Goal: Task Accomplishment & Management: Complete application form

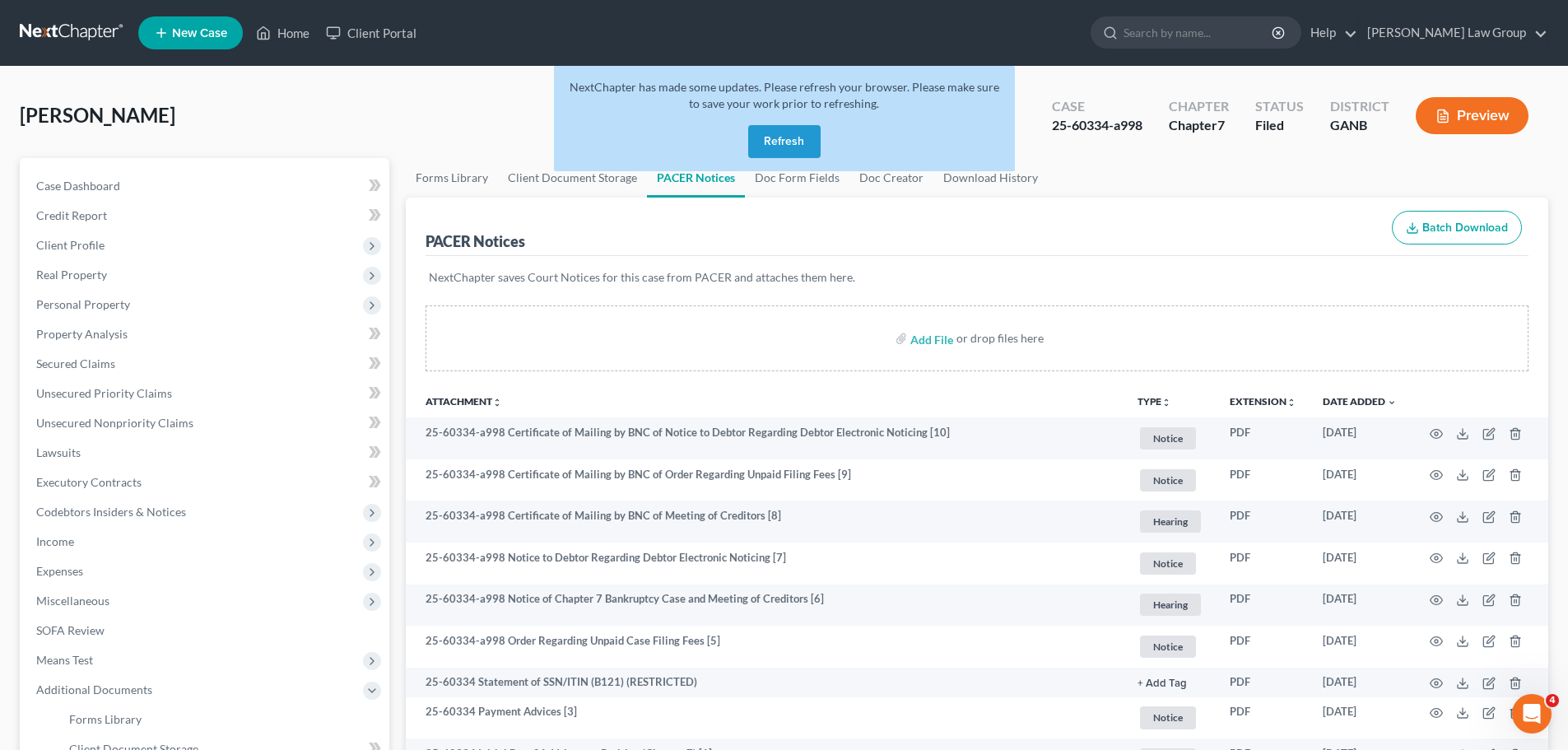
click at [769, 137] on button "Refresh" at bounding box center [784, 141] width 72 height 33
click at [308, 35] on link "Home" at bounding box center [283, 33] width 70 height 30
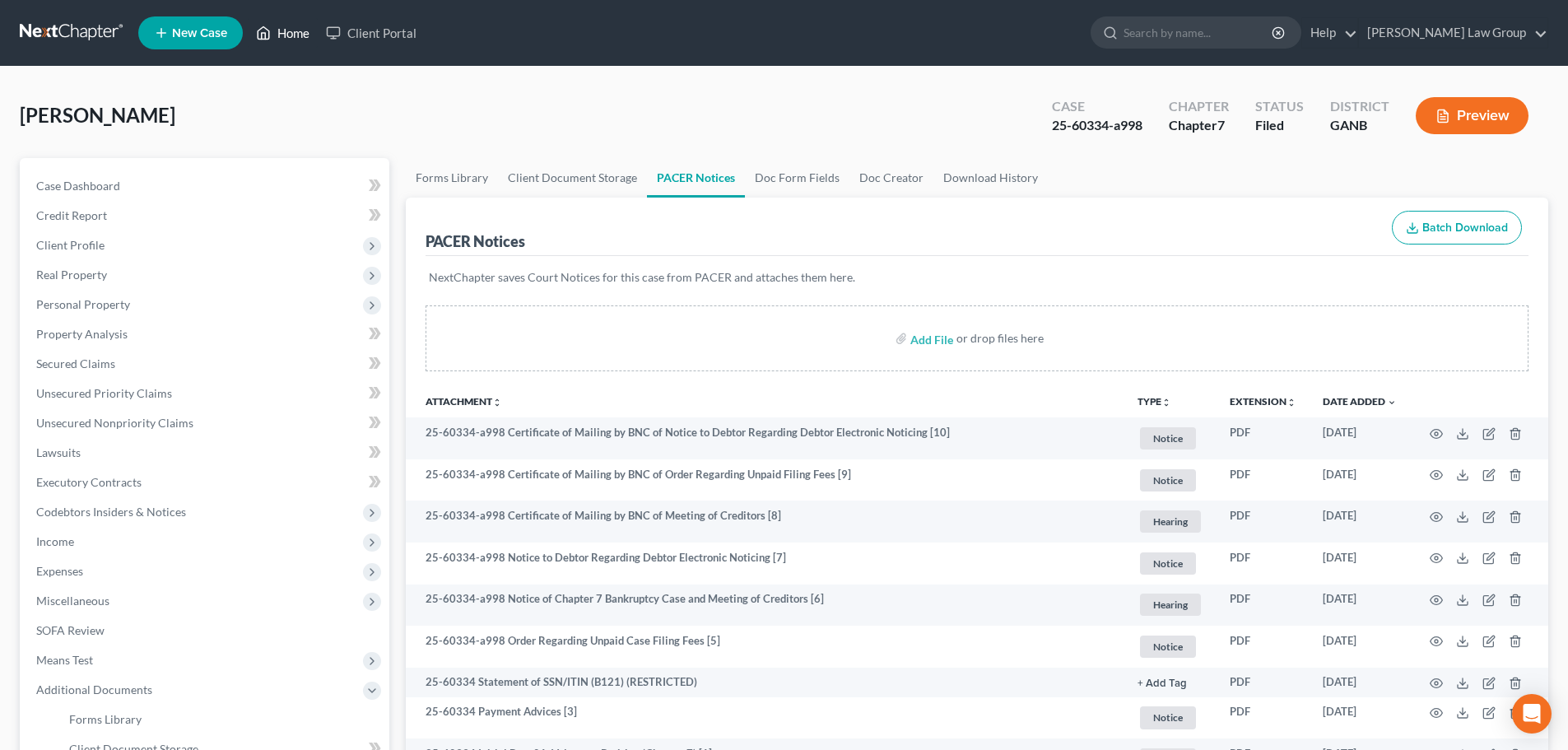
click at [313, 26] on link "Home" at bounding box center [283, 33] width 70 height 30
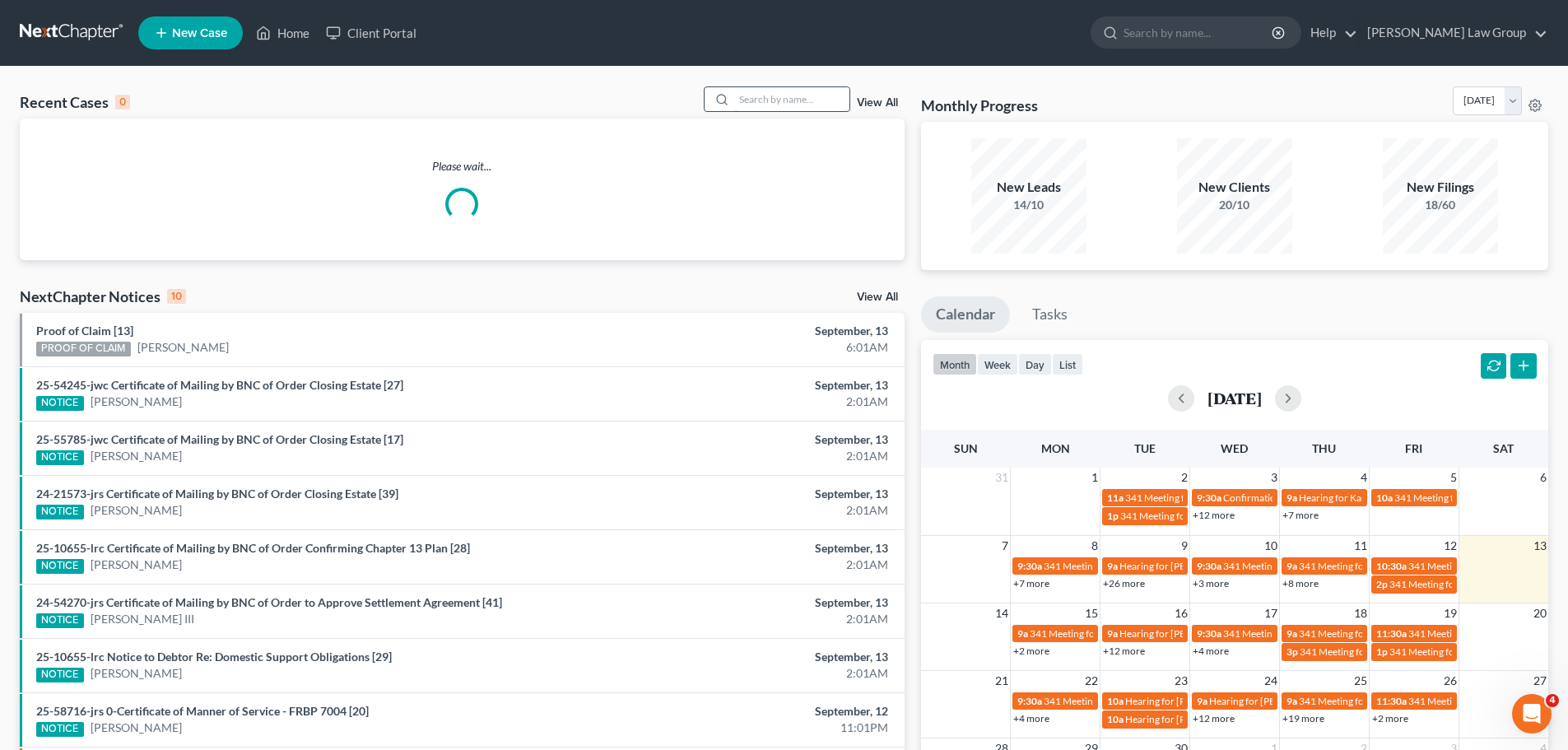
click at [818, 97] on input "search" at bounding box center [792, 99] width 116 height 23
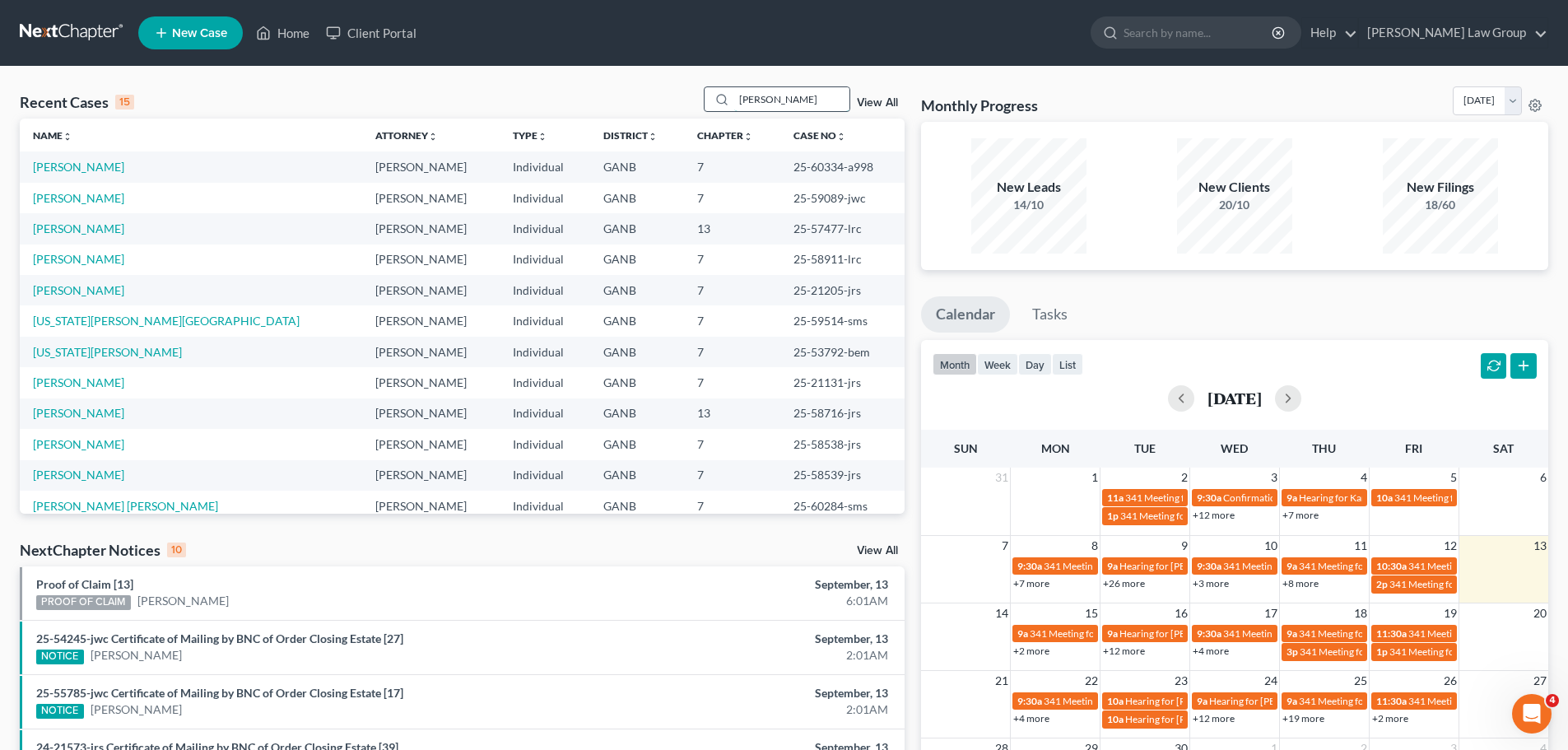
type input "smith"
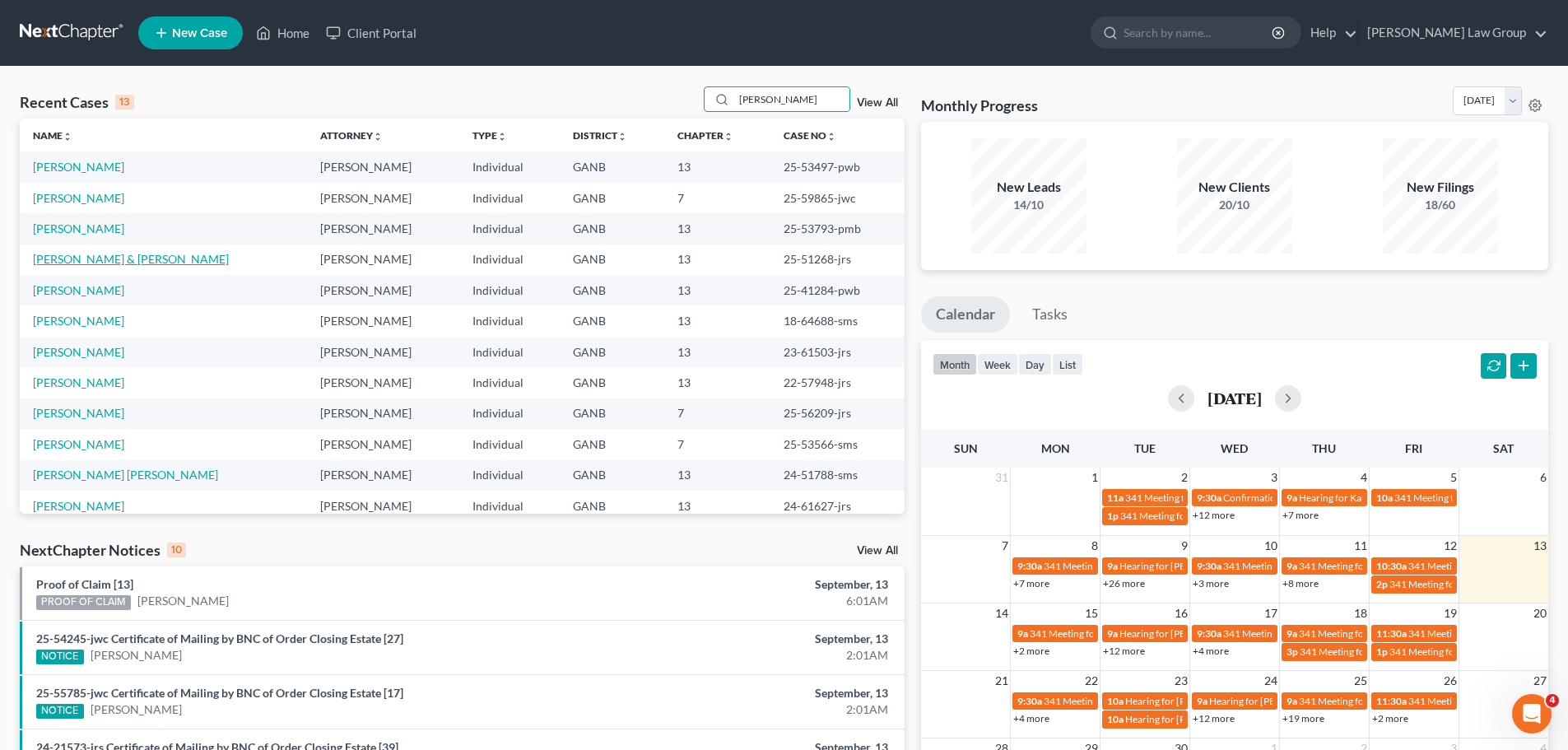
click at [103, 258] on link "Smith, Deborah & Walter" at bounding box center [131, 258] width 196 height 14
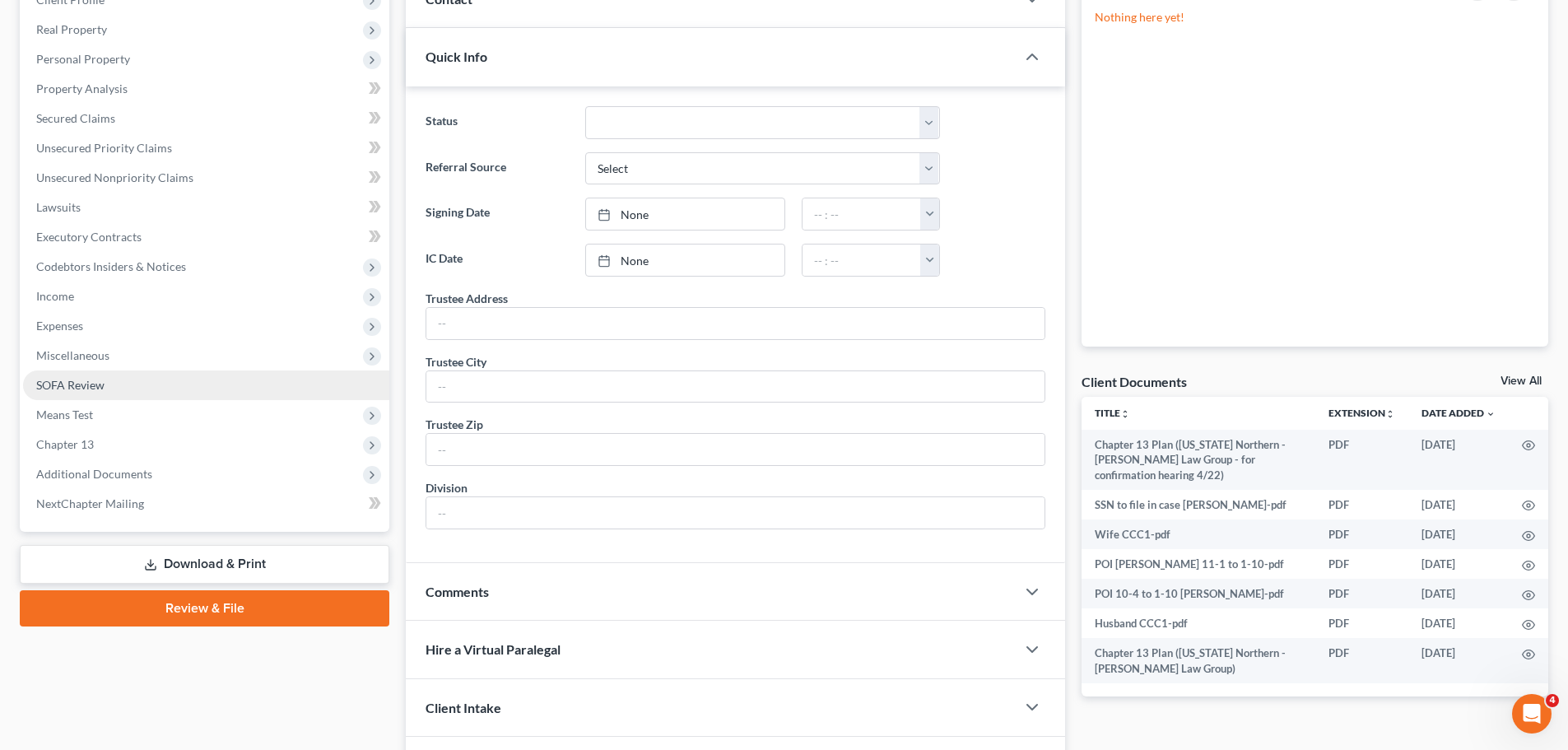
scroll to position [247, 0]
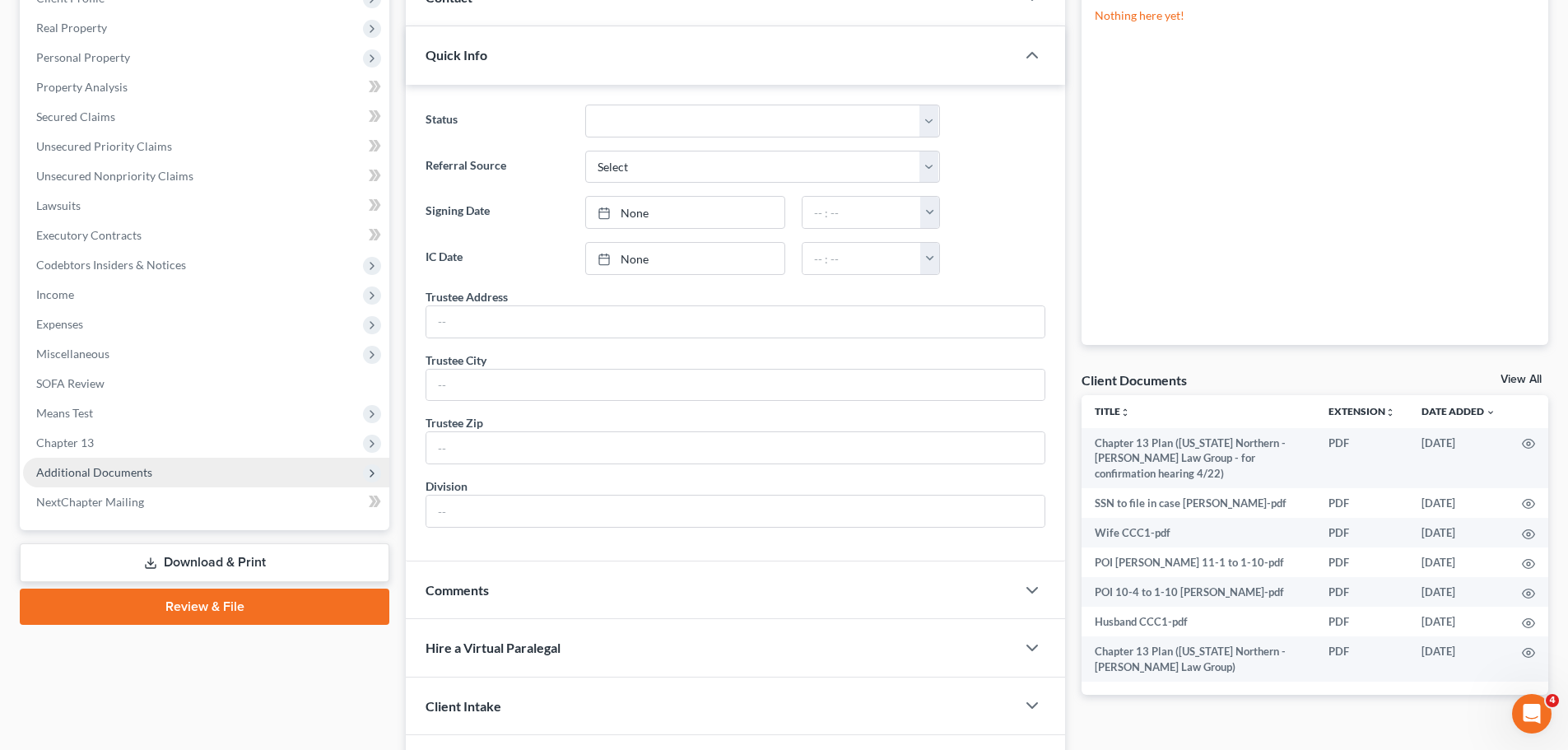
click at [129, 469] on span "Additional Documents" at bounding box center [94, 472] width 116 height 14
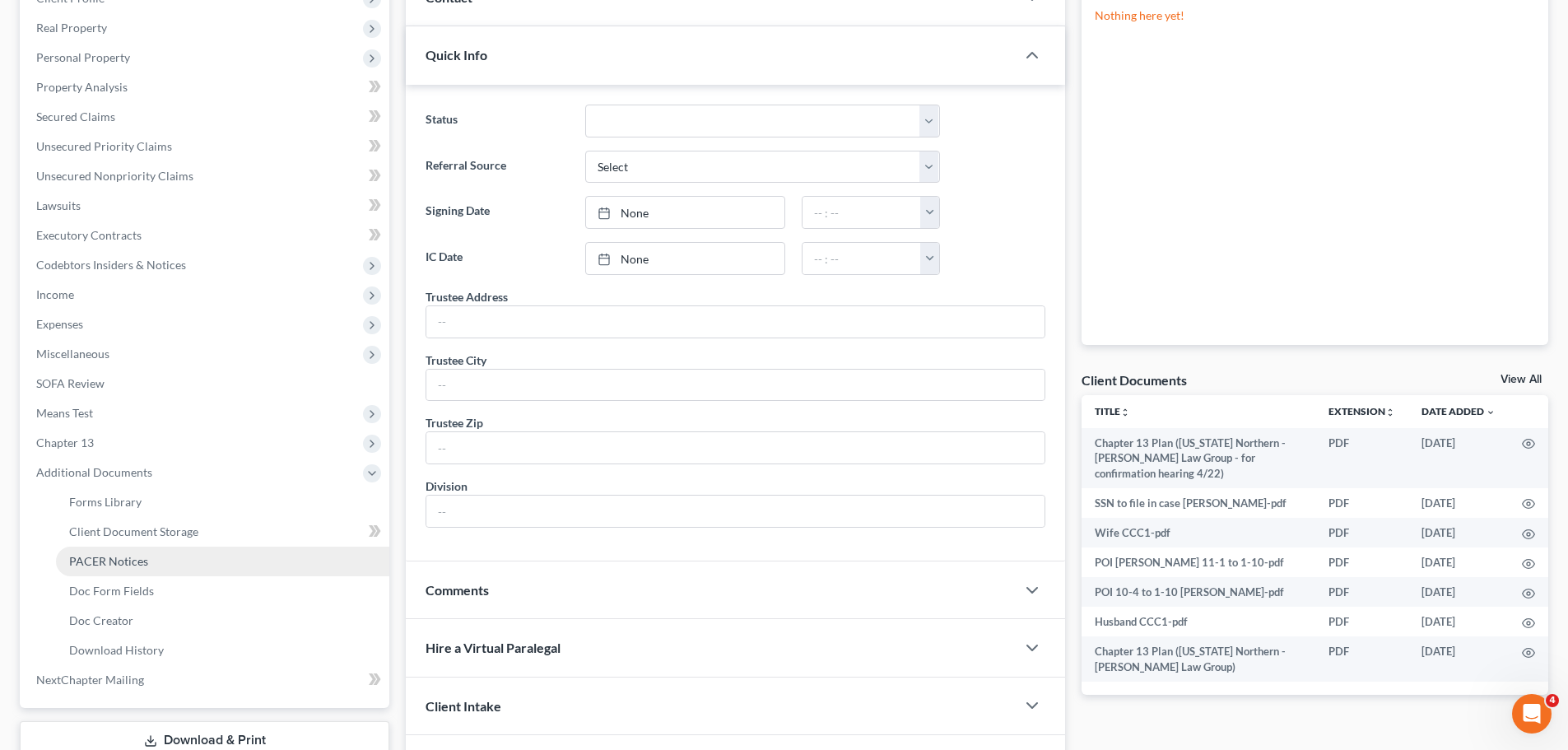
click at [140, 572] on link "PACER Notices" at bounding box center [223, 561] width 334 height 30
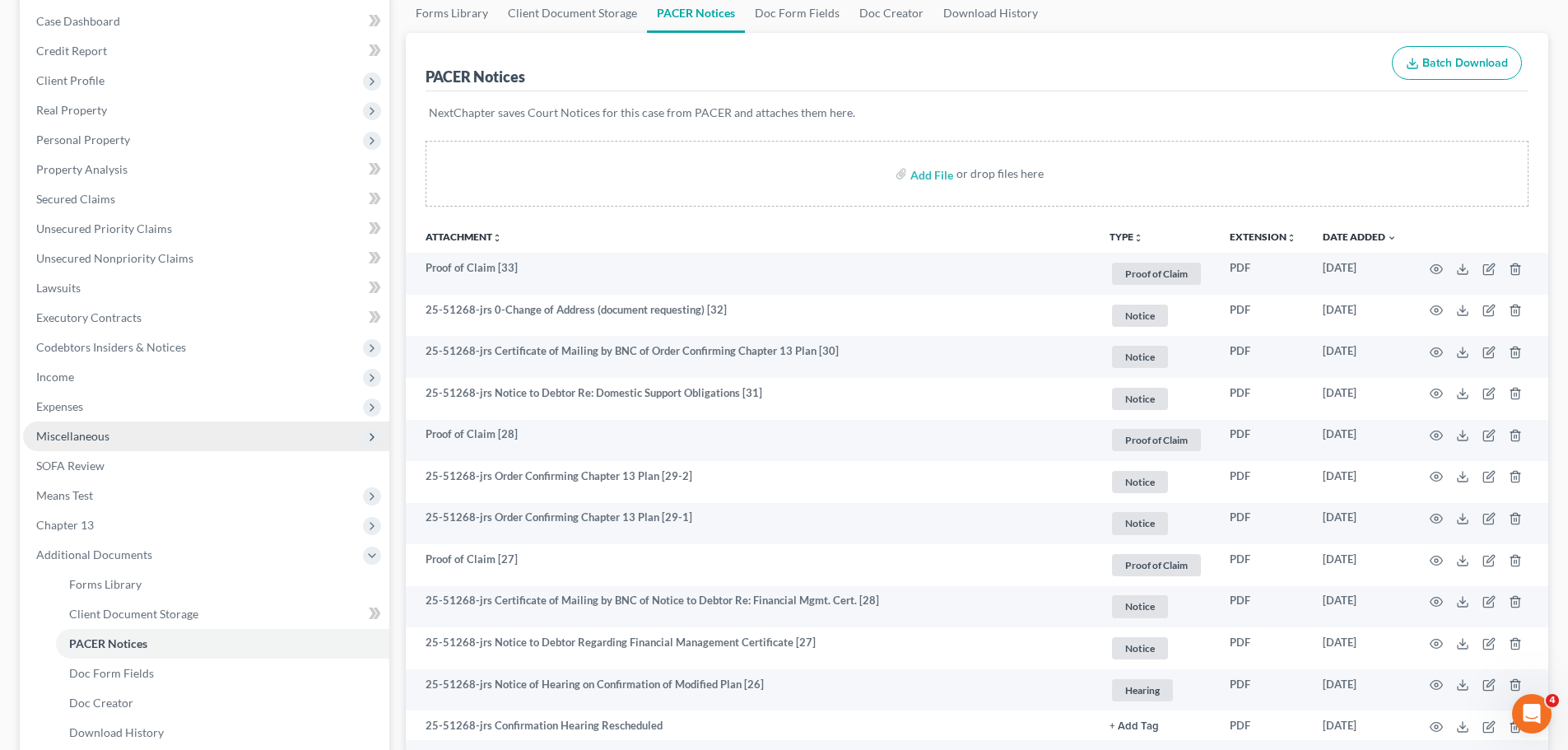
scroll to position [329, 0]
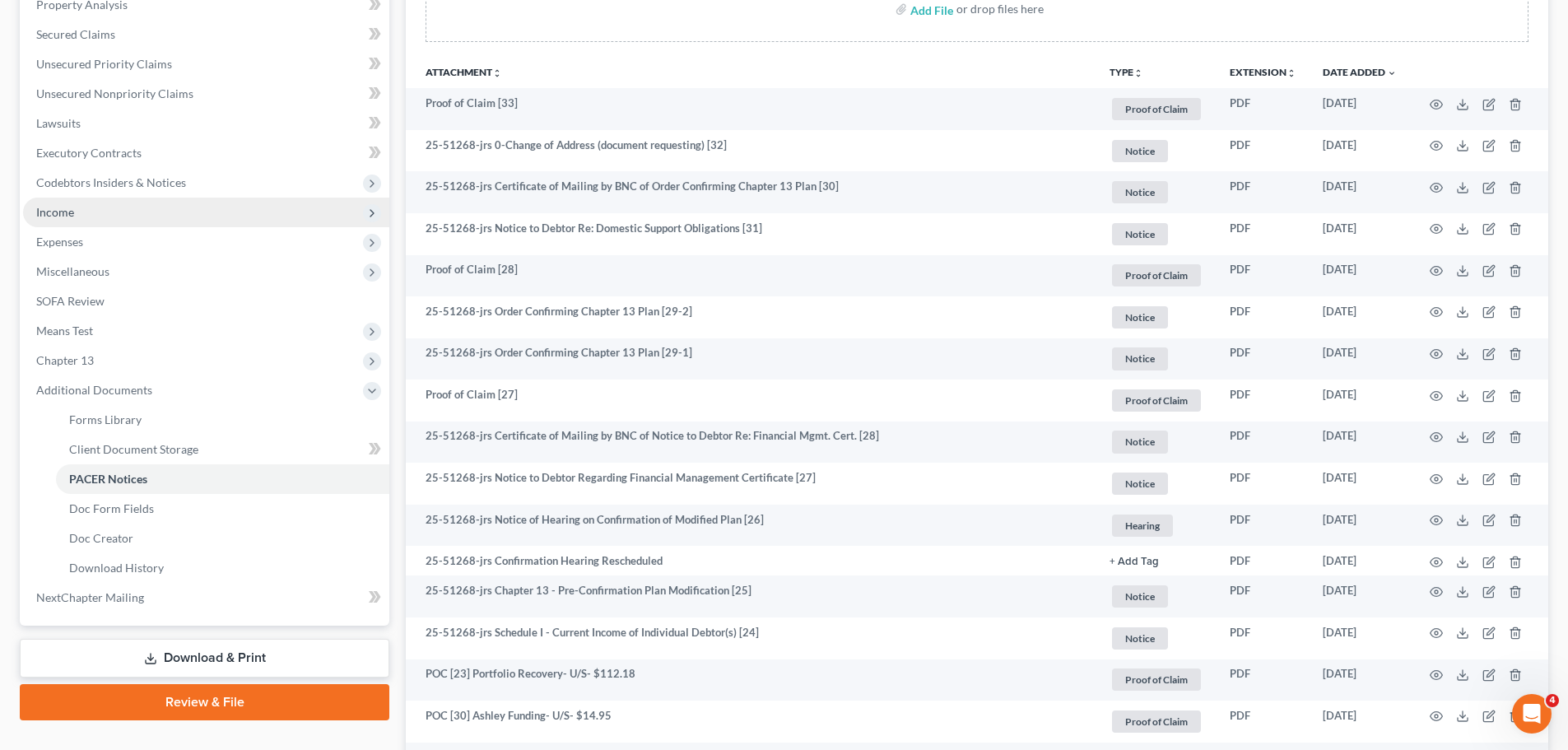
click at [81, 204] on span "Income" at bounding box center [207, 212] width 367 height 30
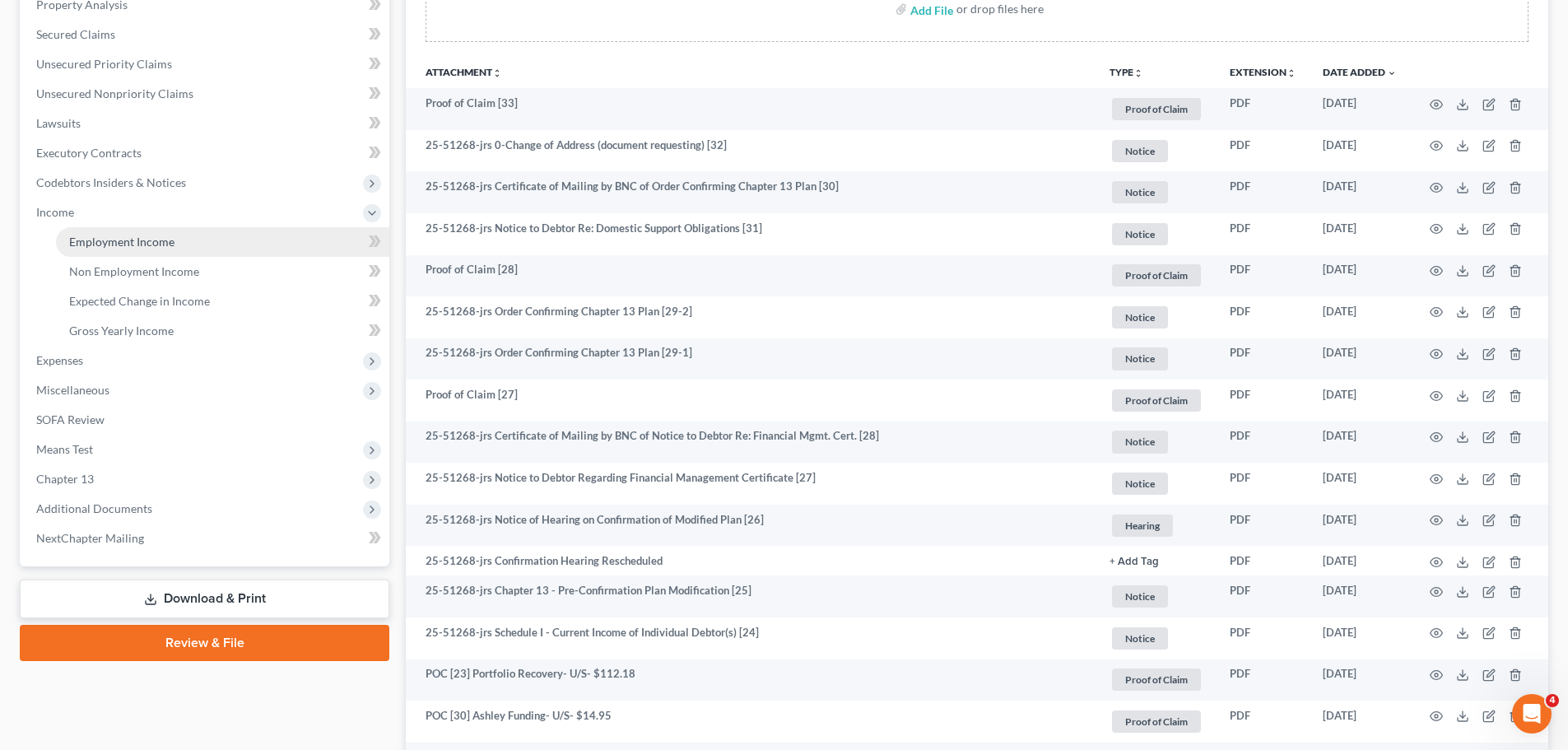
click at [184, 246] on link "Employment Income" at bounding box center [223, 242] width 334 height 30
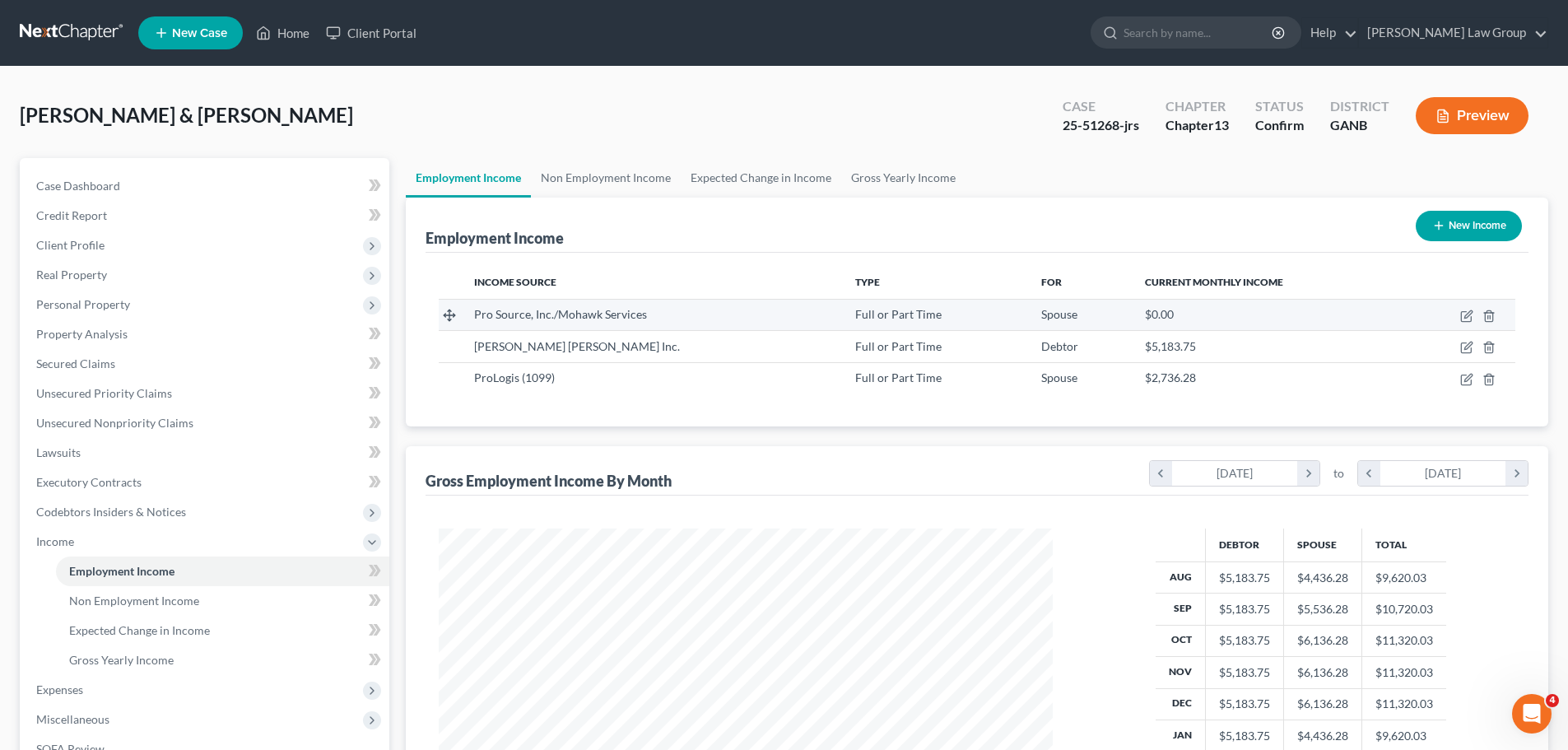
scroll to position [307, 647]
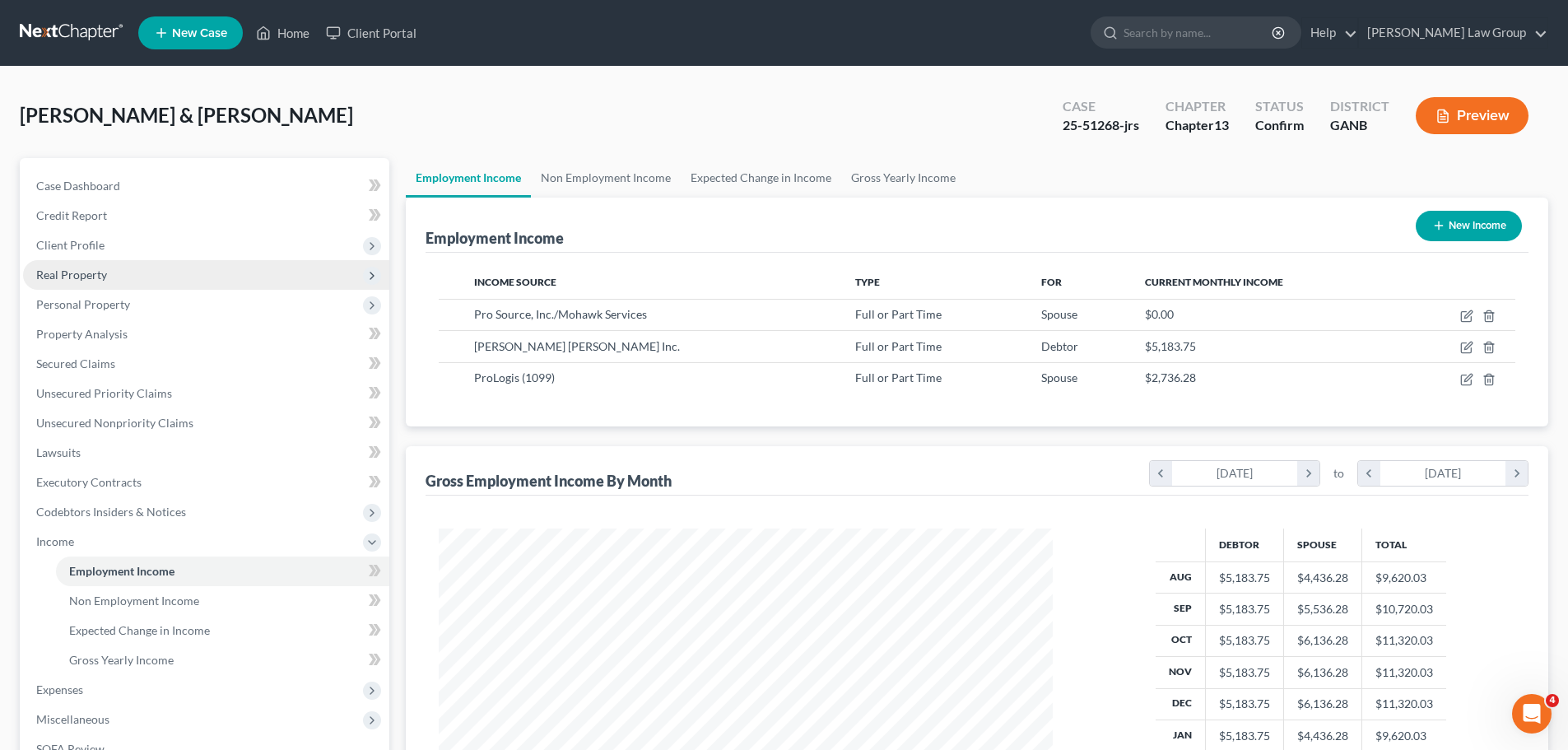
click at [102, 286] on span "Real Property" at bounding box center [207, 275] width 367 height 30
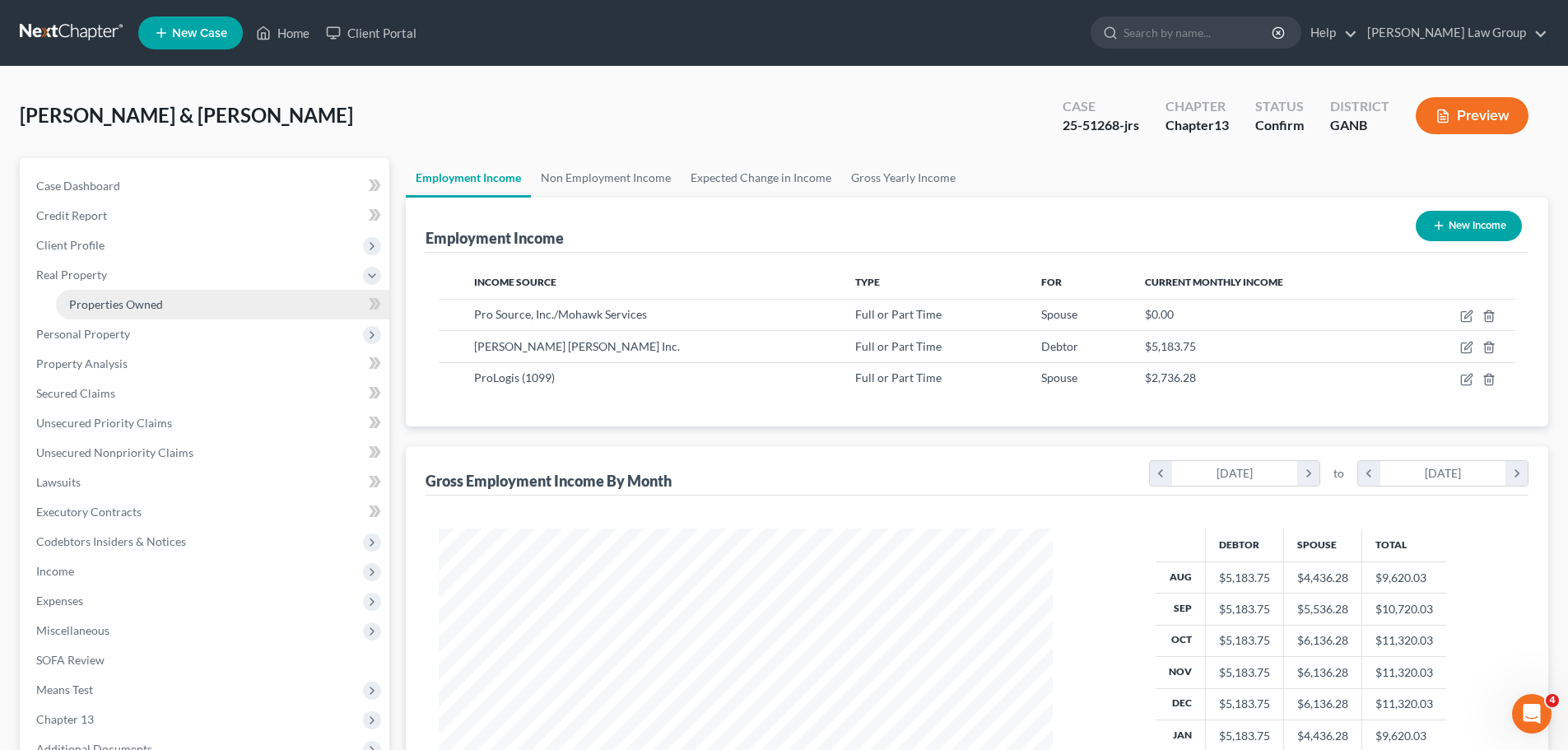
click at [176, 308] on link "Properties Owned" at bounding box center [223, 305] width 334 height 30
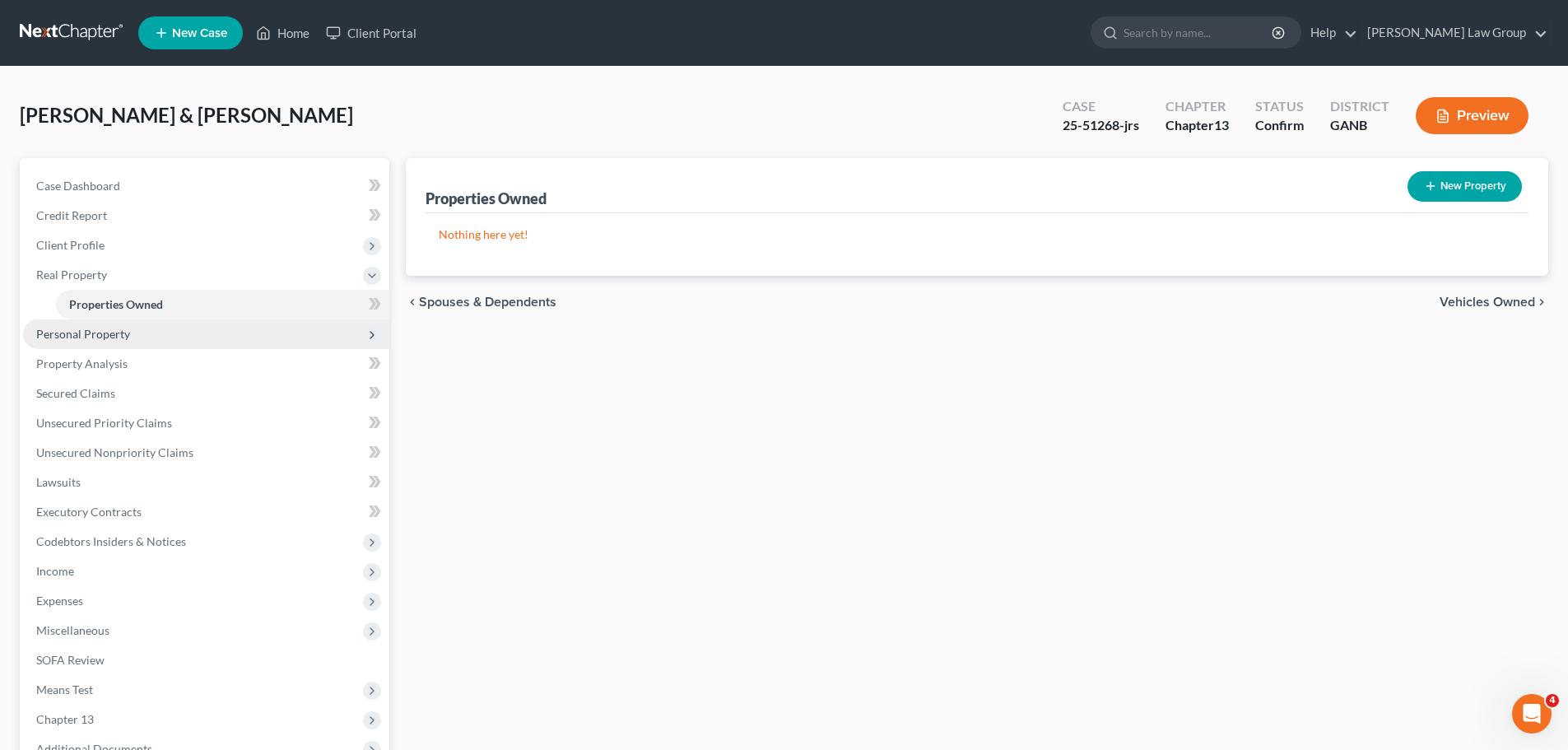
click at [164, 346] on span "Personal Property" at bounding box center [207, 335] width 367 height 30
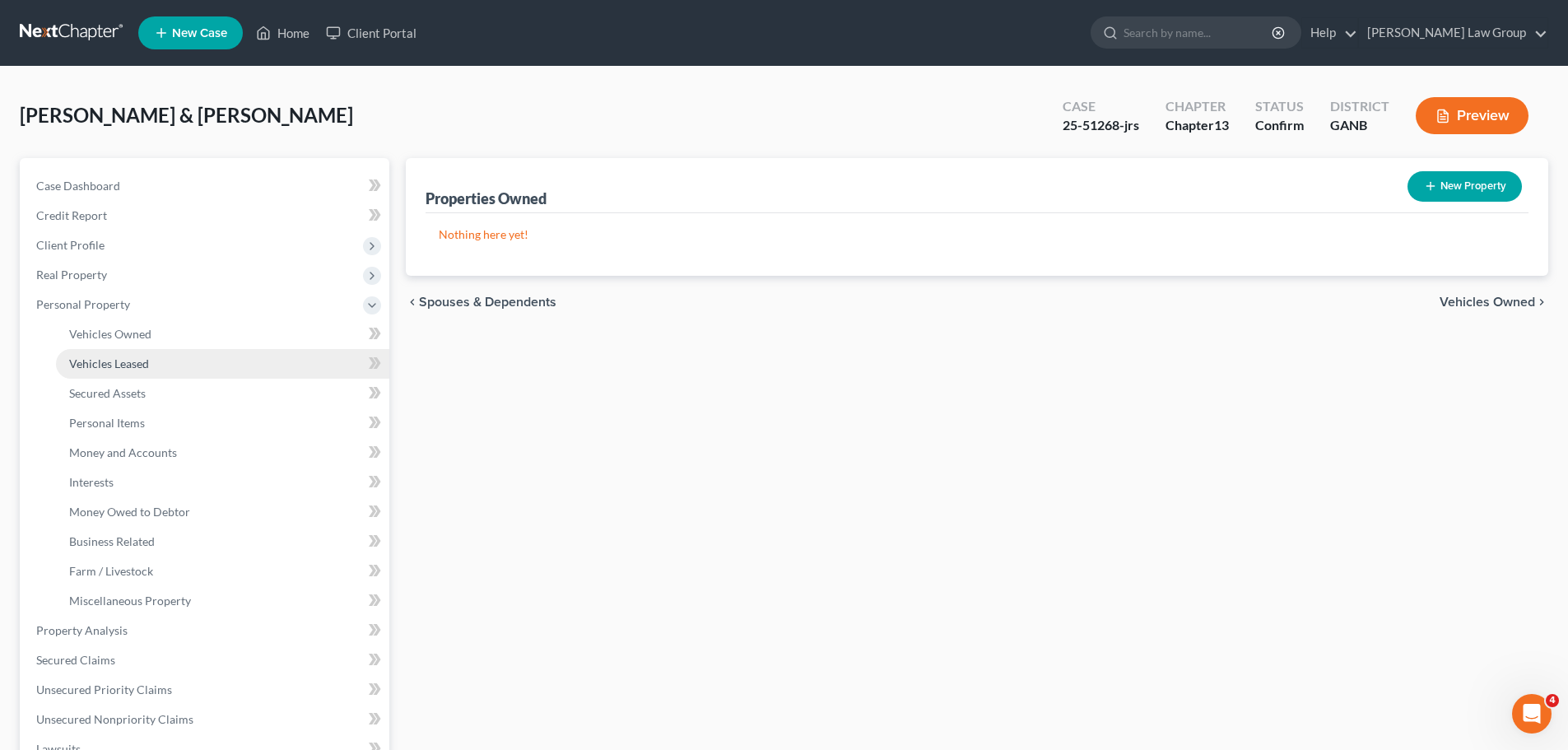
click at [169, 360] on link "Vehicles Leased" at bounding box center [223, 364] width 334 height 30
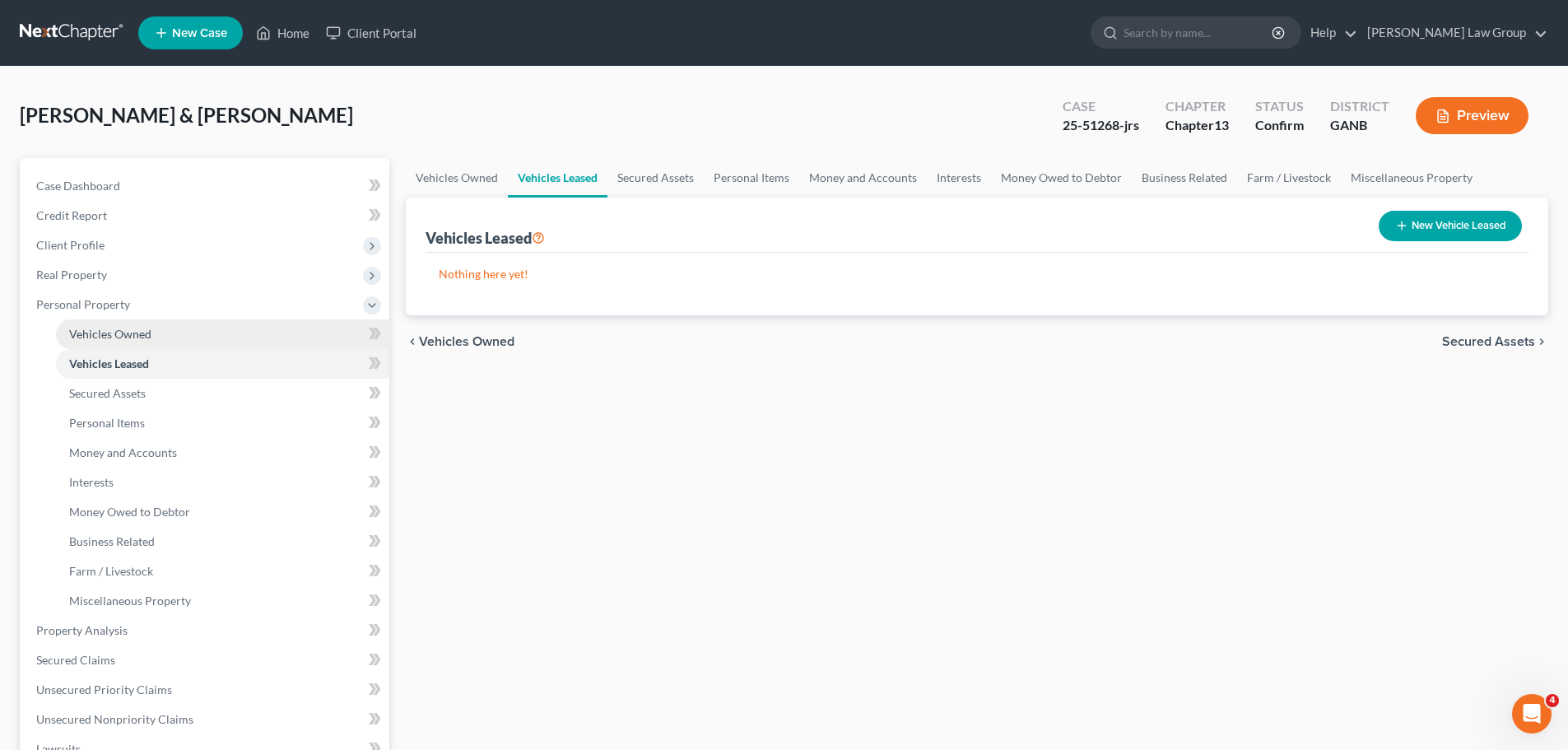
click at [173, 336] on link "Vehicles Owned" at bounding box center [223, 335] width 334 height 30
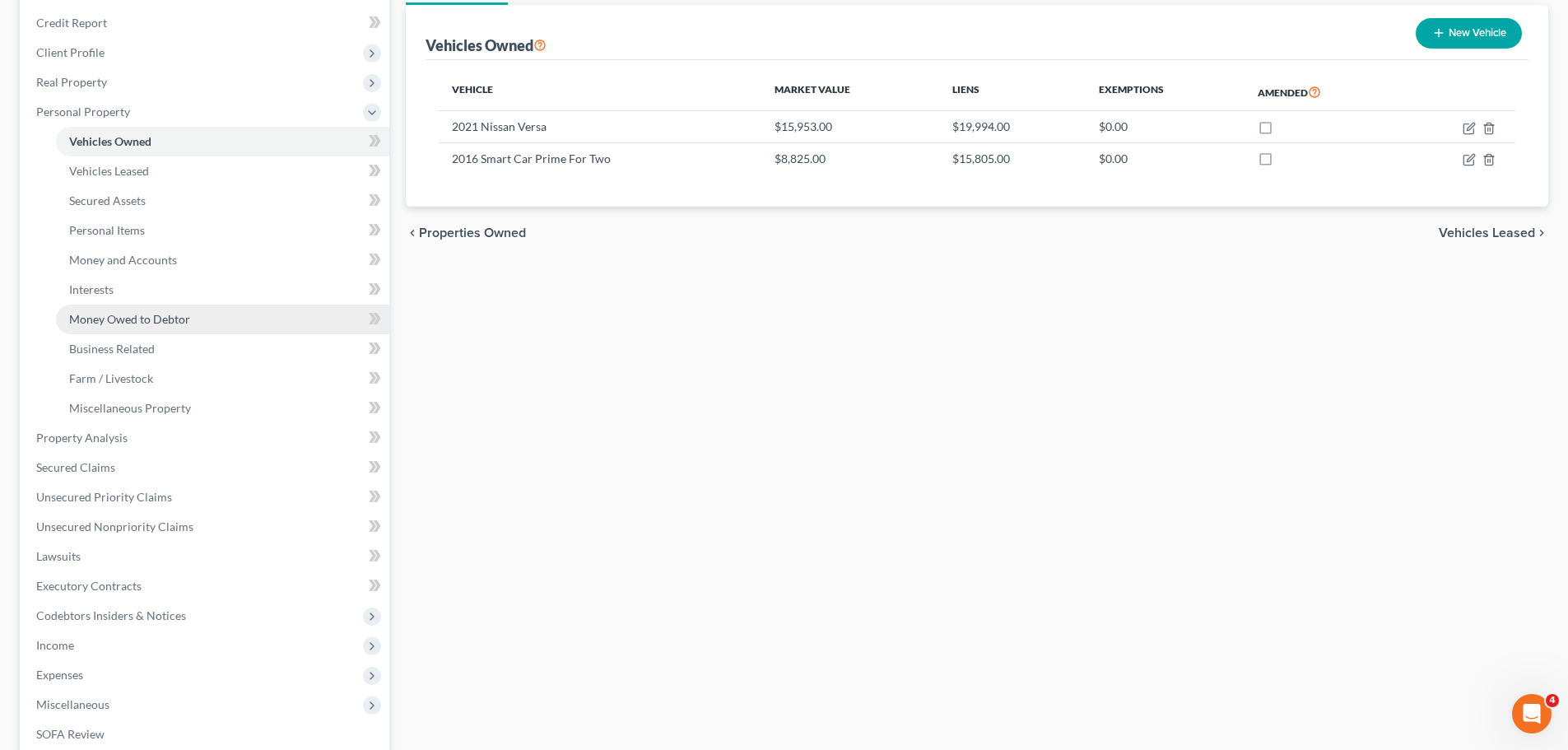
scroll to position [247, 0]
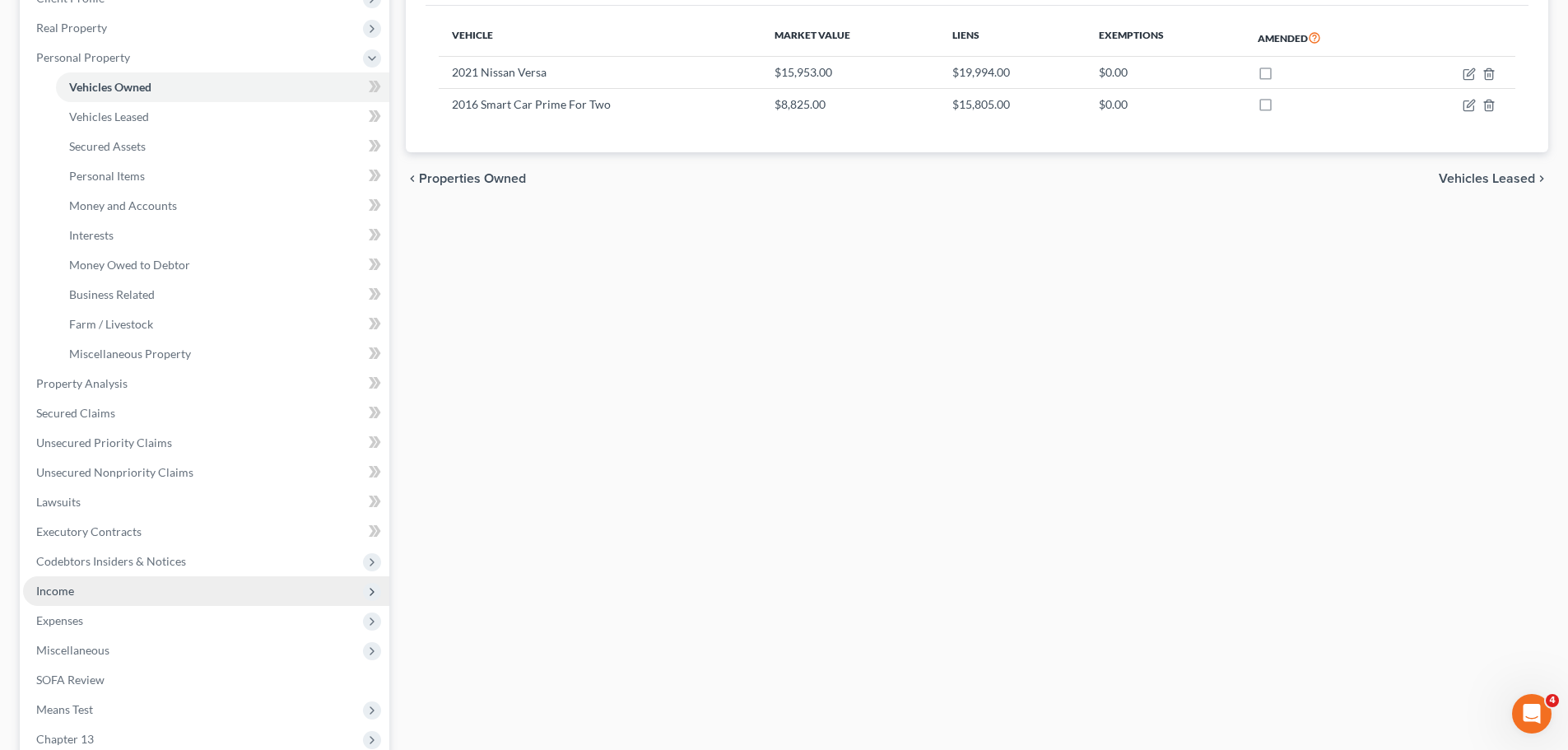
click at [293, 593] on span "Income" at bounding box center [207, 591] width 367 height 30
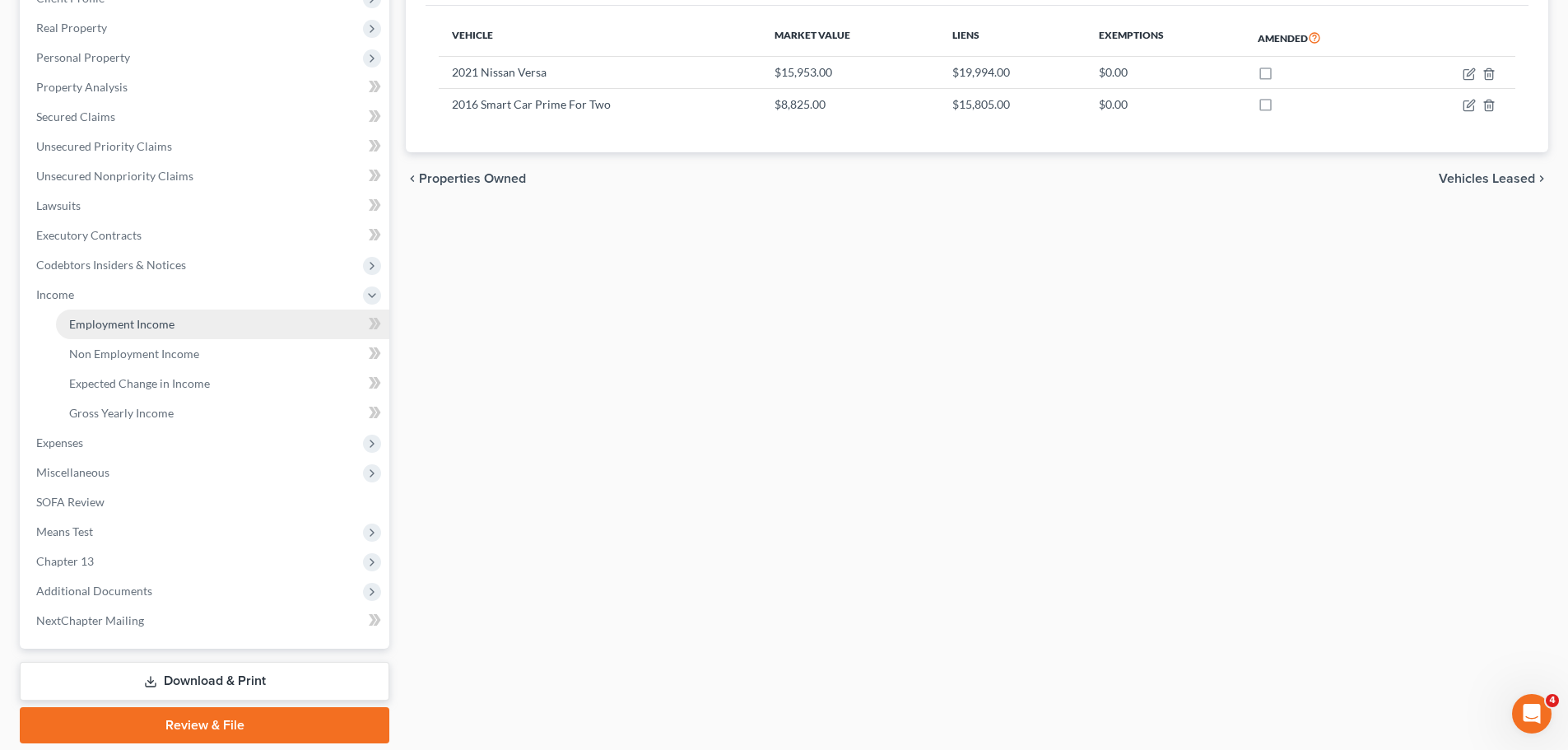
click at [214, 326] on link "Employment Income" at bounding box center [223, 324] width 334 height 30
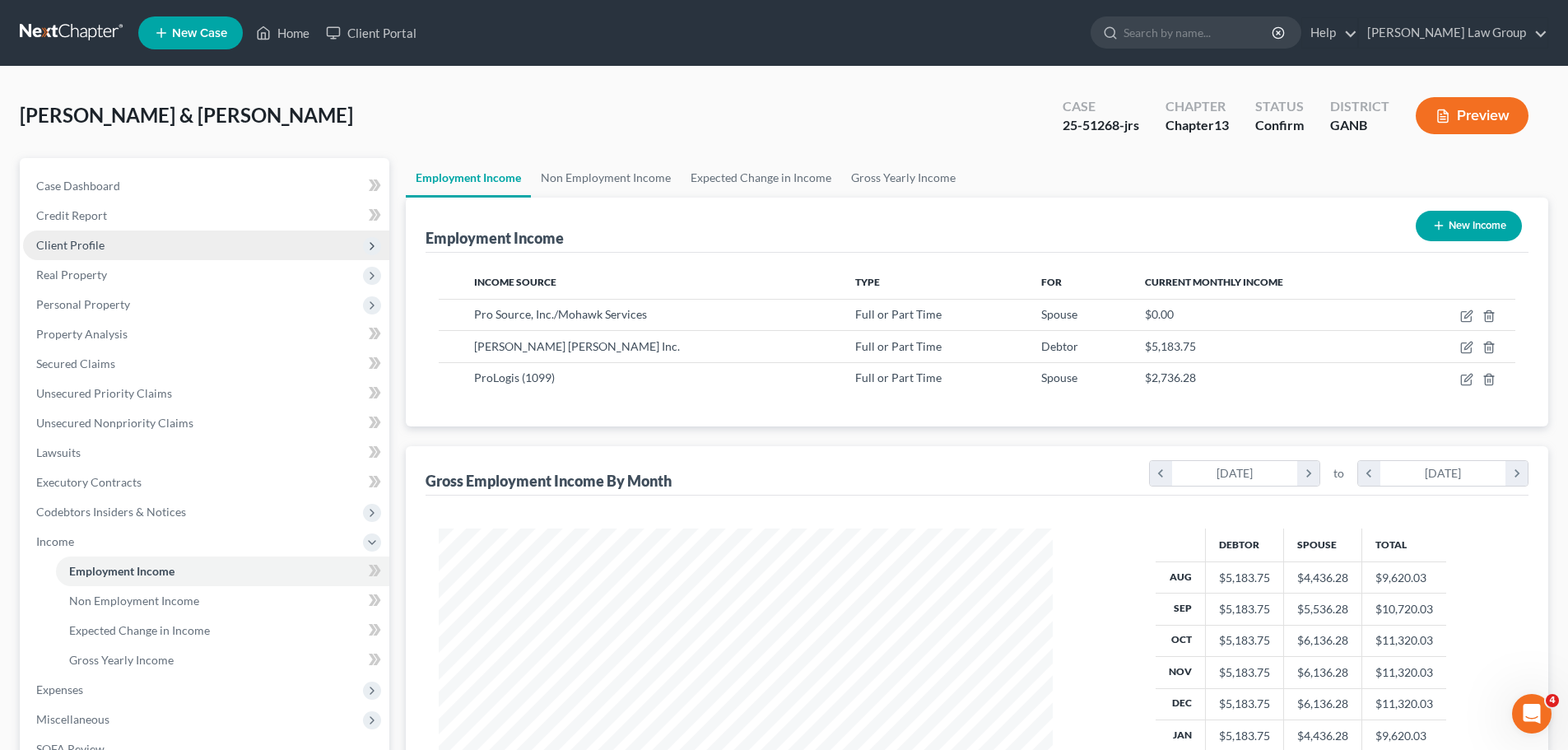
click at [76, 242] on span "Client Profile" at bounding box center [71, 244] width 69 height 14
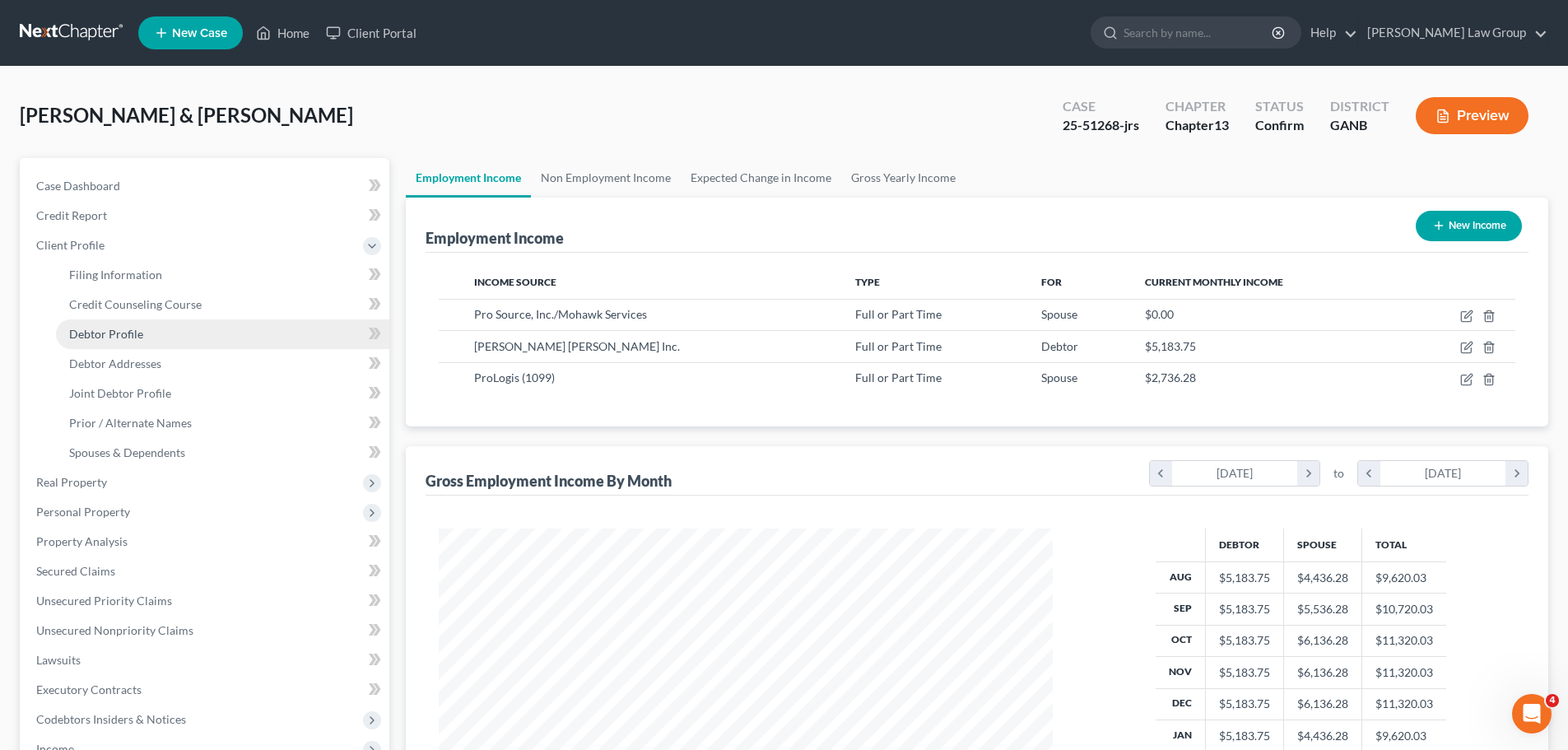
click at [102, 335] on span "Debtor Profile" at bounding box center [106, 334] width 74 height 14
select select "1"
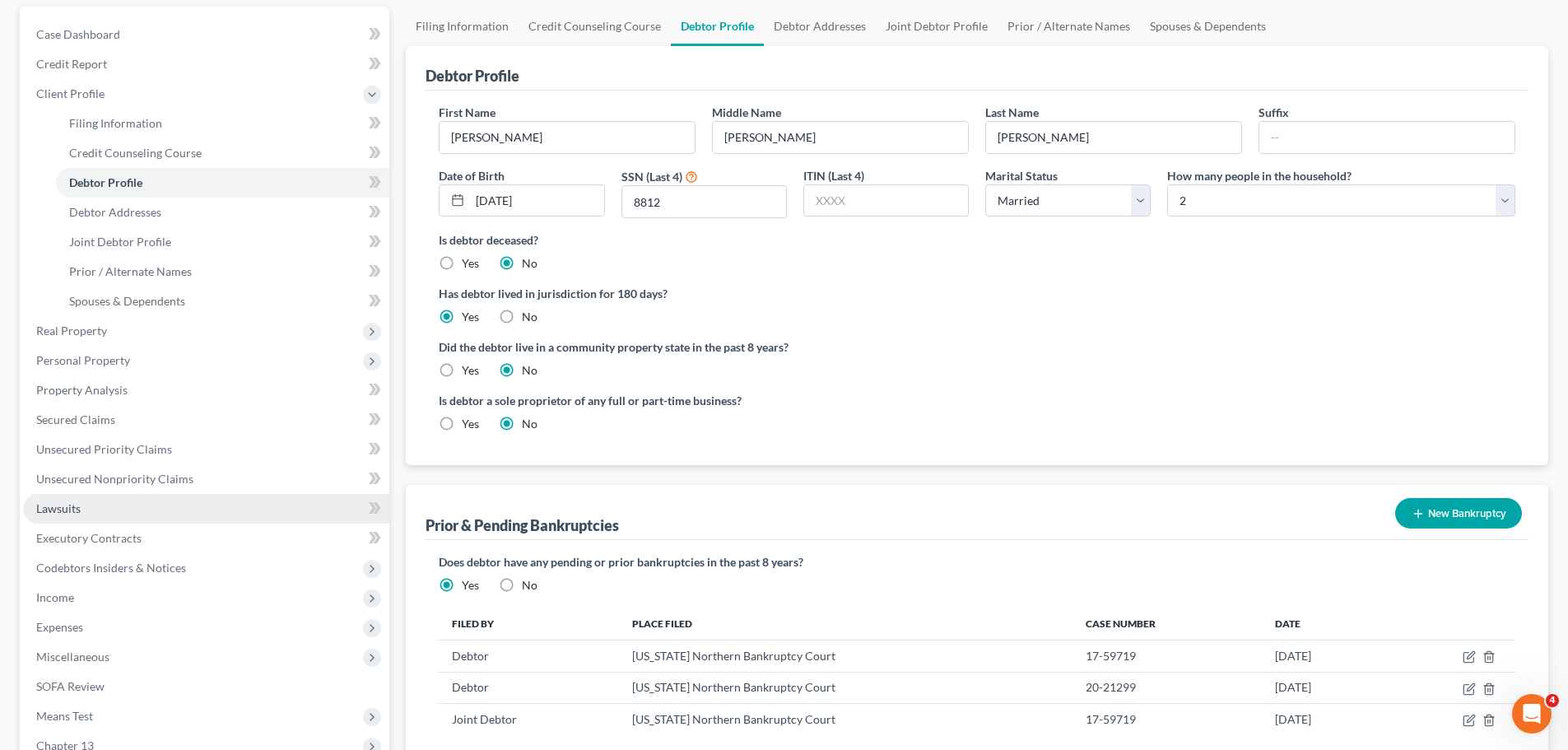
scroll to position [164, 0]
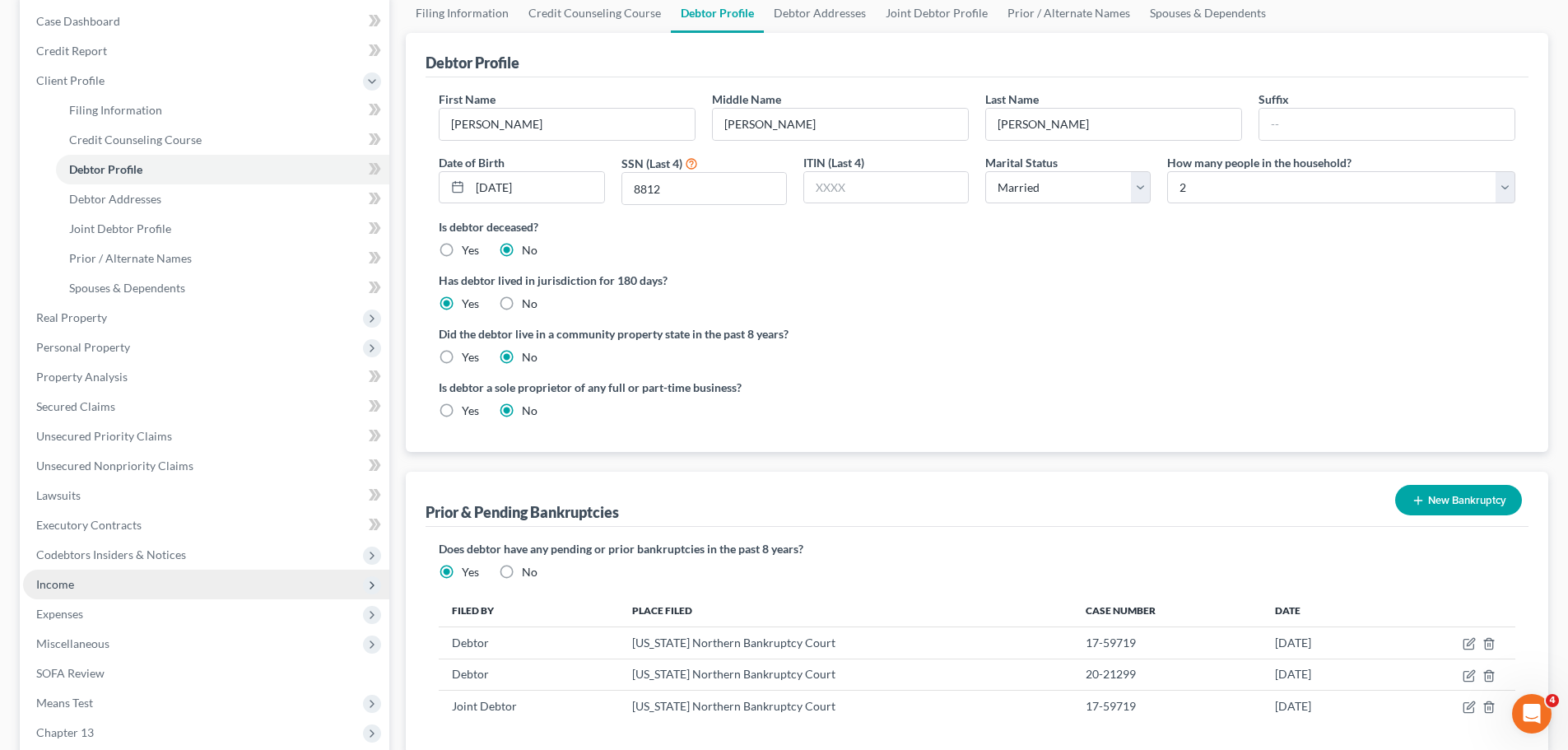
click at [174, 580] on span "Income" at bounding box center [207, 585] width 367 height 30
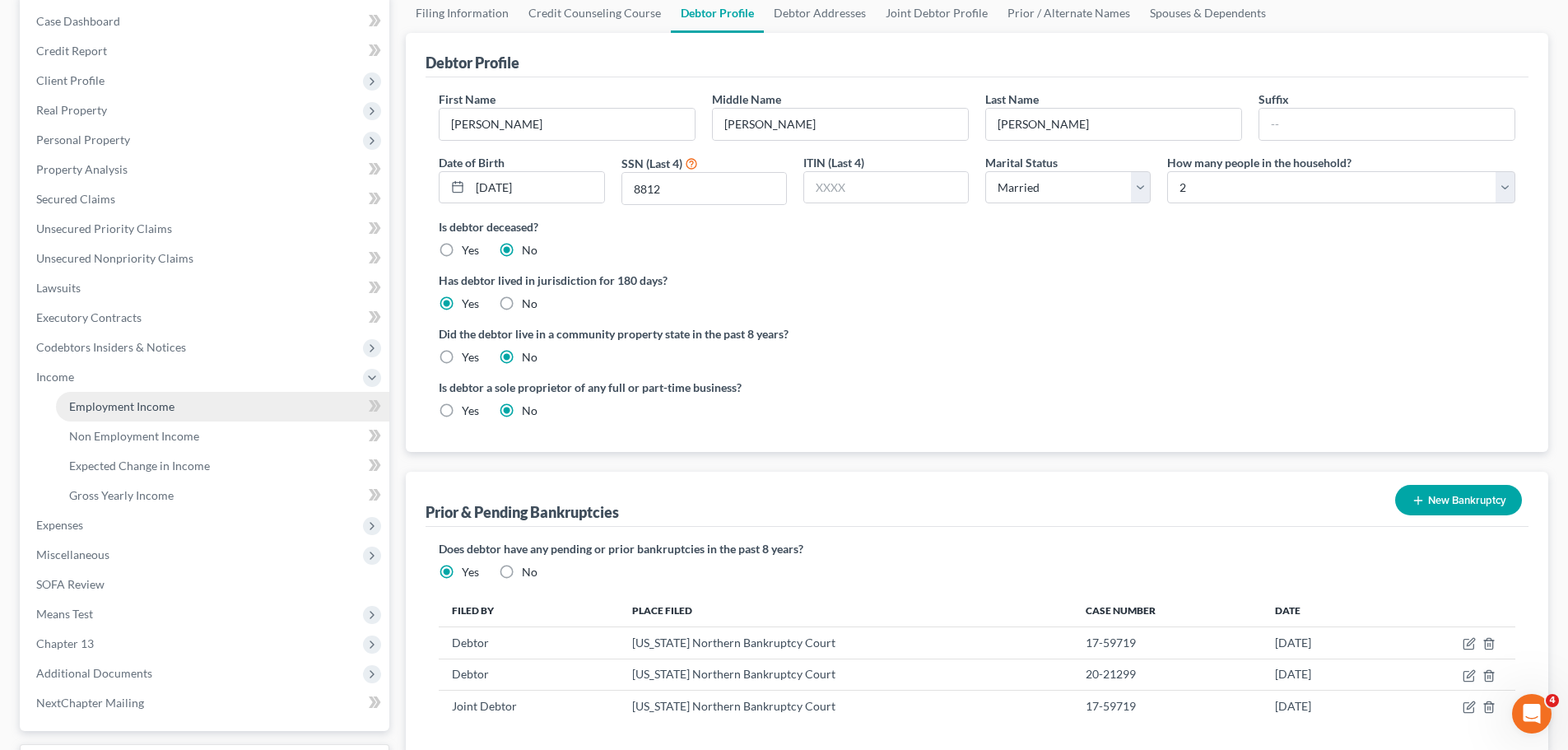
click at [177, 419] on link "Employment Income" at bounding box center [223, 407] width 334 height 30
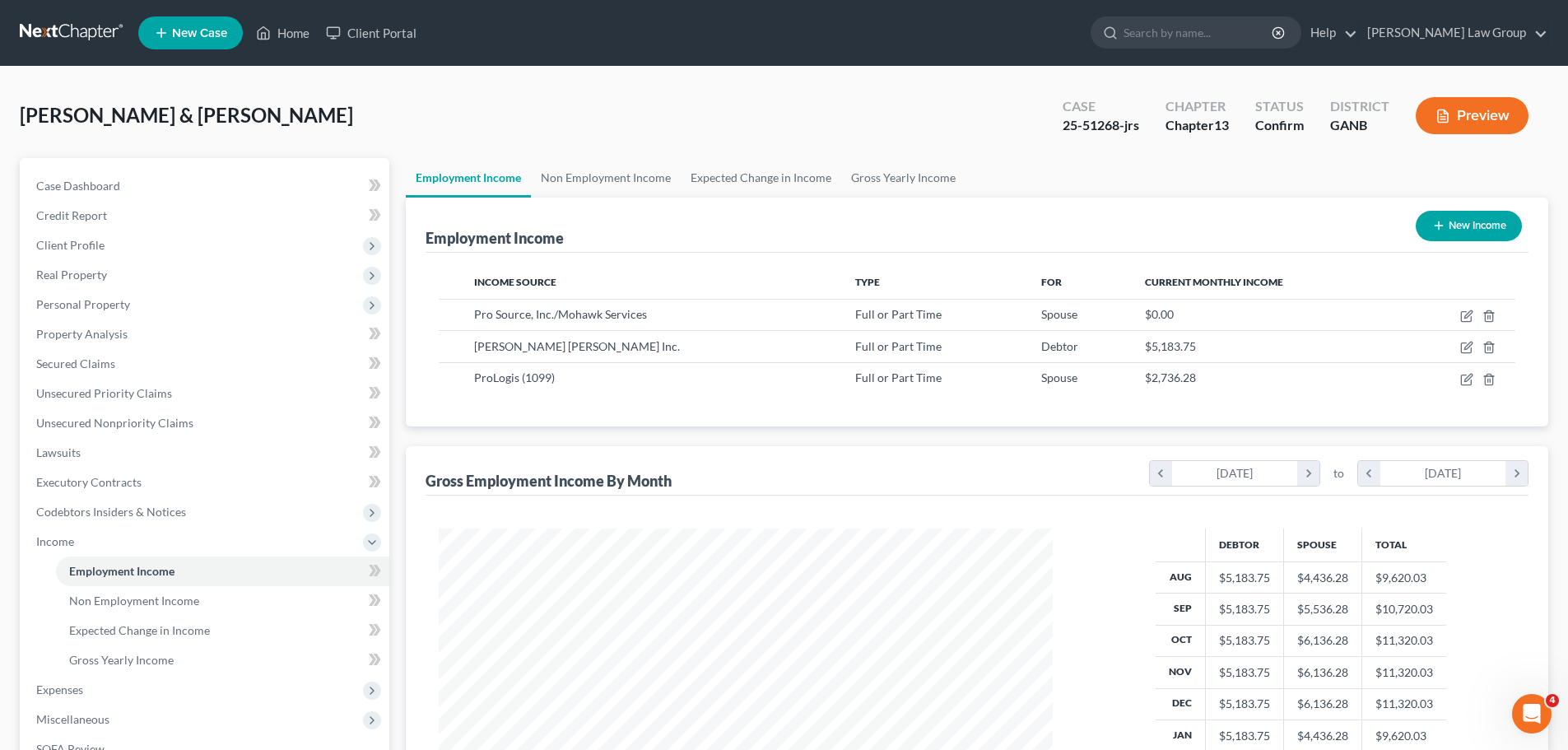
scroll to position [307, 647]
click at [96, 249] on span "Client Profile" at bounding box center [71, 244] width 69 height 14
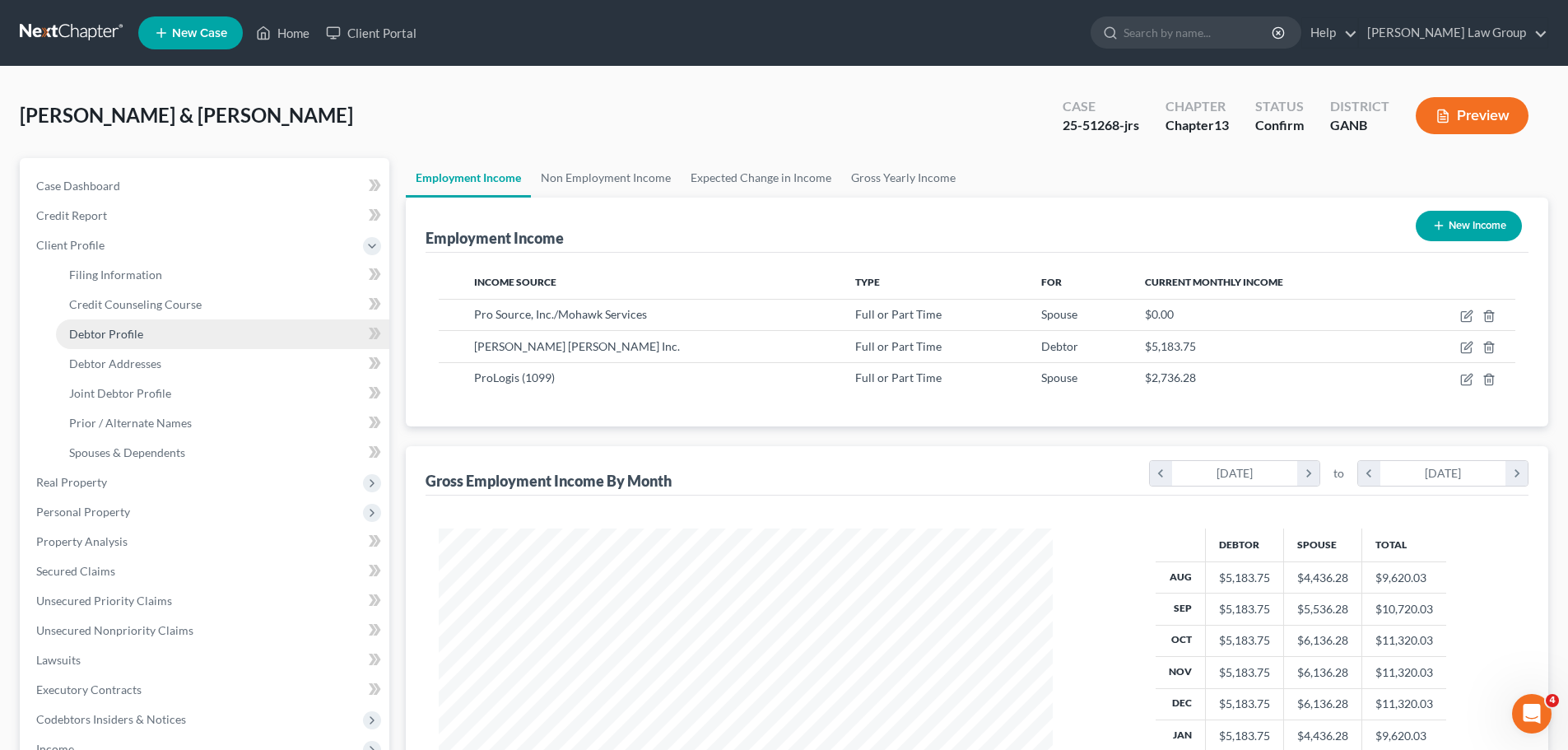
click at [119, 337] on span "Debtor Profile" at bounding box center [106, 334] width 74 height 14
select select "1"
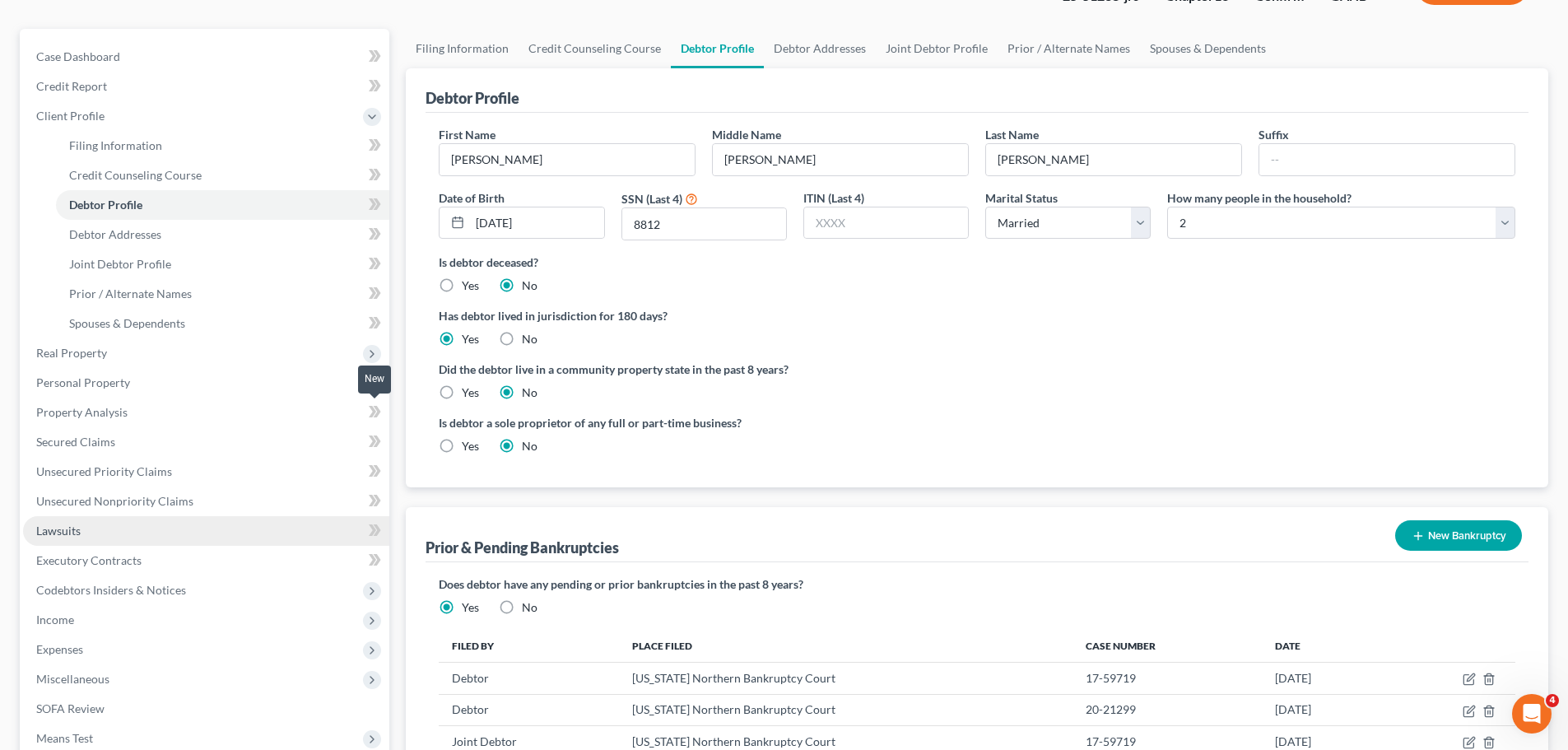
scroll to position [329, 0]
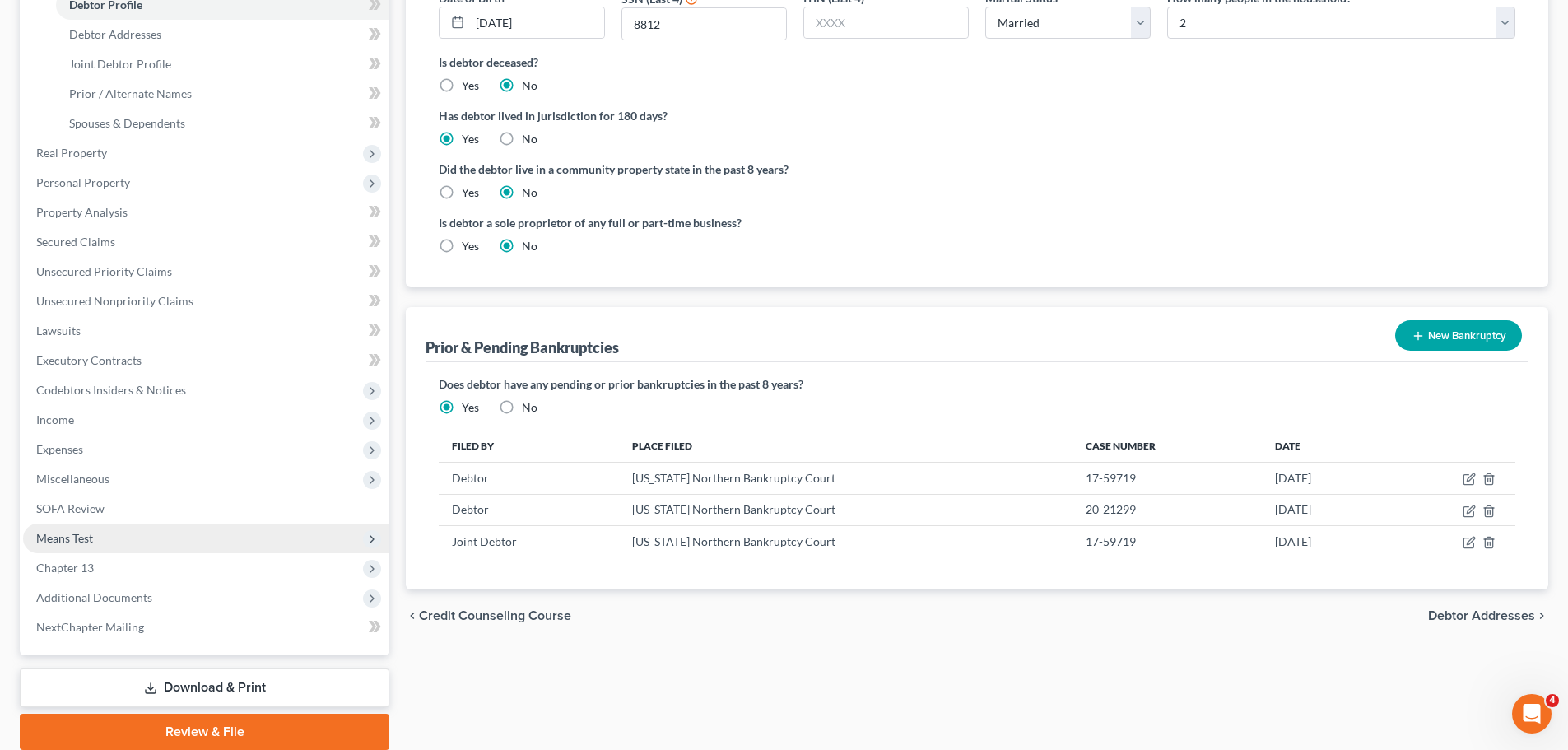
click at [175, 536] on span "Means Test" at bounding box center [207, 539] width 367 height 30
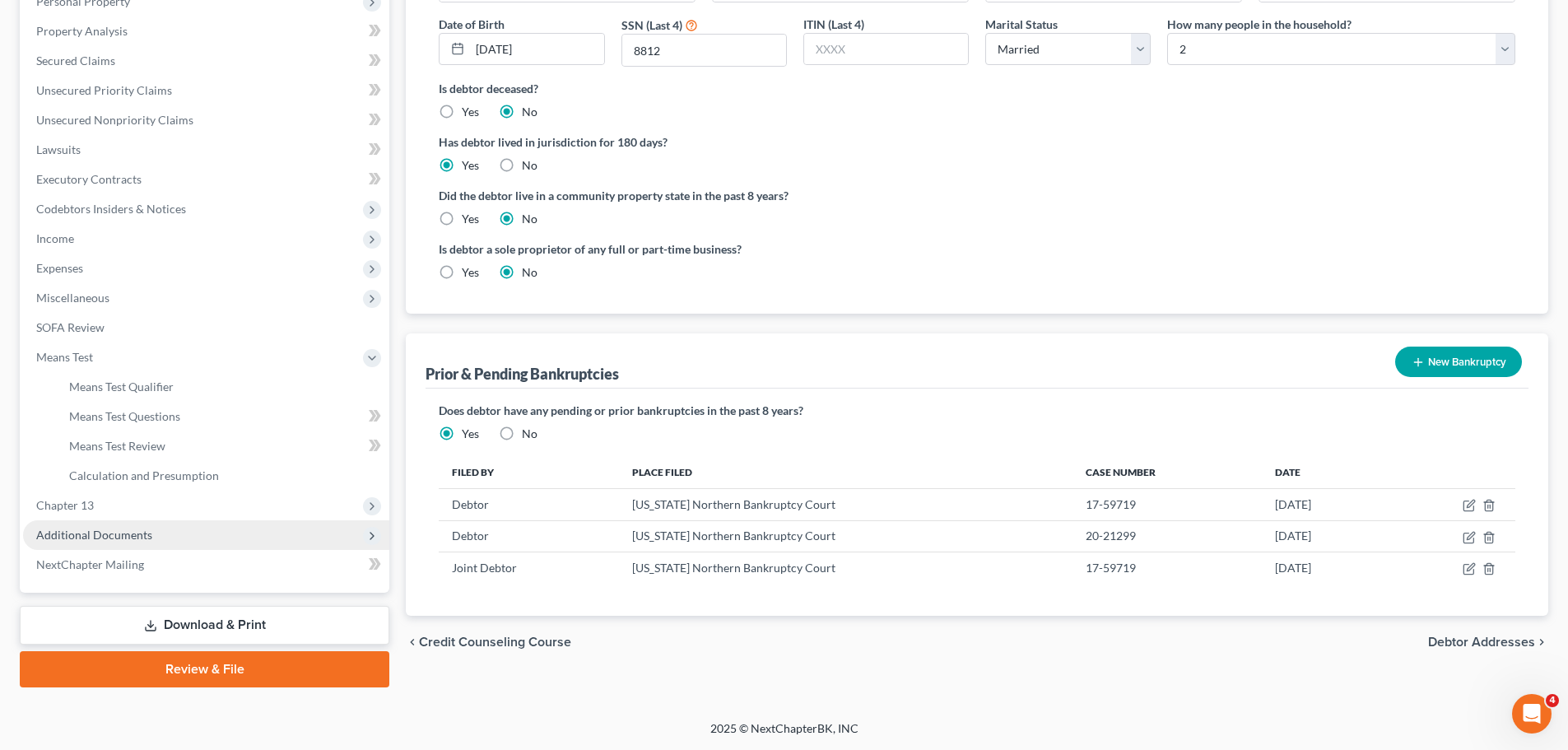
scroll to position [303, 0]
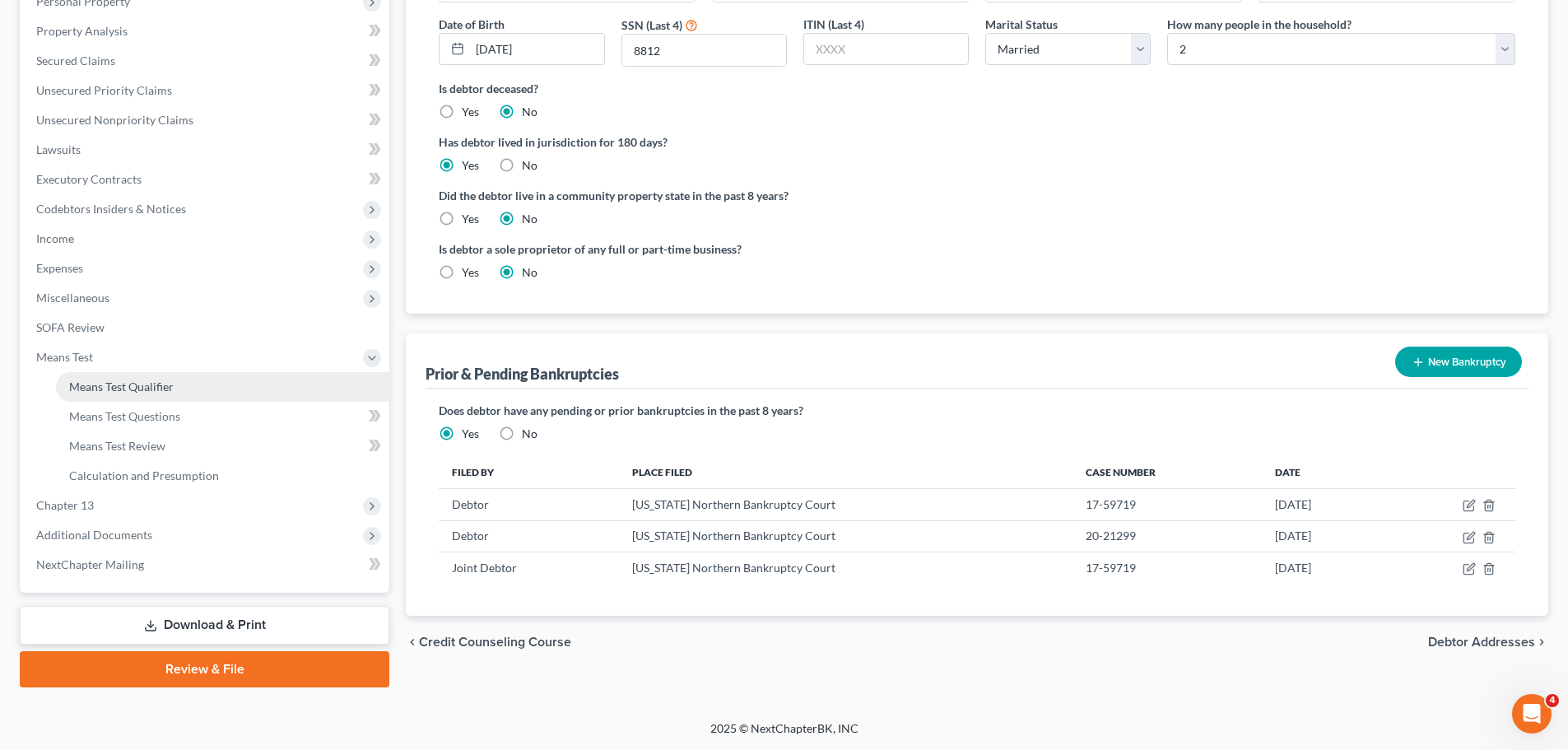
click at [184, 387] on link "Means Test Qualifier" at bounding box center [223, 387] width 334 height 30
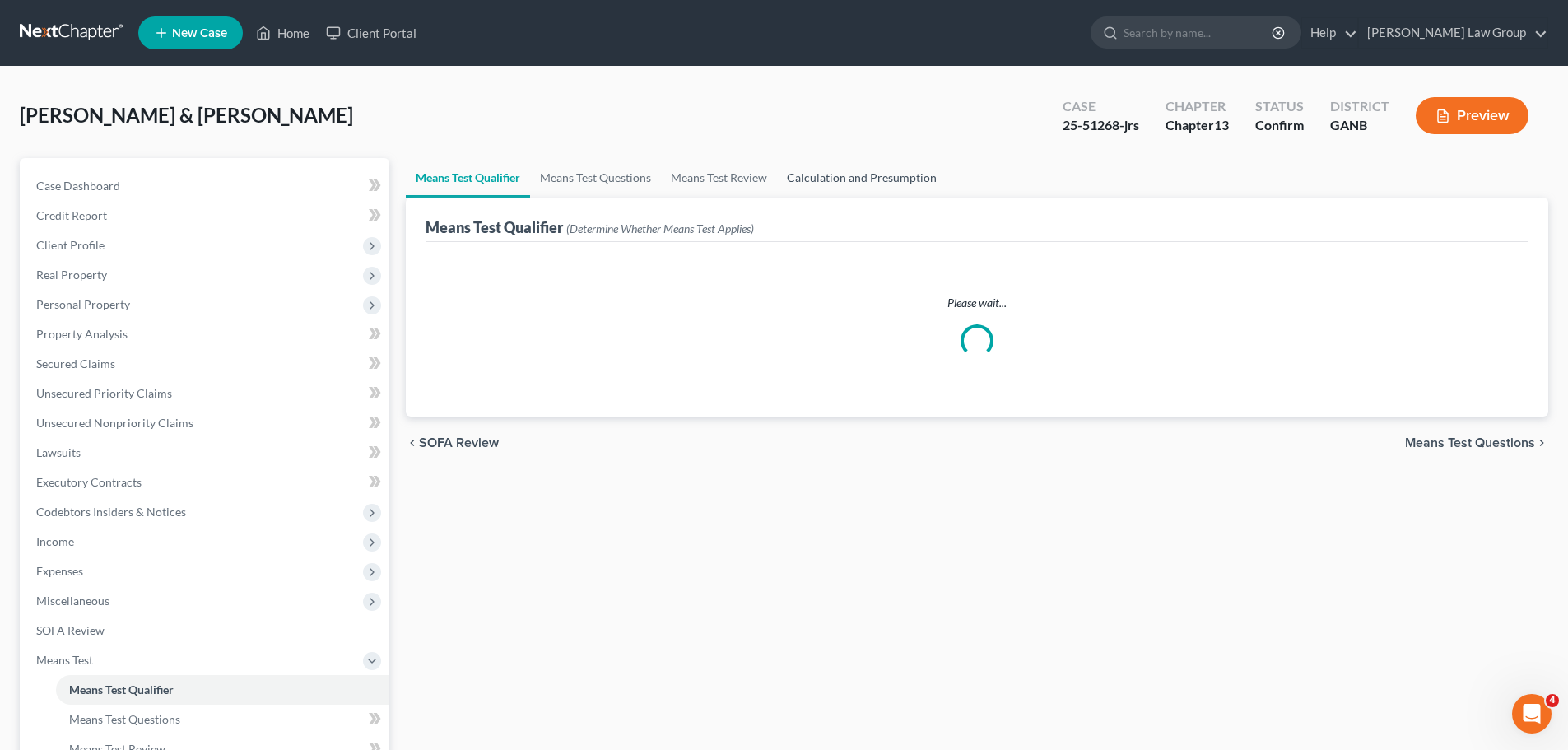
click at [828, 170] on link "Calculation and Presumption" at bounding box center [862, 178] width 169 height 39
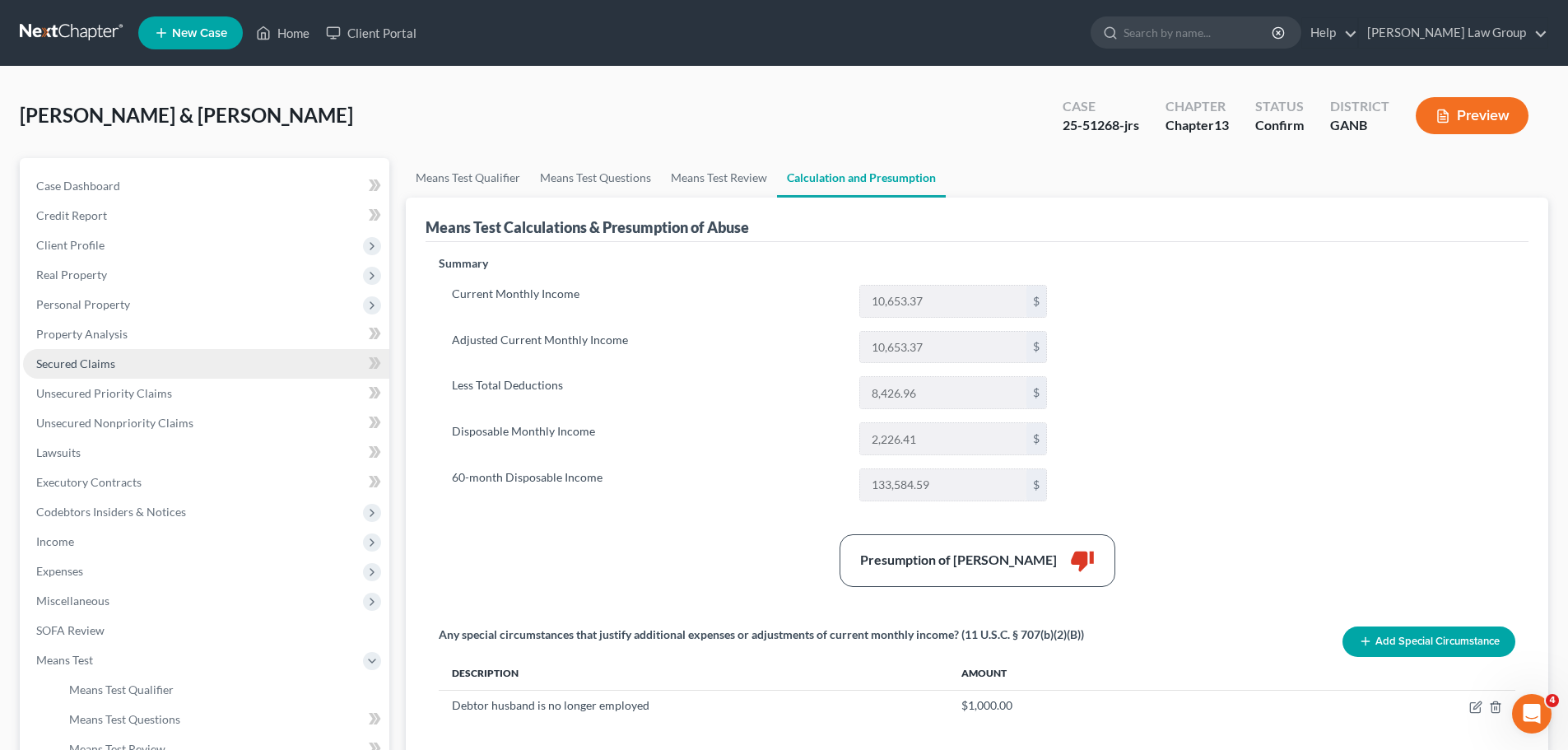
click at [149, 369] on link "Secured Claims" at bounding box center [207, 364] width 367 height 30
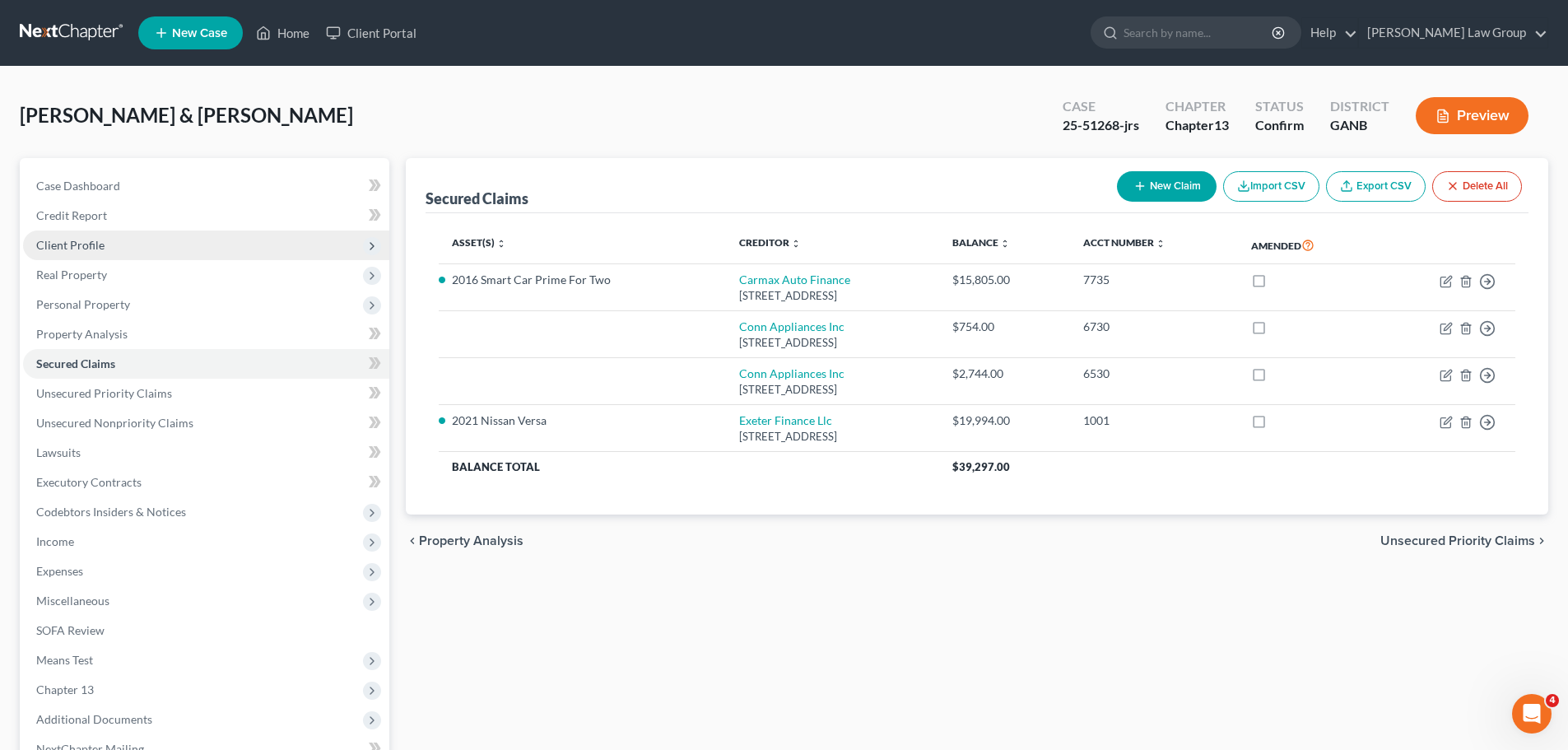
click at [143, 246] on span "Client Profile" at bounding box center [207, 245] width 367 height 30
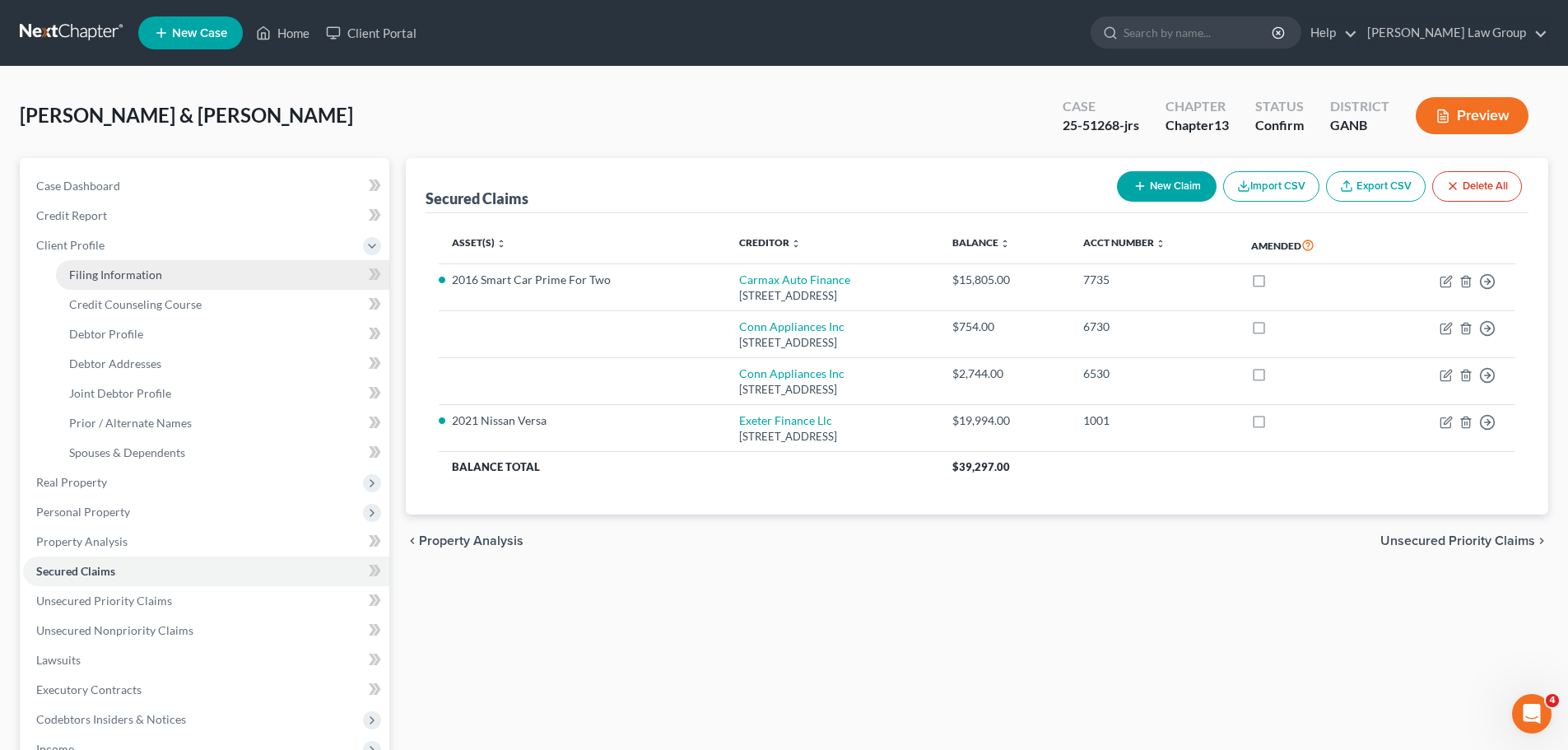
click at [149, 280] on span "Filing Information" at bounding box center [116, 274] width 93 height 14
select select "1"
select select "3"
select select "10"
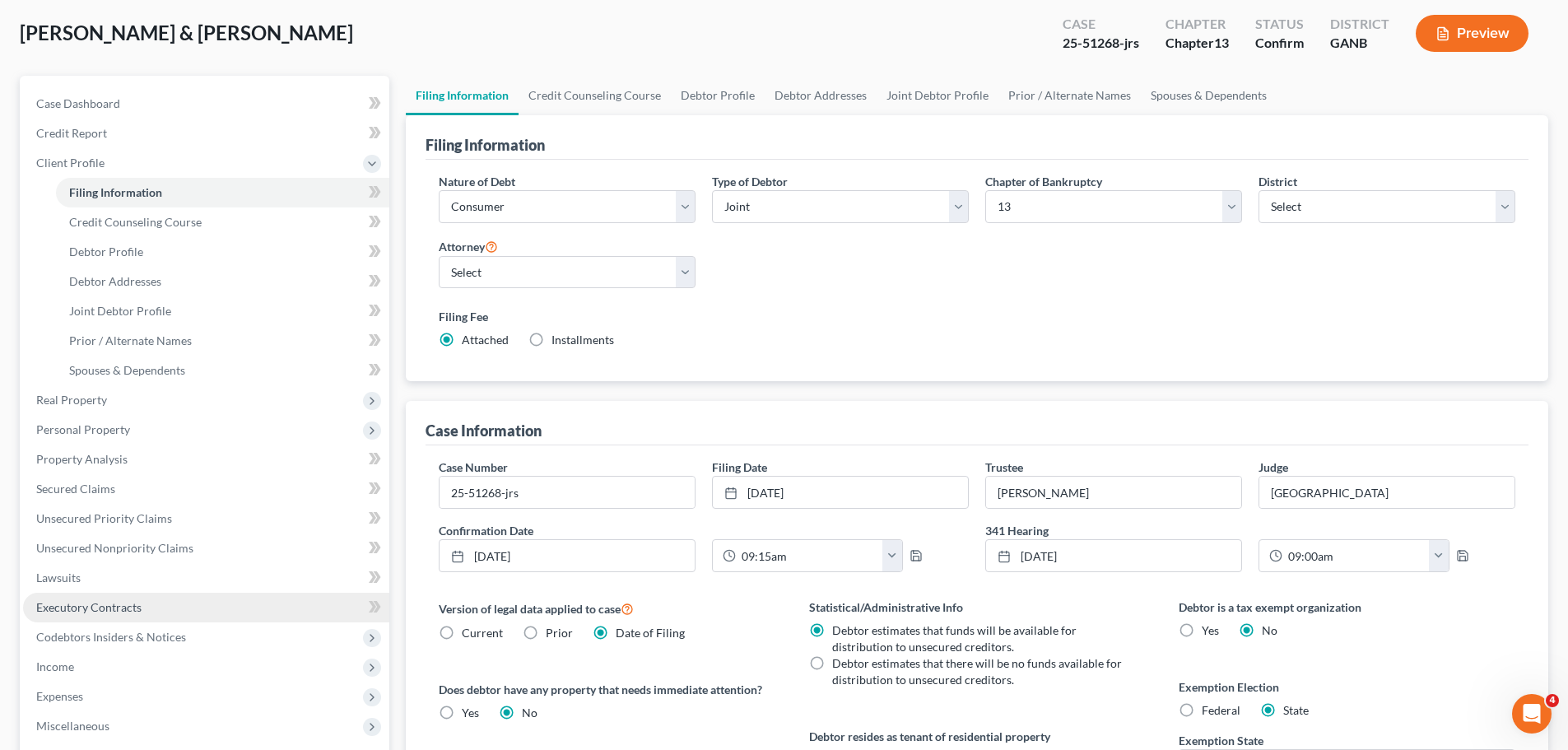
scroll to position [164, 0]
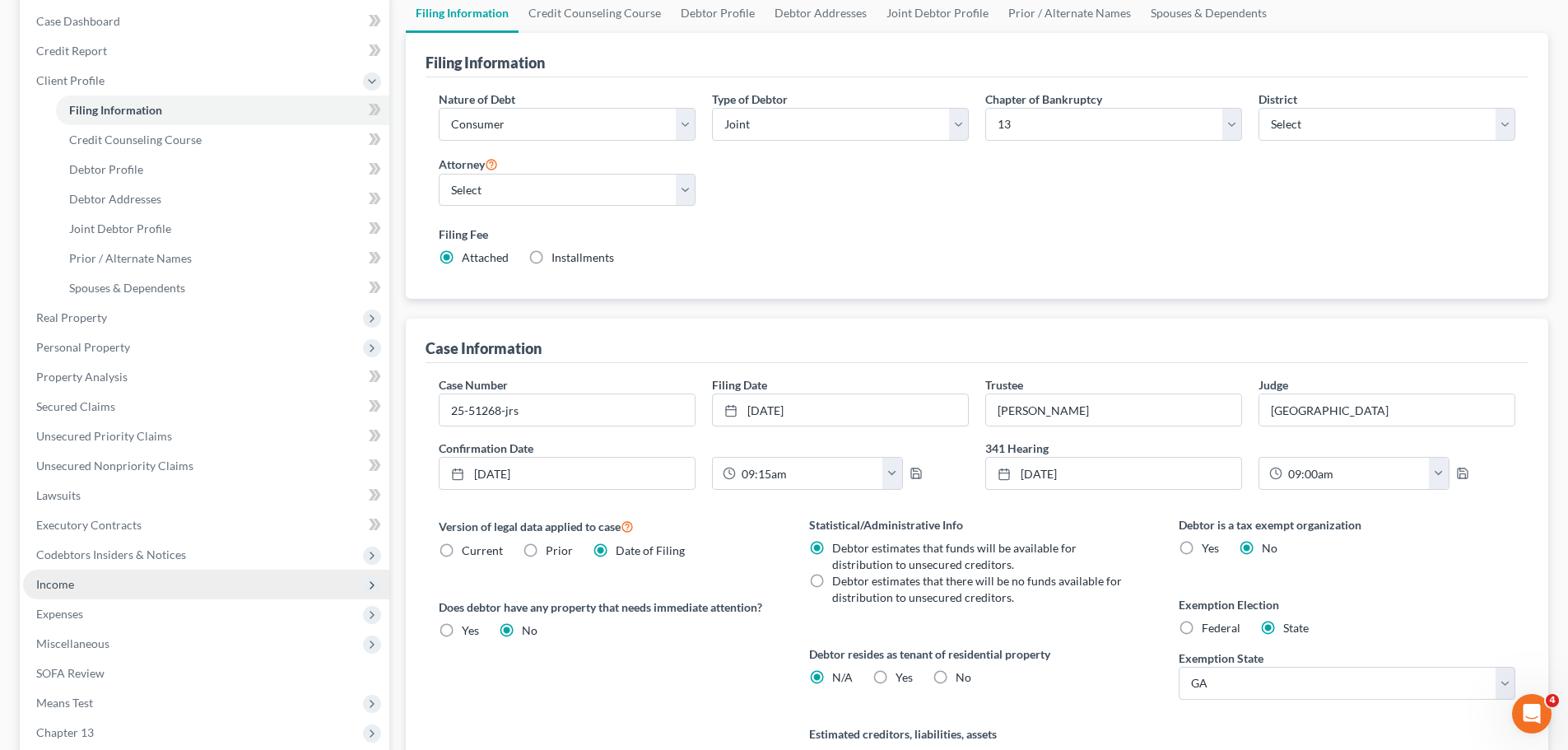
click at [163, 586] on span "Income" at bounding box center [207, 585] width 367 height 30
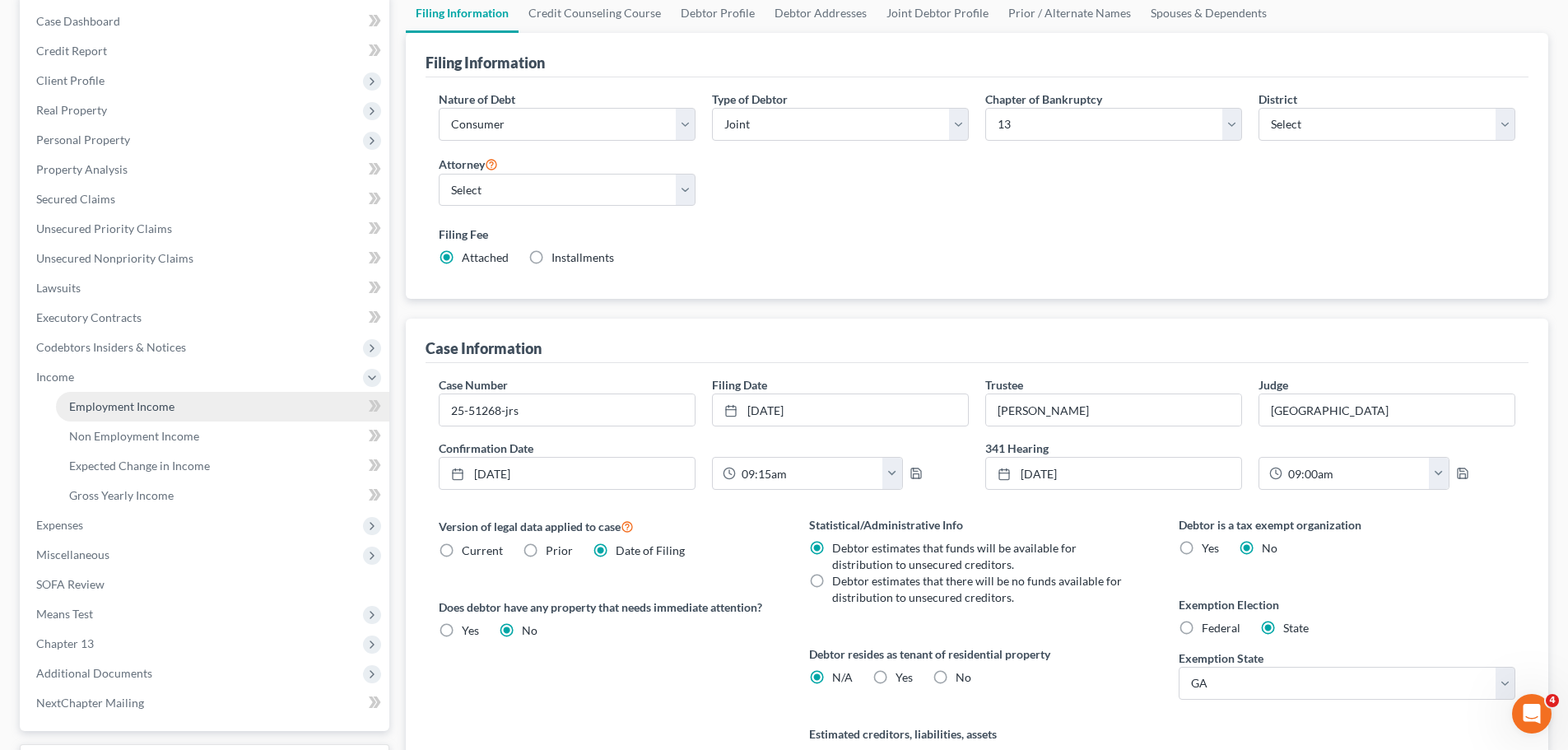
click at [175, 407] on link "Employment Income" at bounding box center [223, 407] width 334 height 30
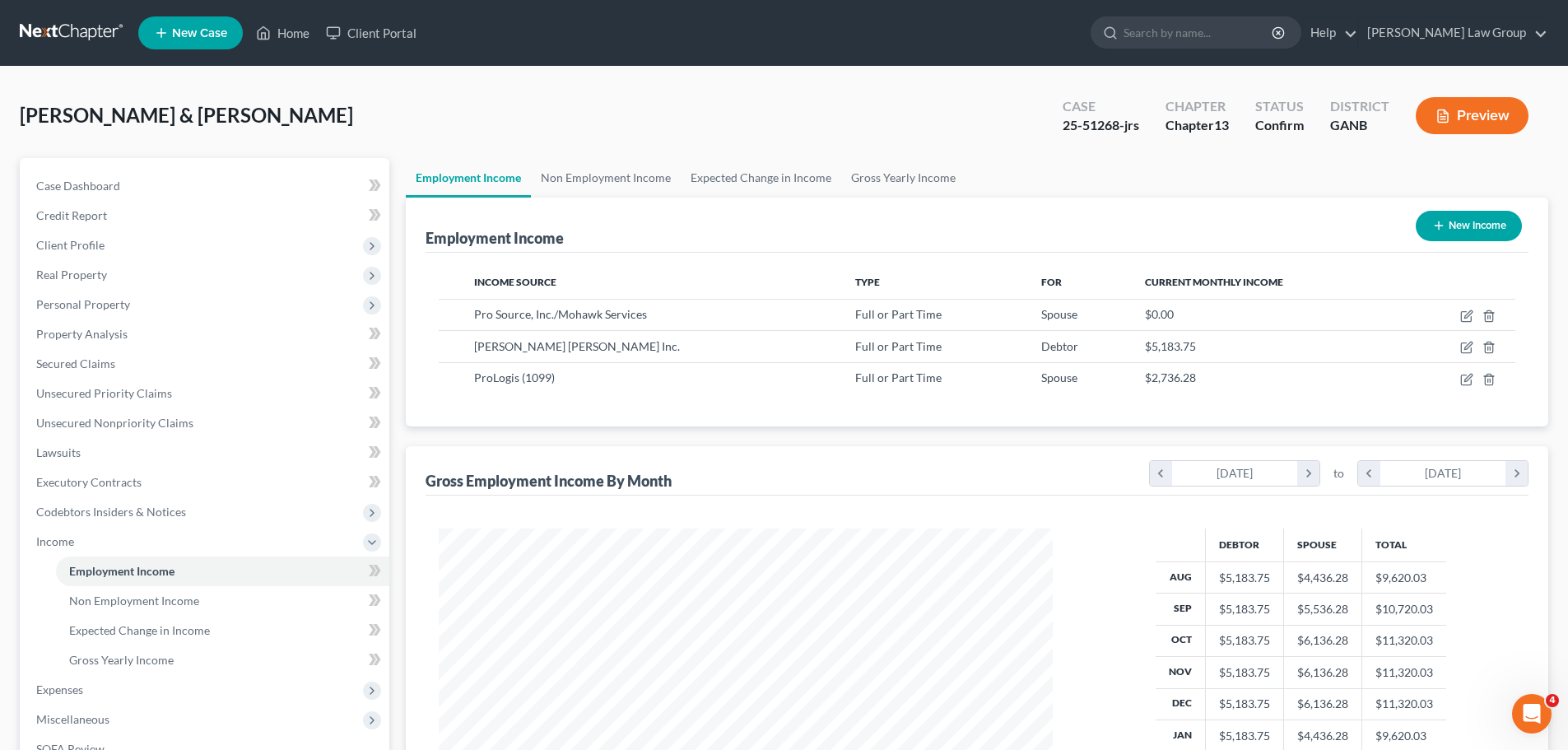
scroll to position [307, 647]
click at [578, 183] on link "Non Employment Income" at bounding box center [605, 178] width 149 height 39
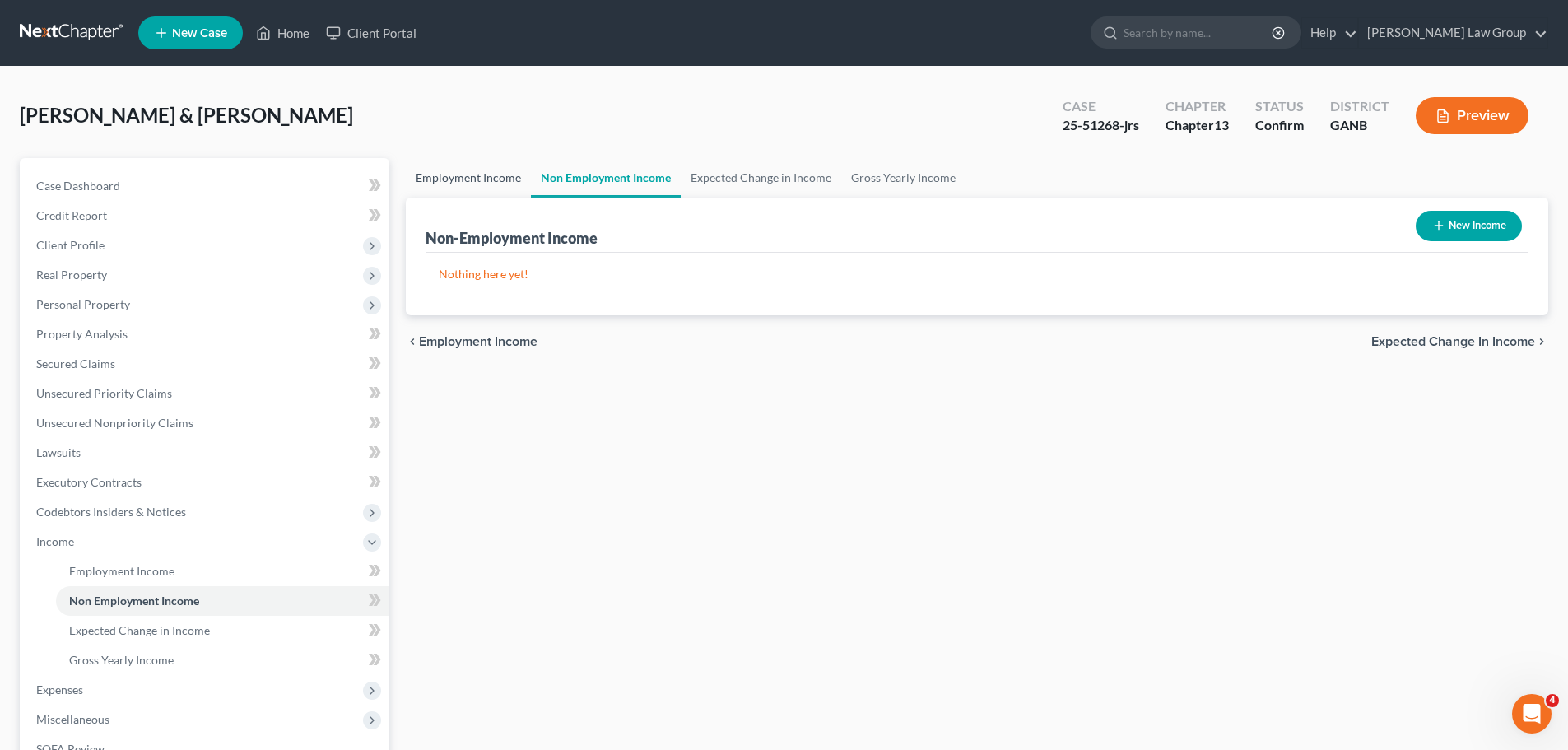
click at [447, 189] on link "Employment Income" at bounding box center [468, 178] width 125 height 39
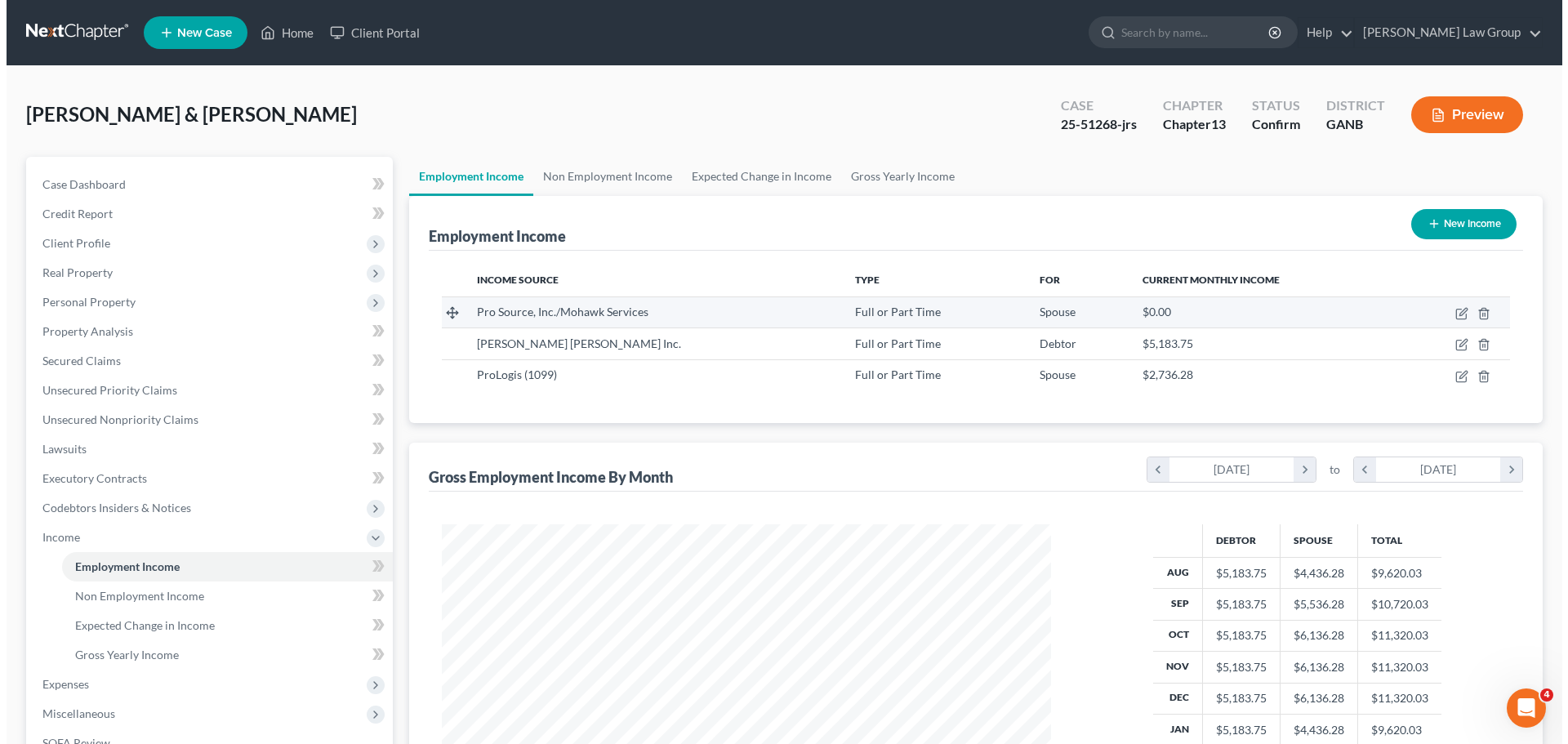
scroll to position [305, 642]
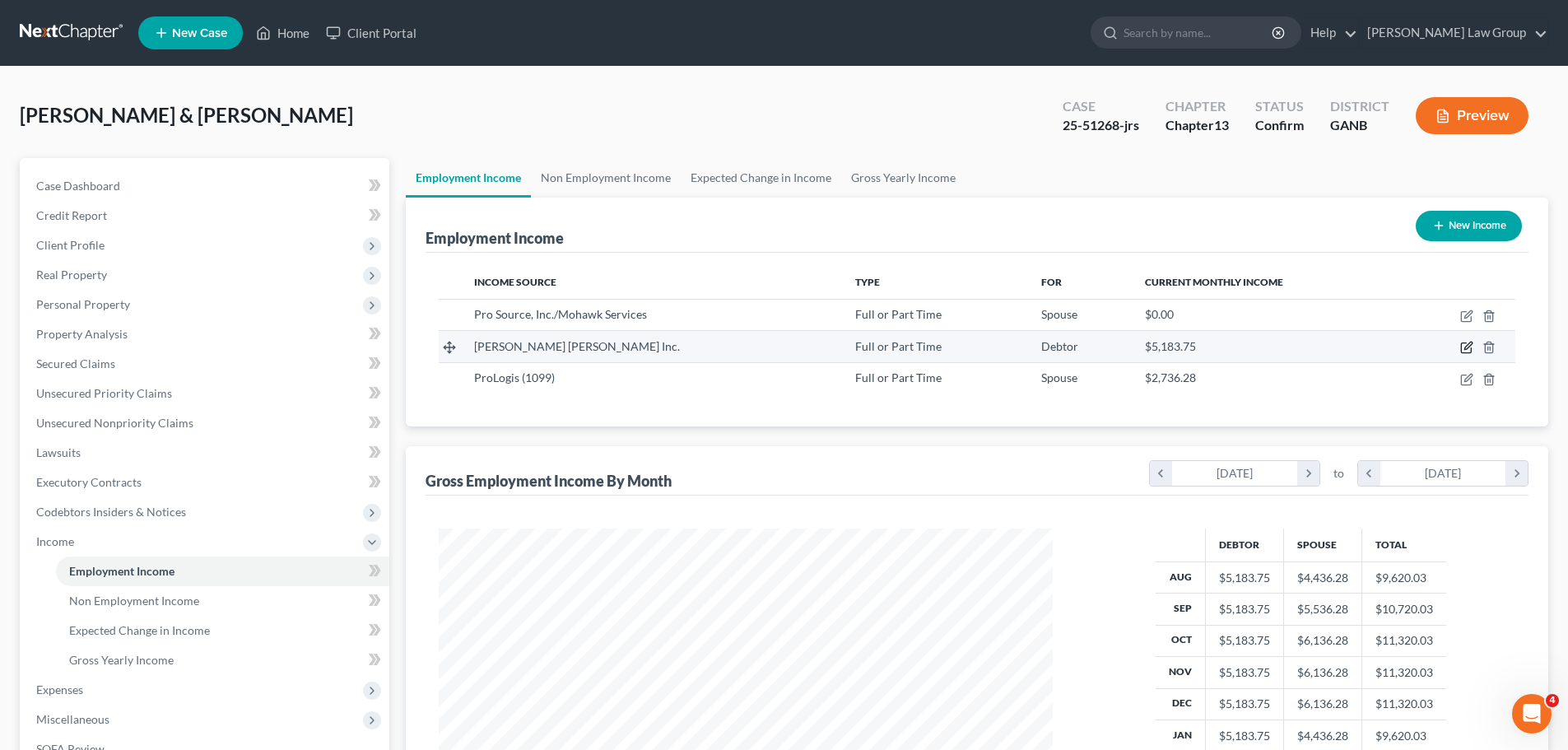
click at [1463, 349] on icon "button" at bounding box center [1467, 348] width 13 height 13
select select "0"
select select "10"
select select "3"
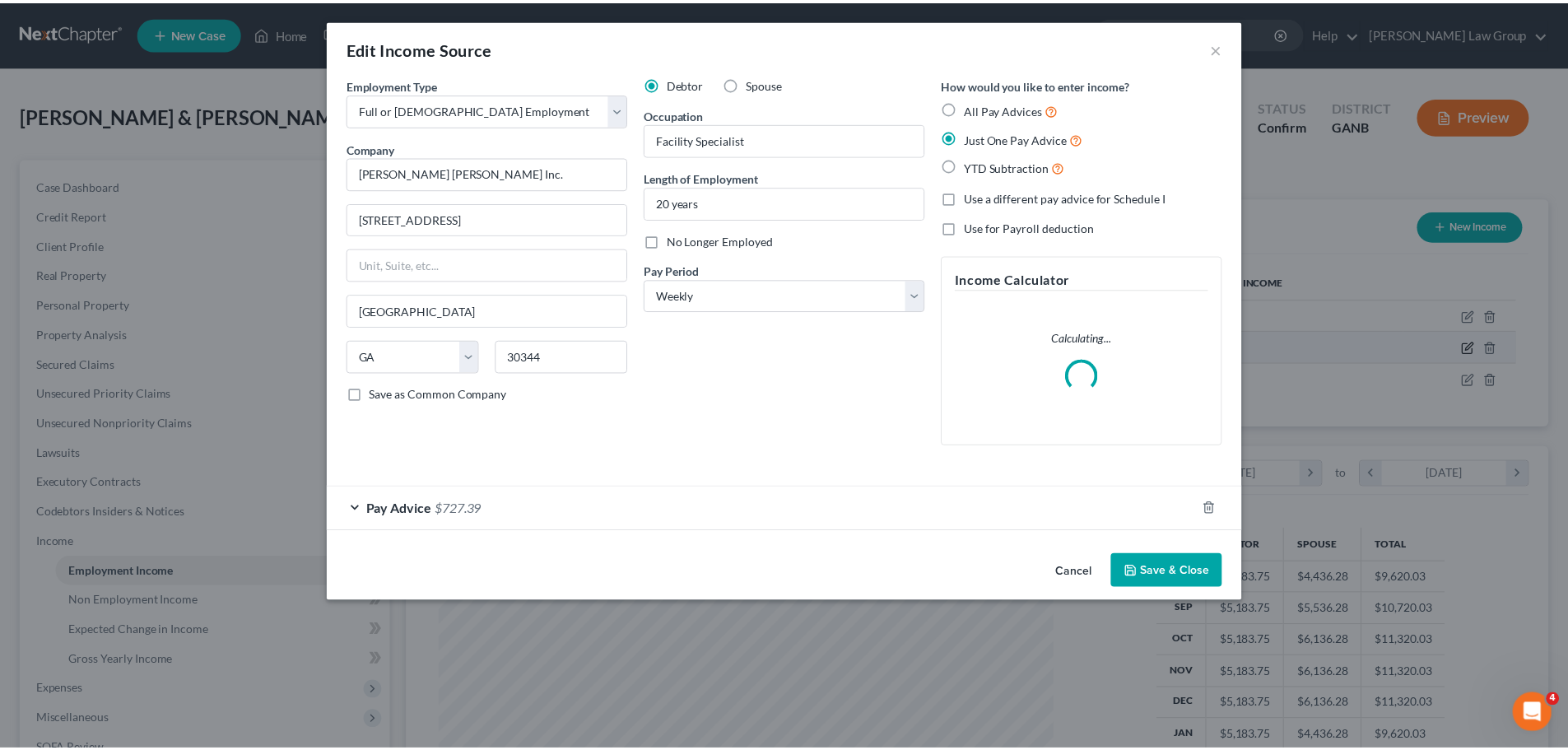
scroll to position [309, 652]
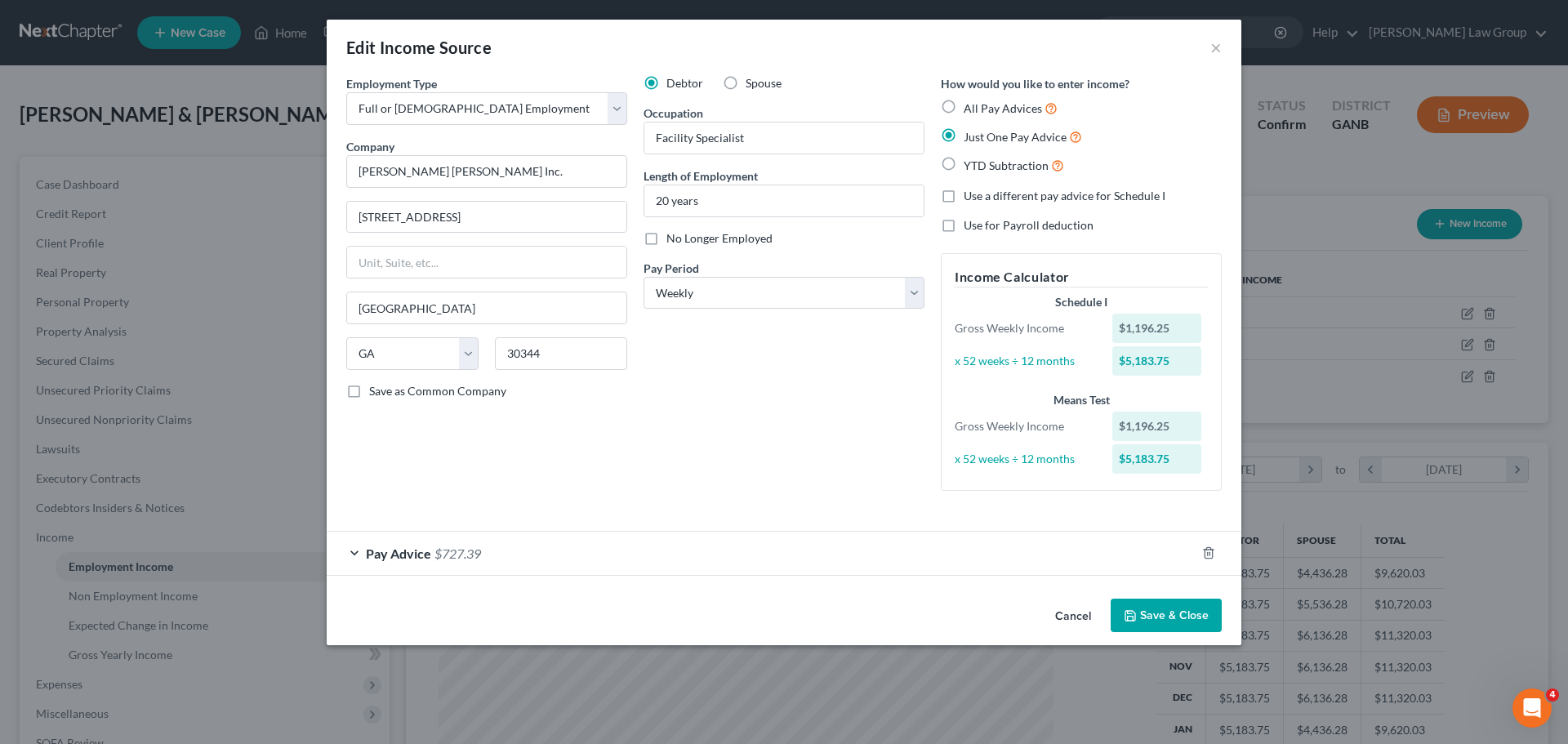
click at [1162, 613] on button "Save & Close" at bounding box center [1166, 615] width 111 height 34
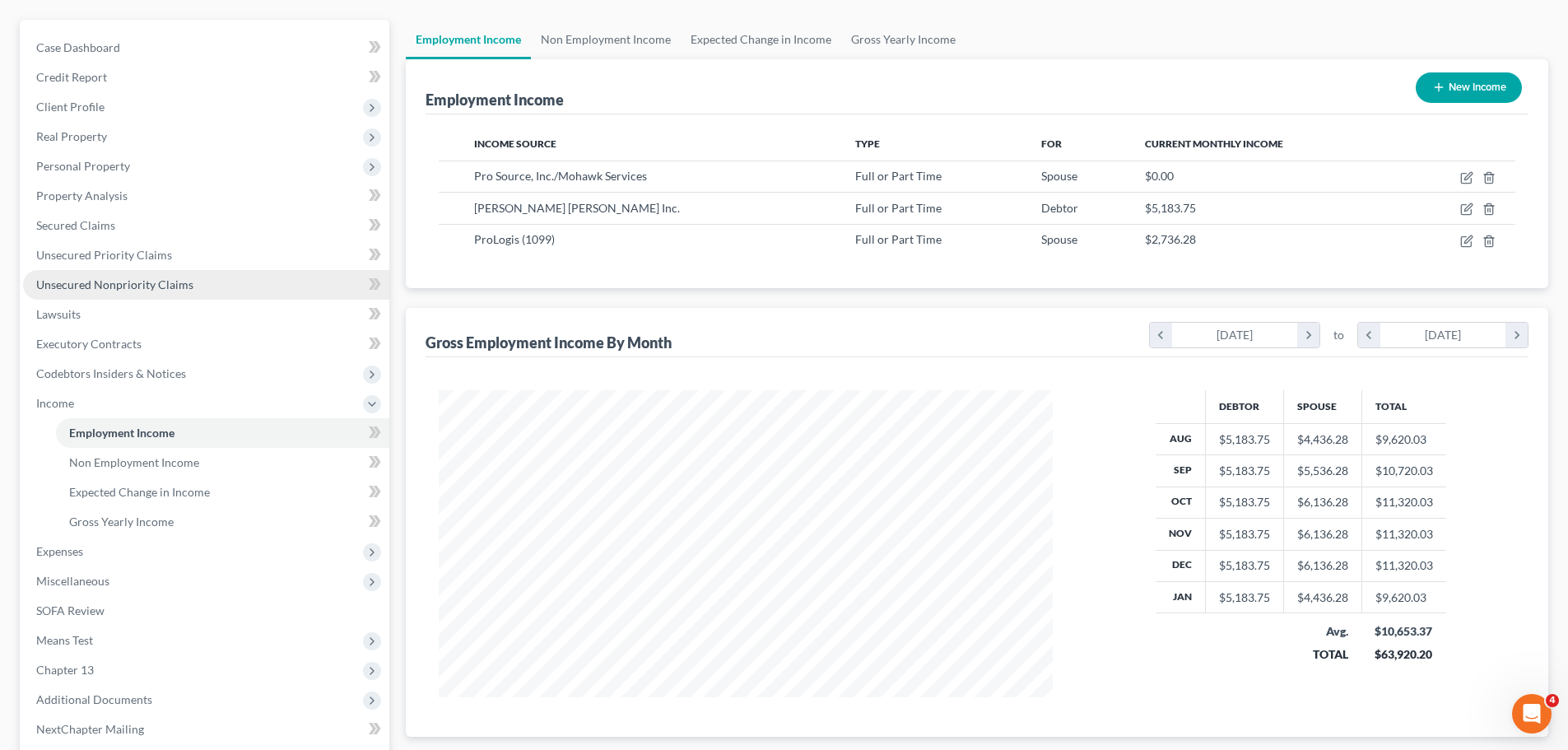
scroll to position [303, 0]
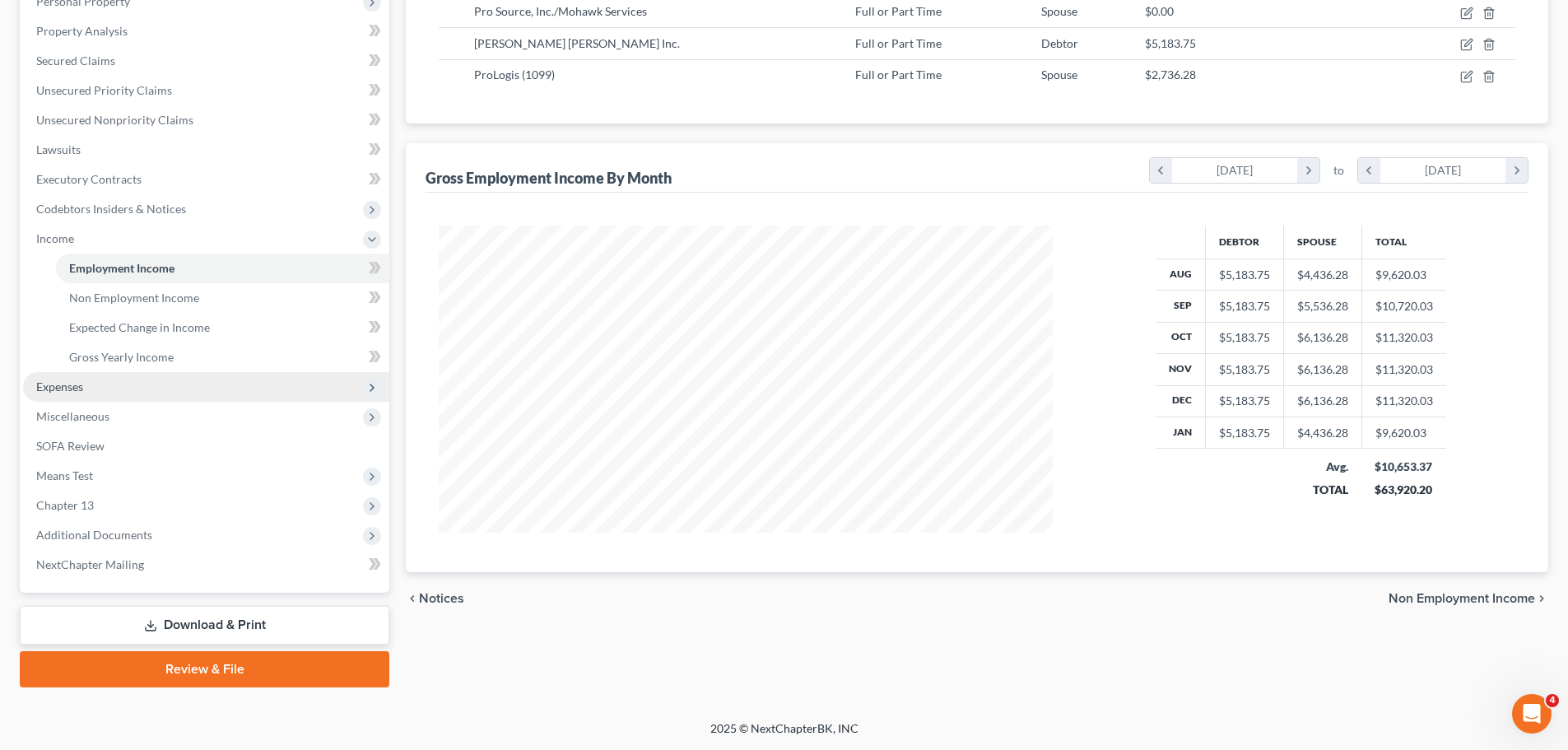
click at [90, 386] on span "Expenses" at bounding box center [207, 387] width 367 height 30
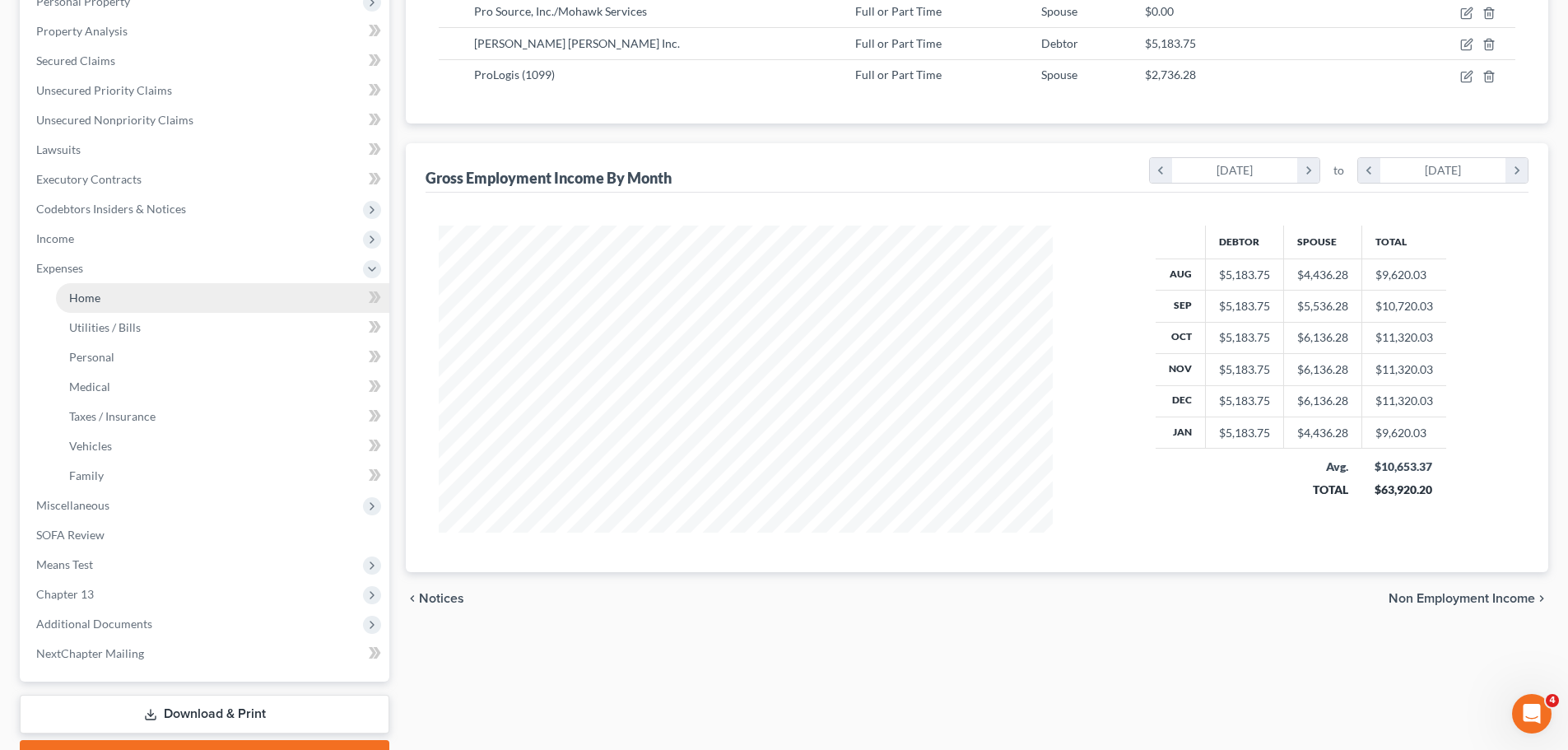
click at [139, 303] on link "Home" at bounding box center [223, 298] width 334 height 30
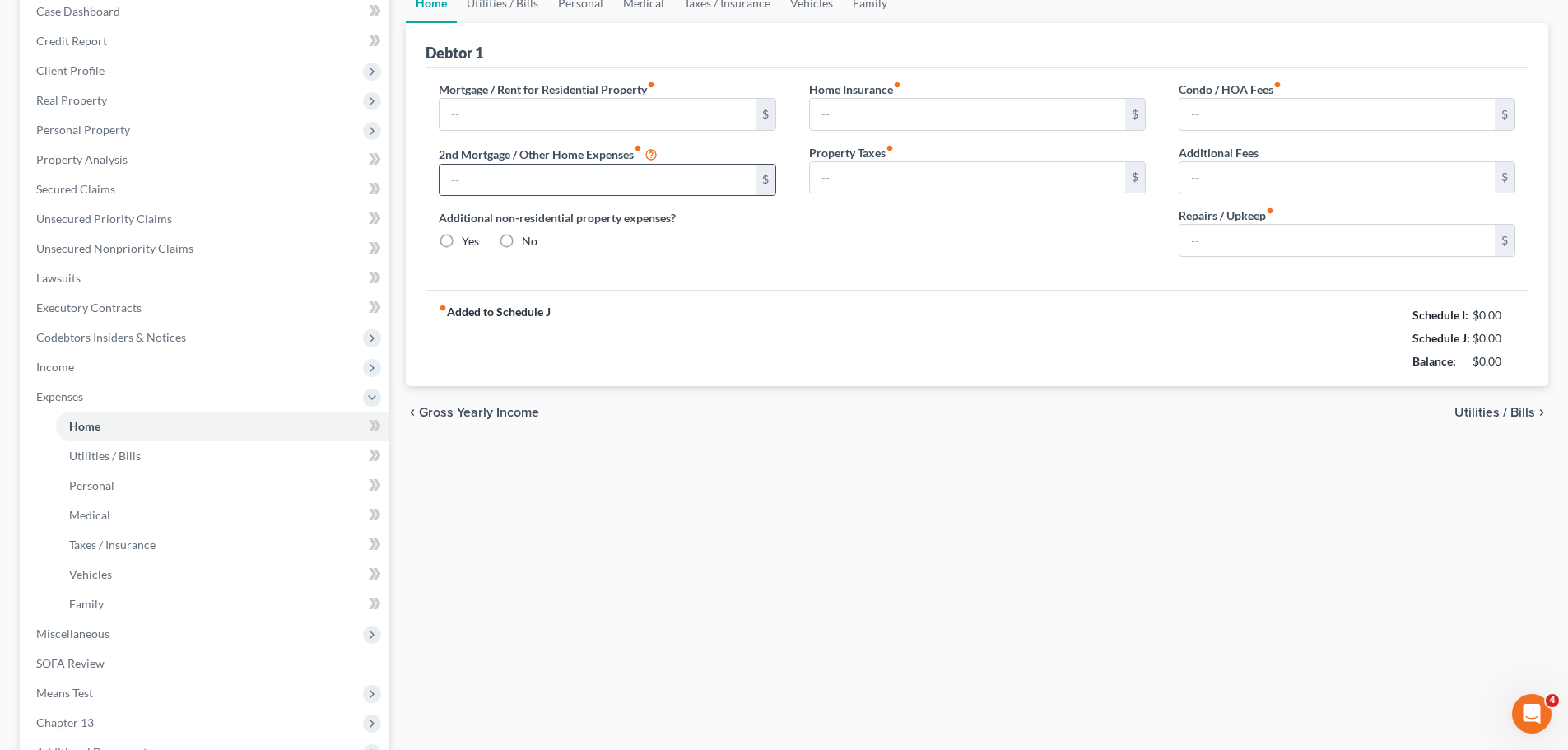
type input "1,645.00"
type input "0.00"
radio input "true"
type input "35.00"
type input "0.00"
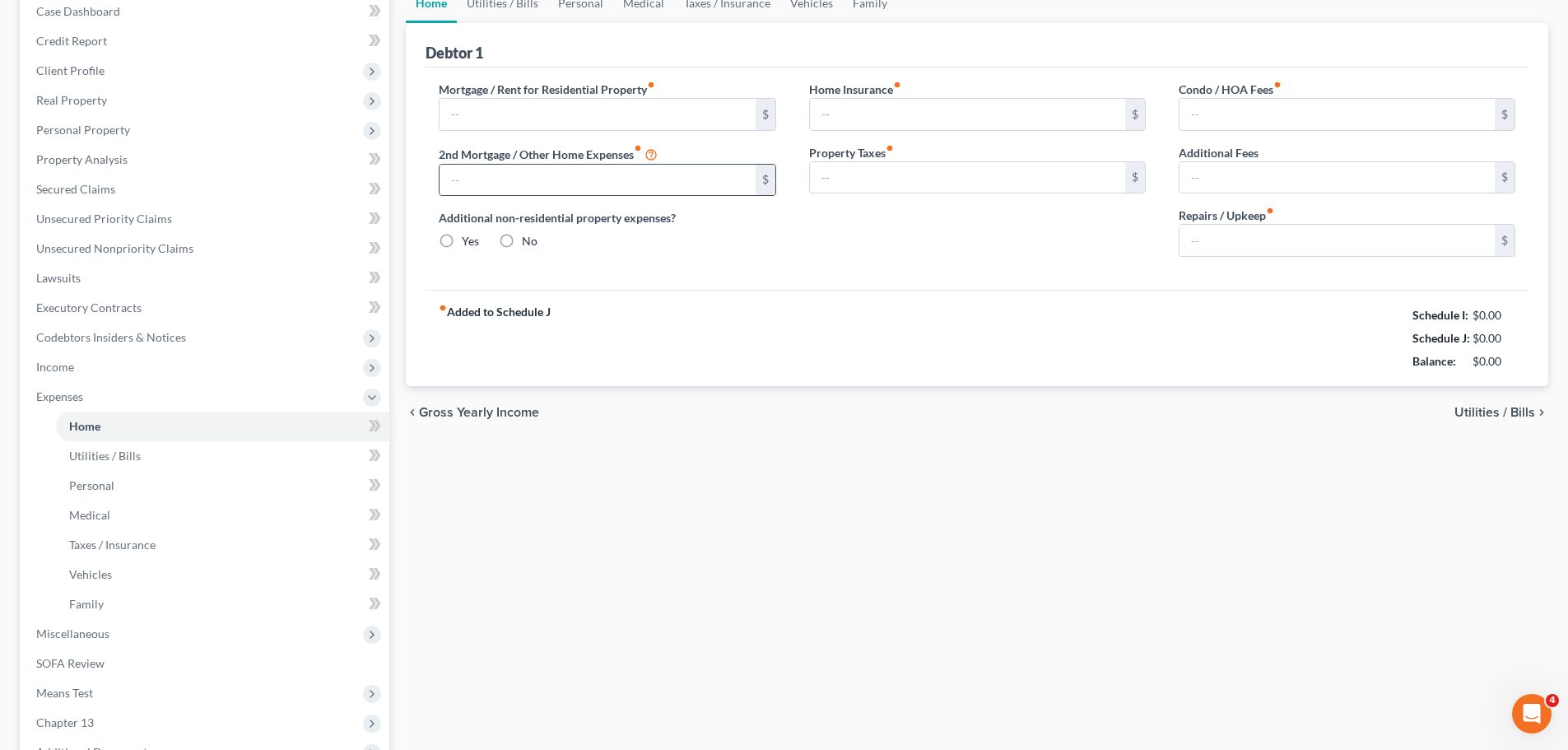
type input "0.00"
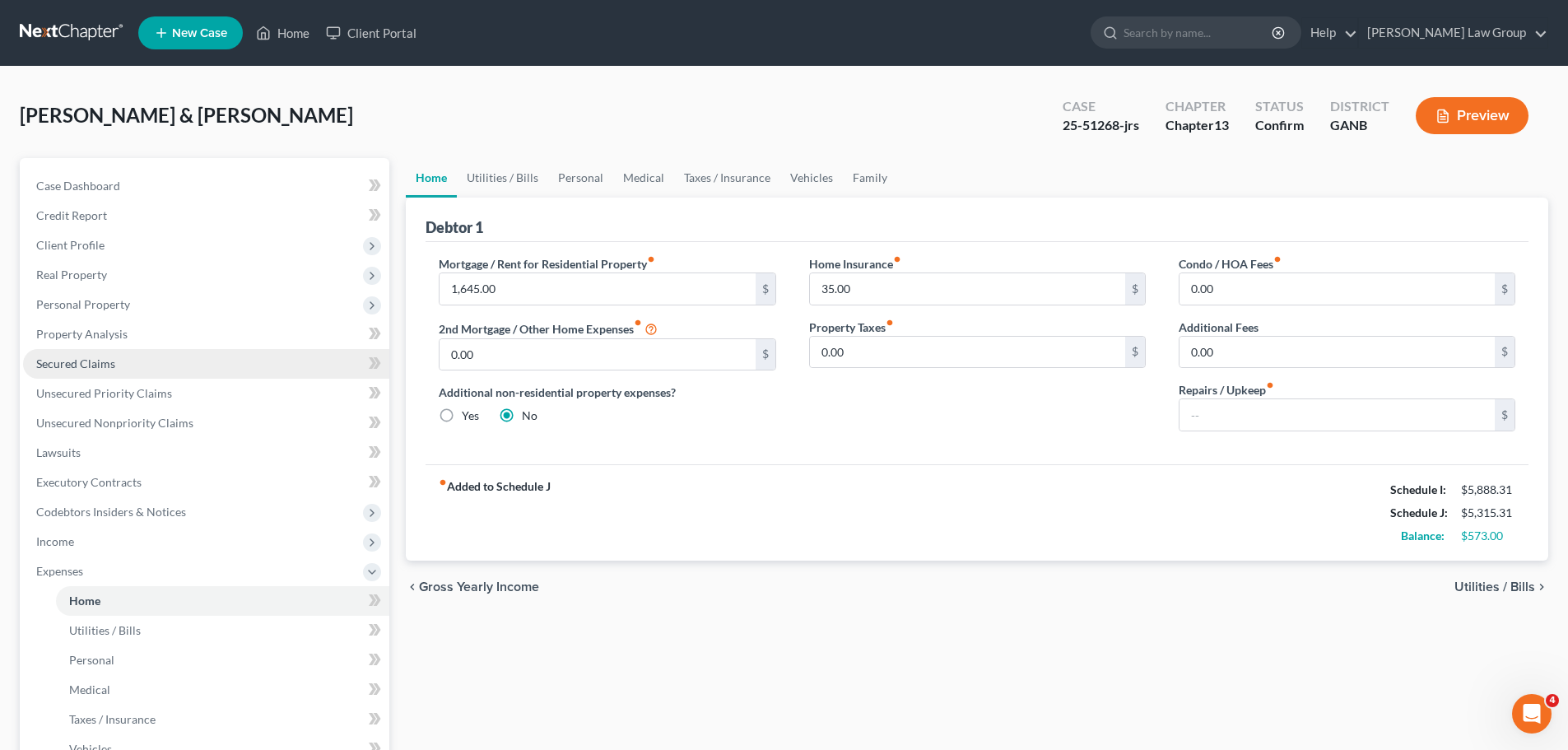
click at [71, 360] on span "Secured Claims" at bounding box center [76, 363] width 79 height 14
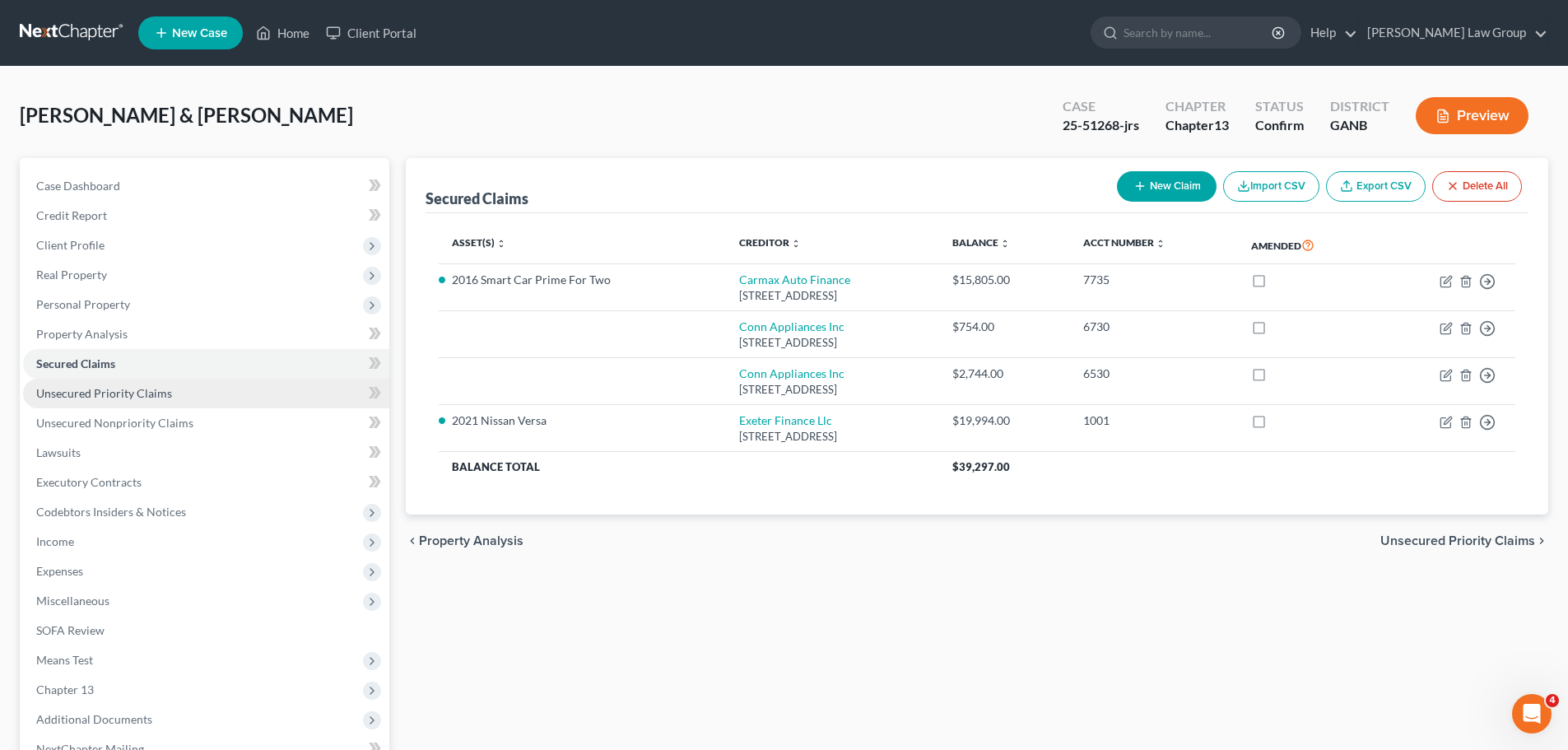
click at [117, 394] on span "Unsecured Priority Claims" at bounding box center [104, 393] width 135 height 14
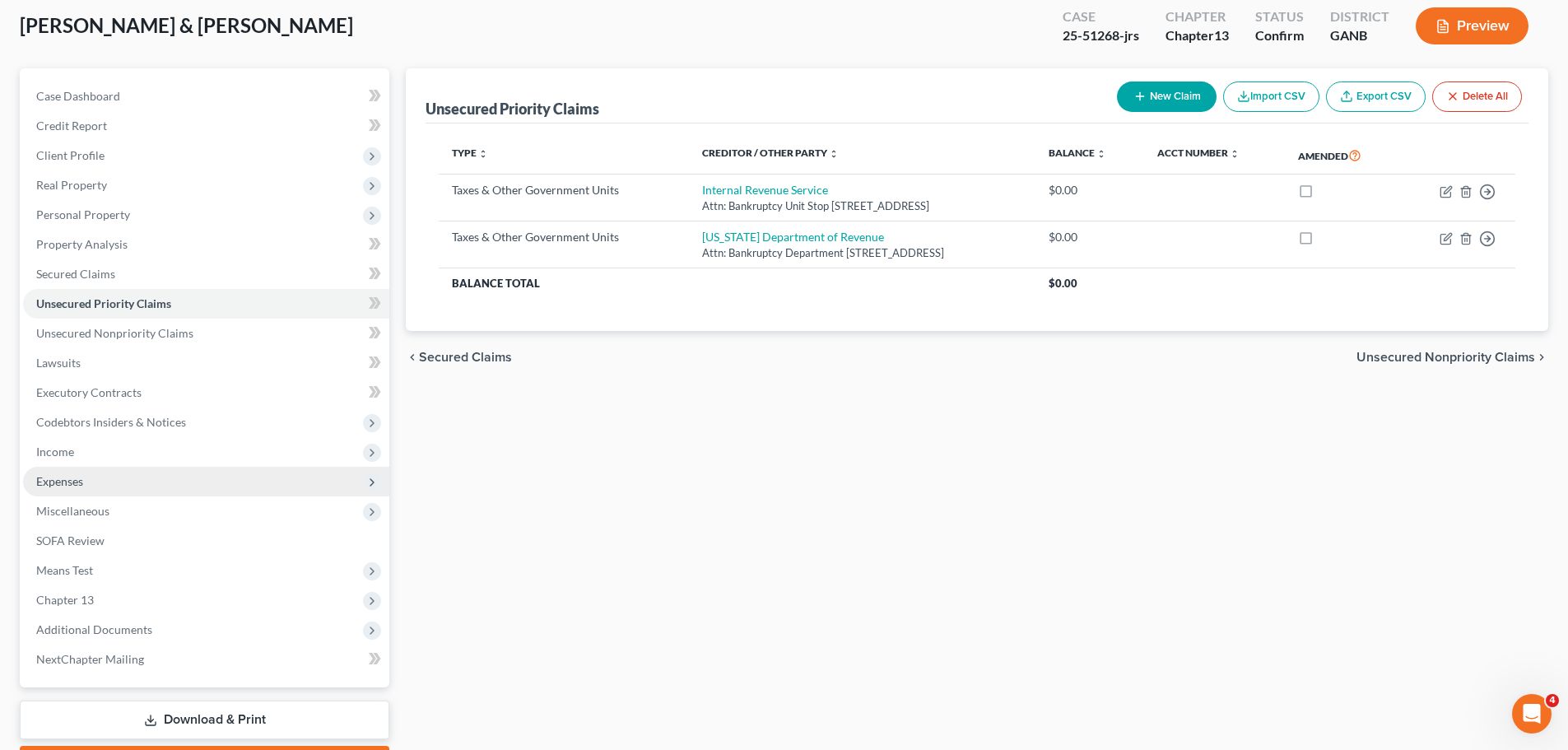
scroll to position [184, 0]
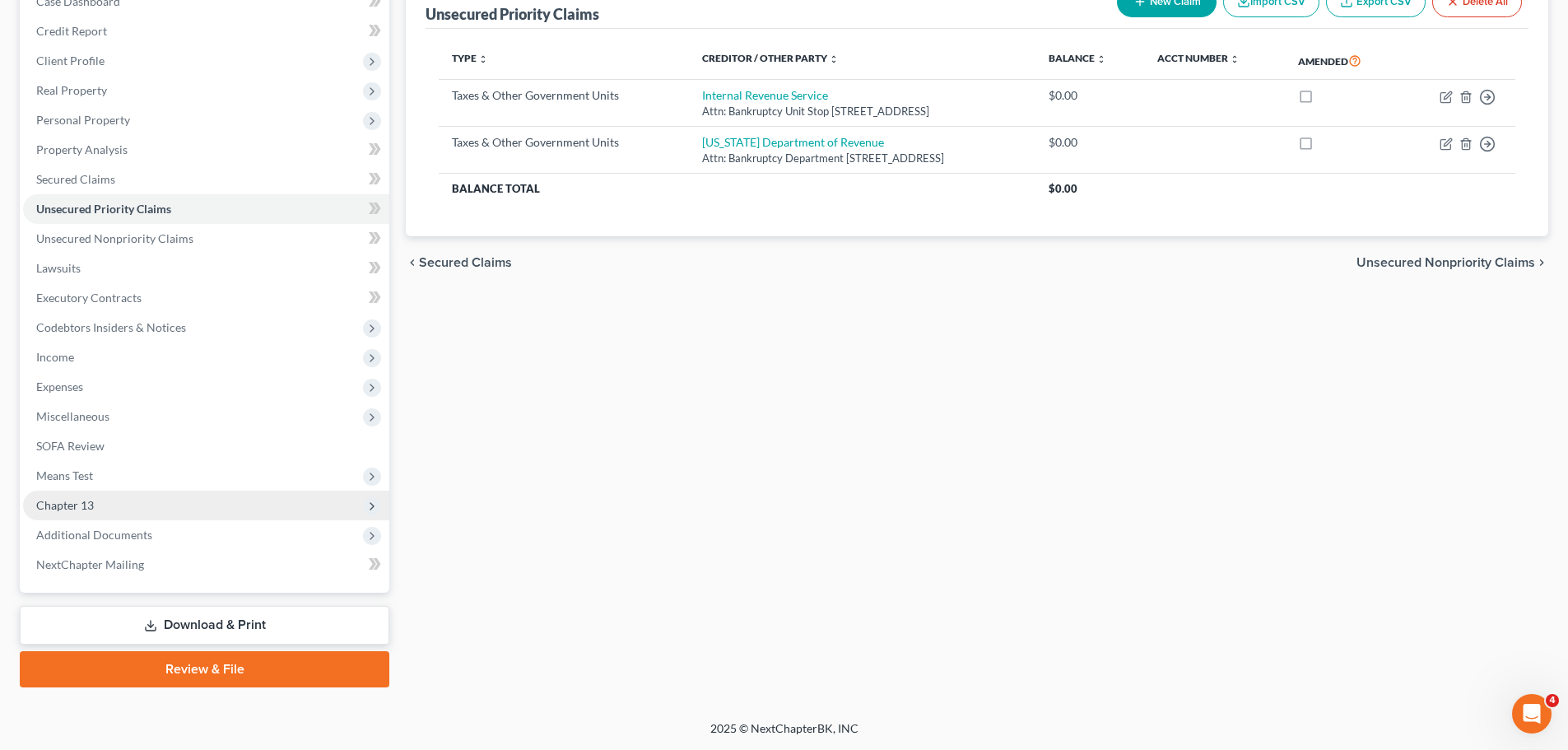
click at [122, 509] on span "Chapter 13" at bounding box center [207, 506] width 367 height 30
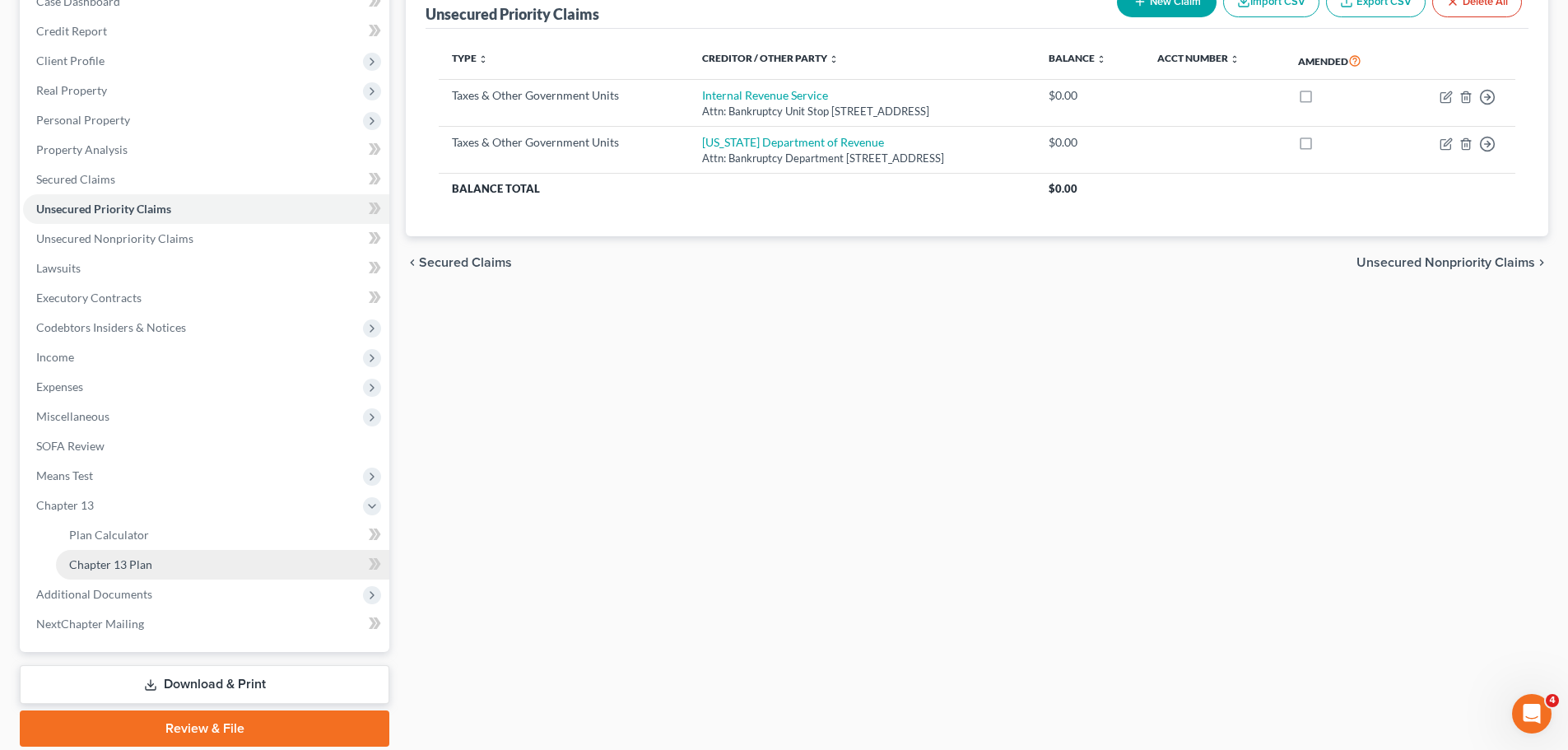
click at [205, 569] on link "Chapter 13 Plan" at bounding box center [223, 565] width 334 height 30
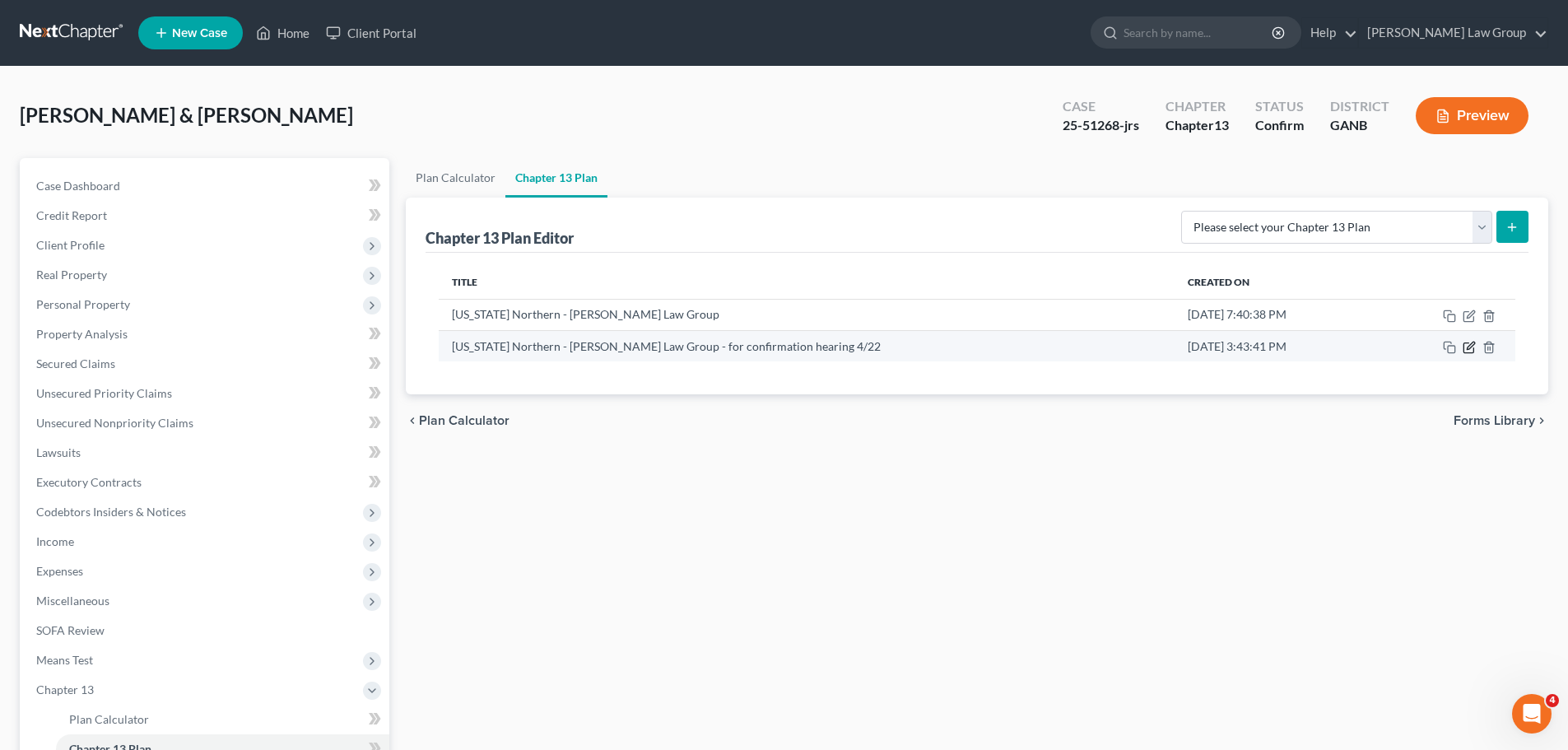
click at [1472, 345] on icon "button" at bounding box center [1469, 348] width 13 height 13
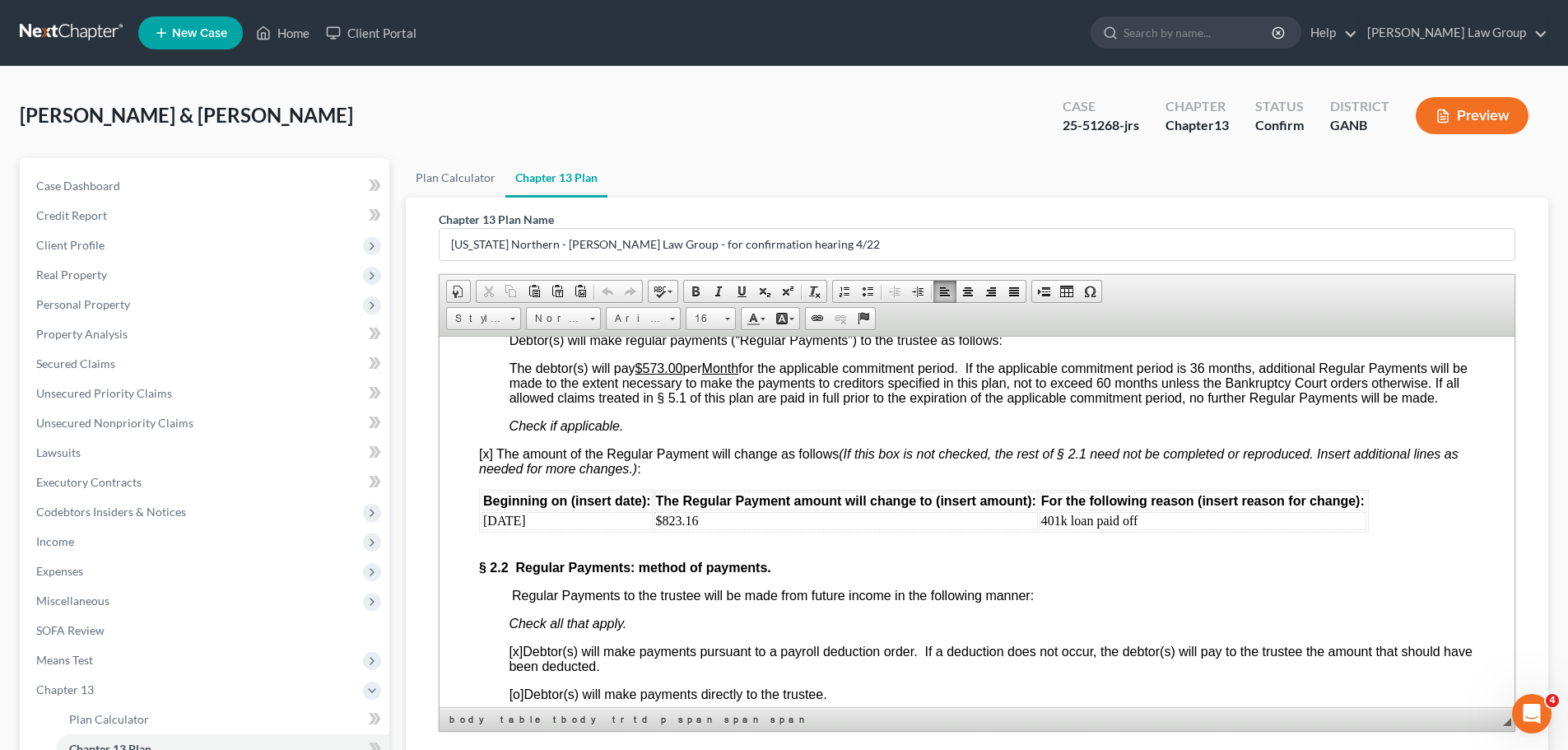
scroll to position [1399, 0]
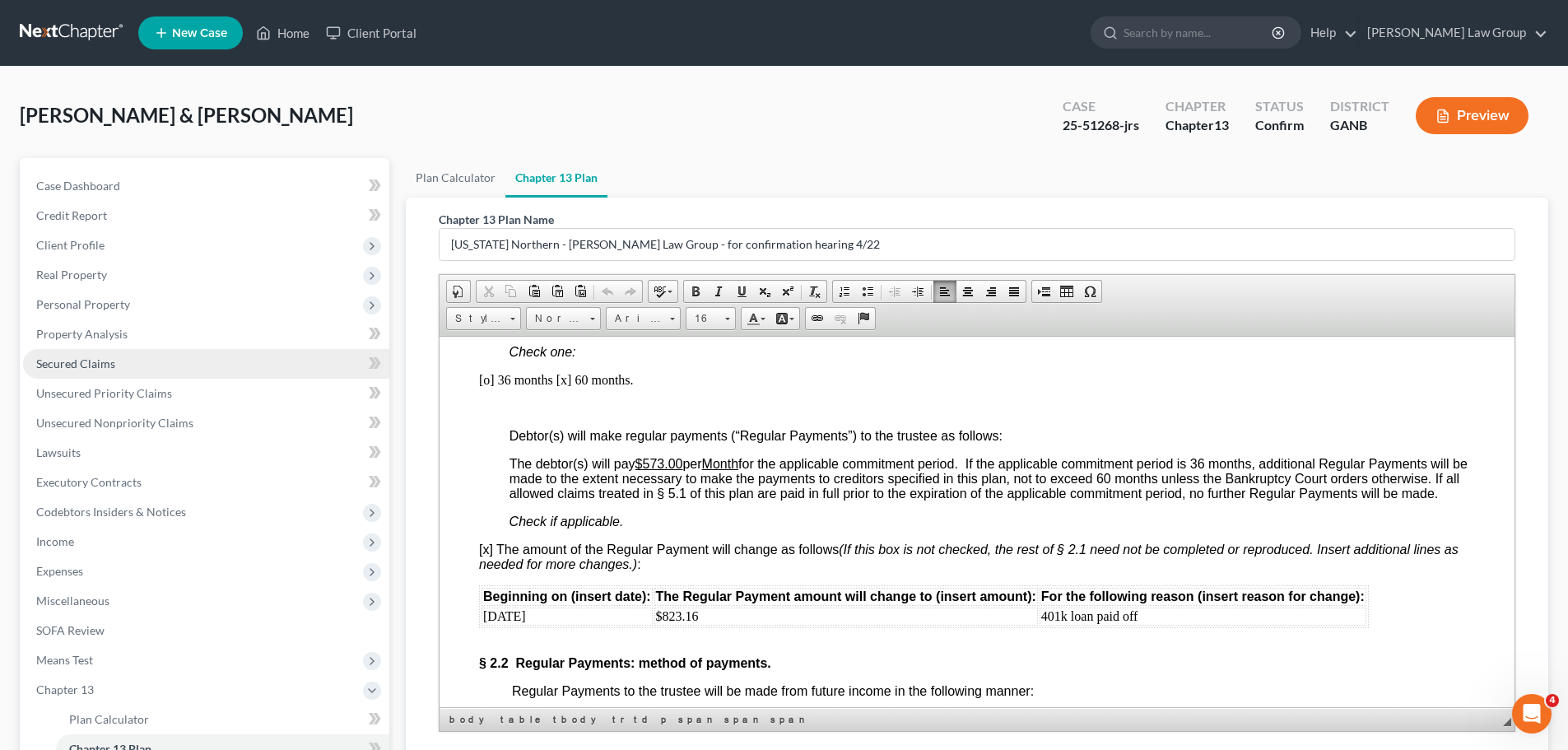
click at [139, 367] on link "Secured Claims" at bounding box center [207, 364] width 367 height 30
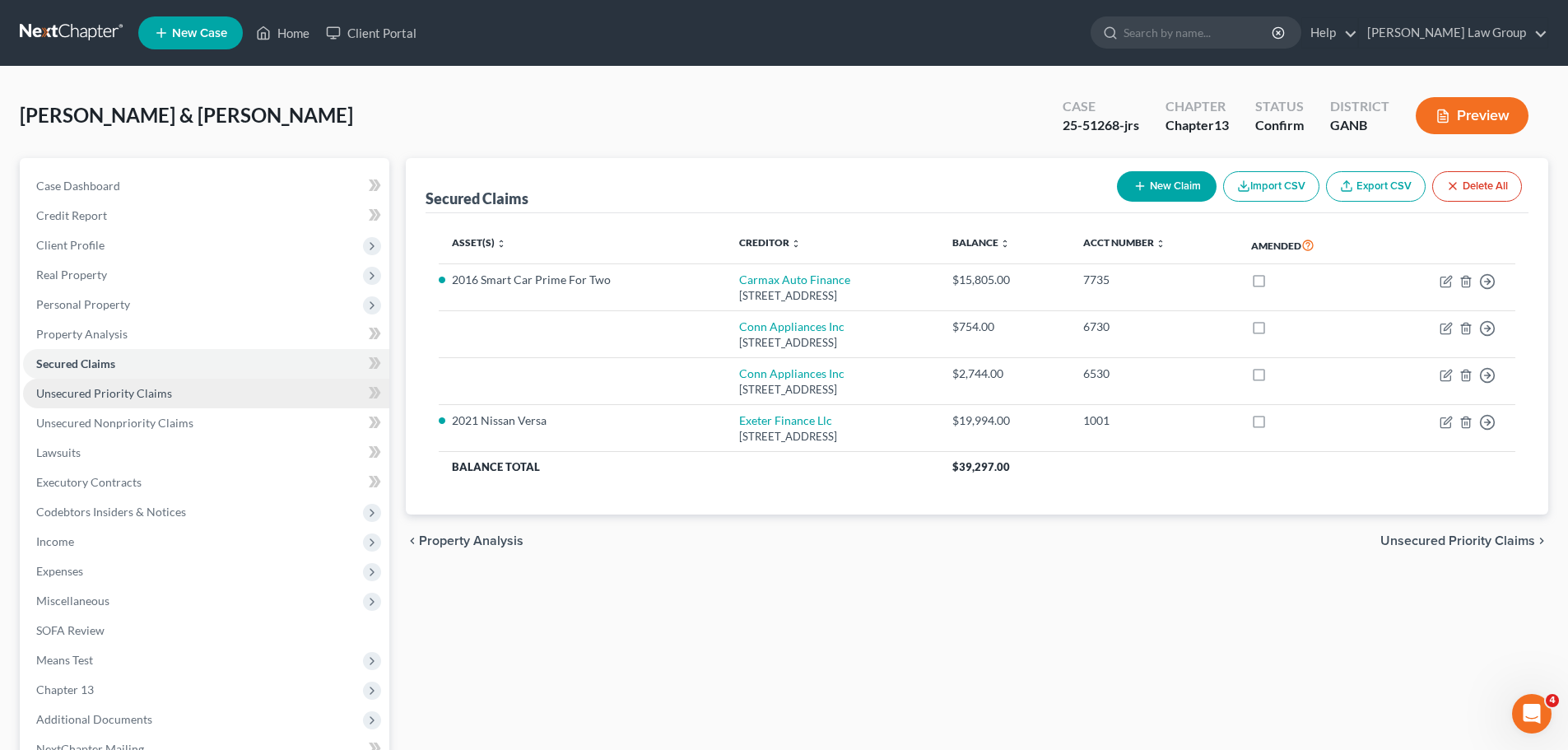
click at [137, 386] on span "Unsecured Priority Claims" at bounding box center [104, 393] width 135 height 14
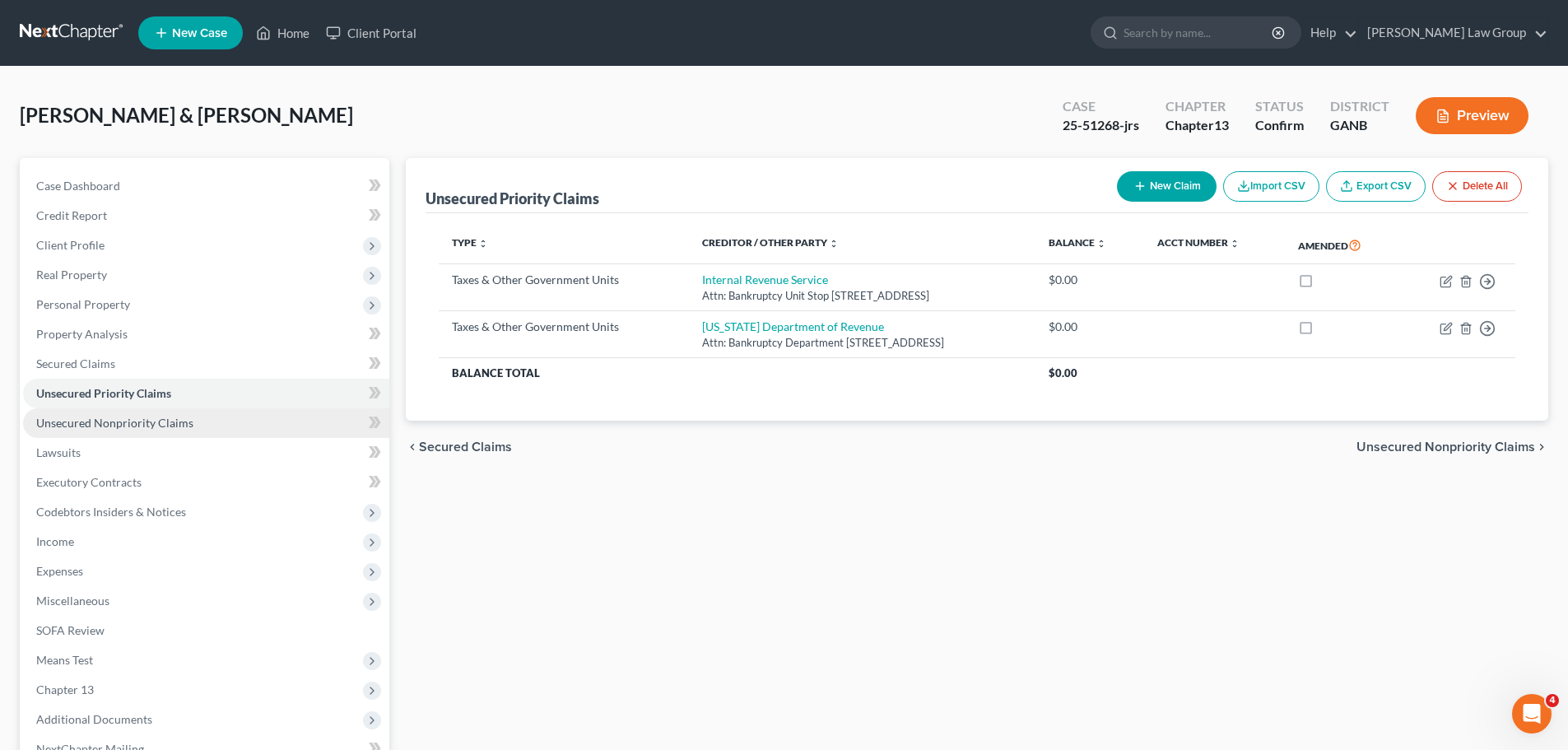
click at [129, 426] on span "Unsecured Nonpriority Claims" at bounding box center [115, 422] width 157 height 14
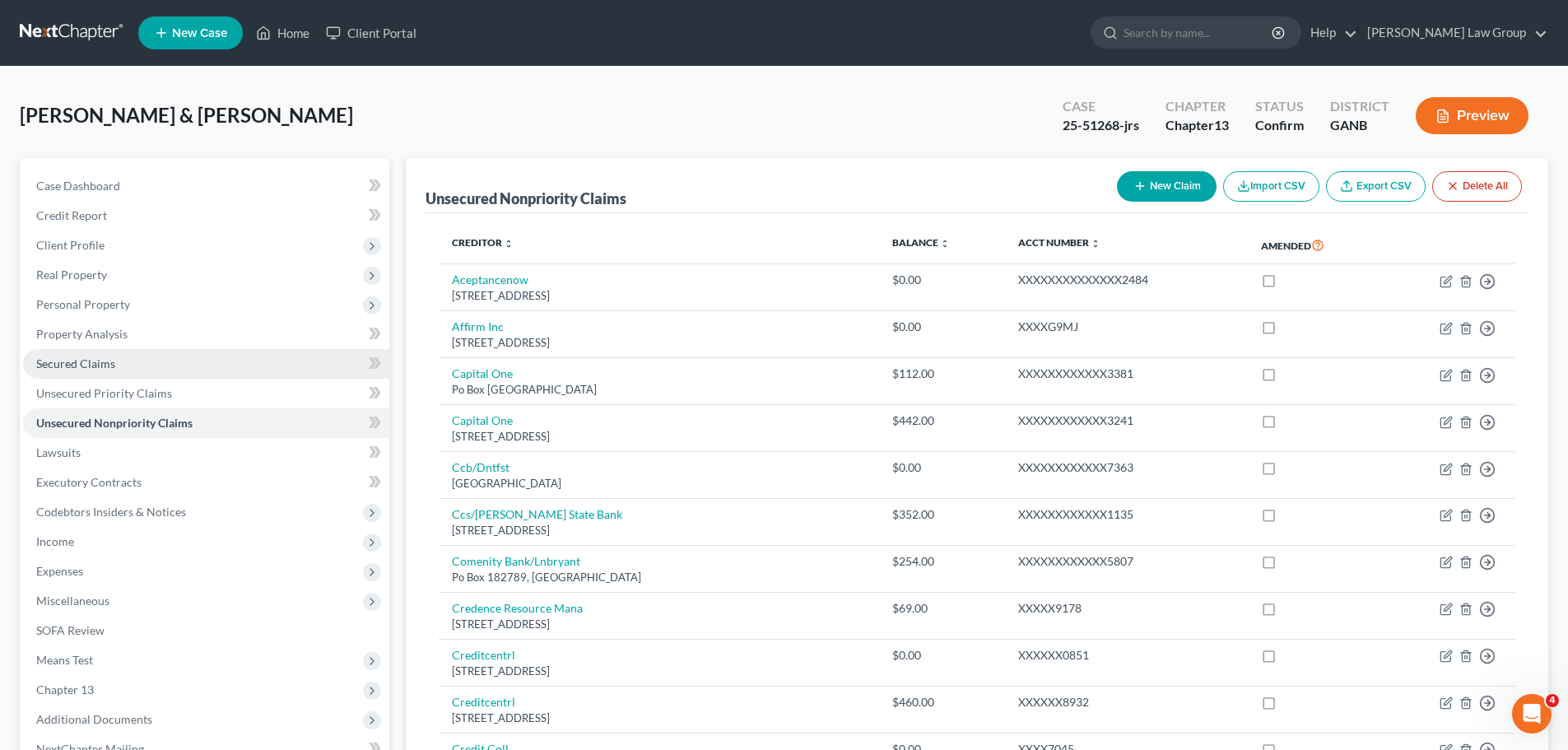
click at [118, 367] on link "Secured Claims" at bounding box center [207, 364] width 367 height 30
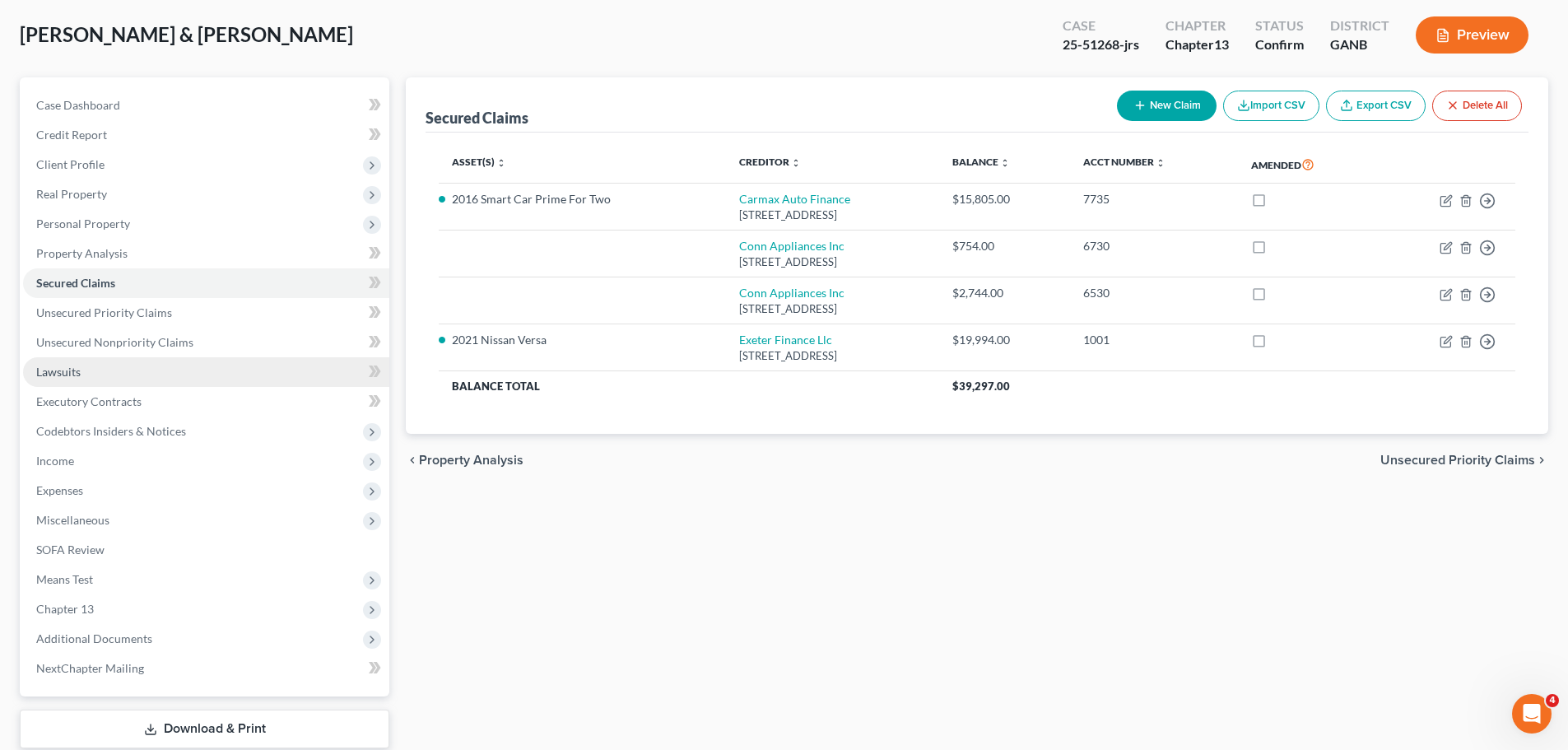
scroll to position [184, 0]
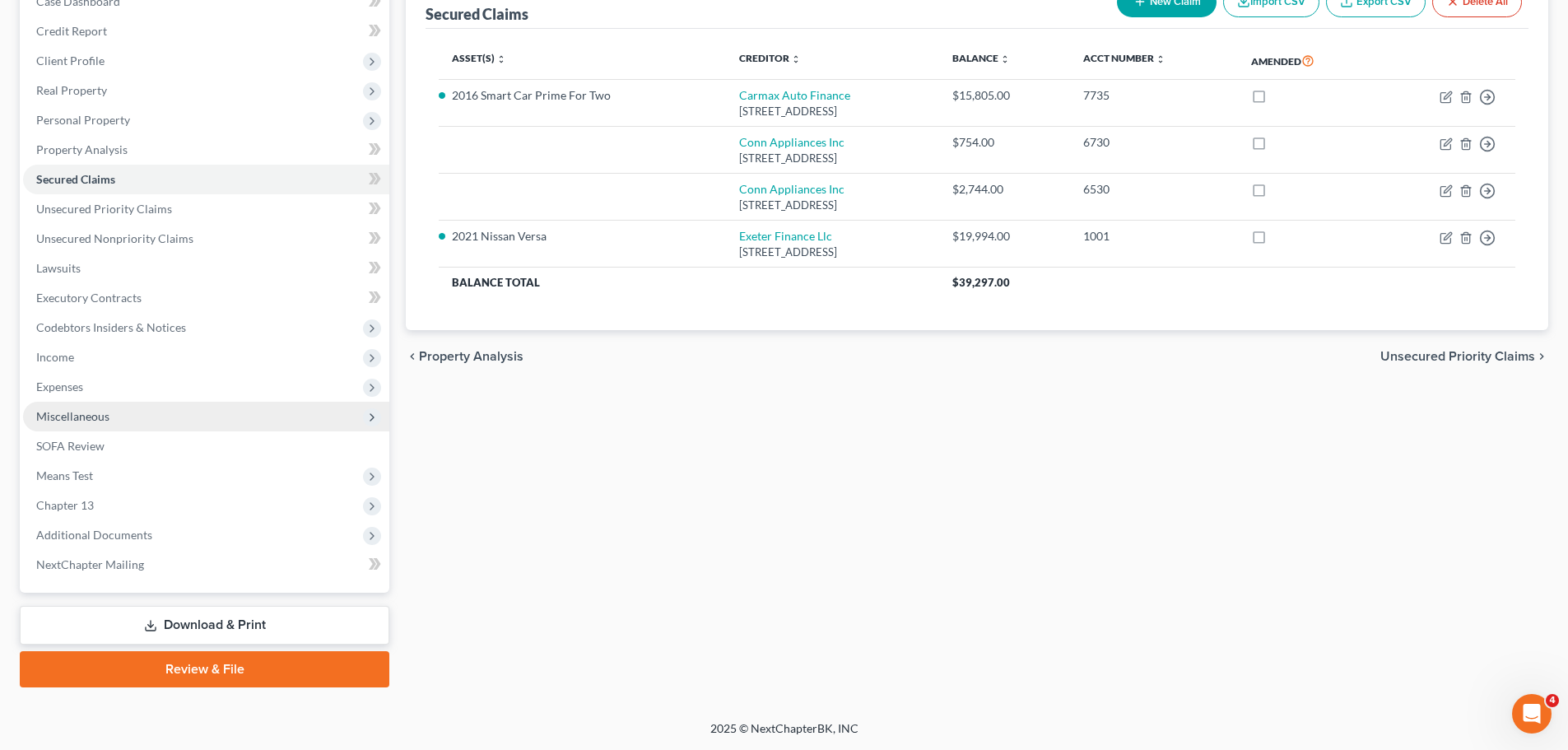
click at [166, 403] on span "Miscellaneous" at bounding box center [207, 416] width 367 height 30
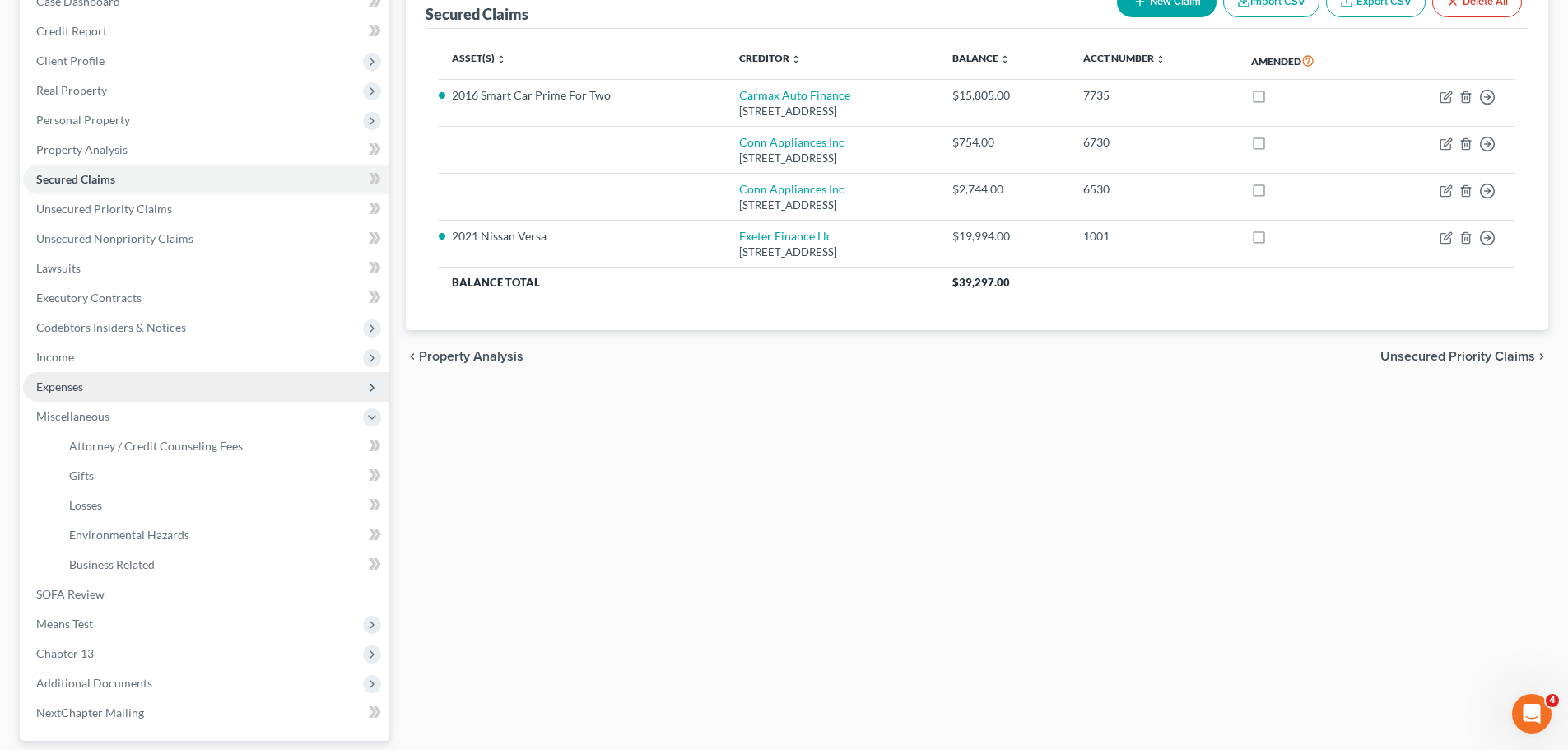
click at [168, 386] on span "Expenses" at bounding box center [207, 387] width 367 height 30
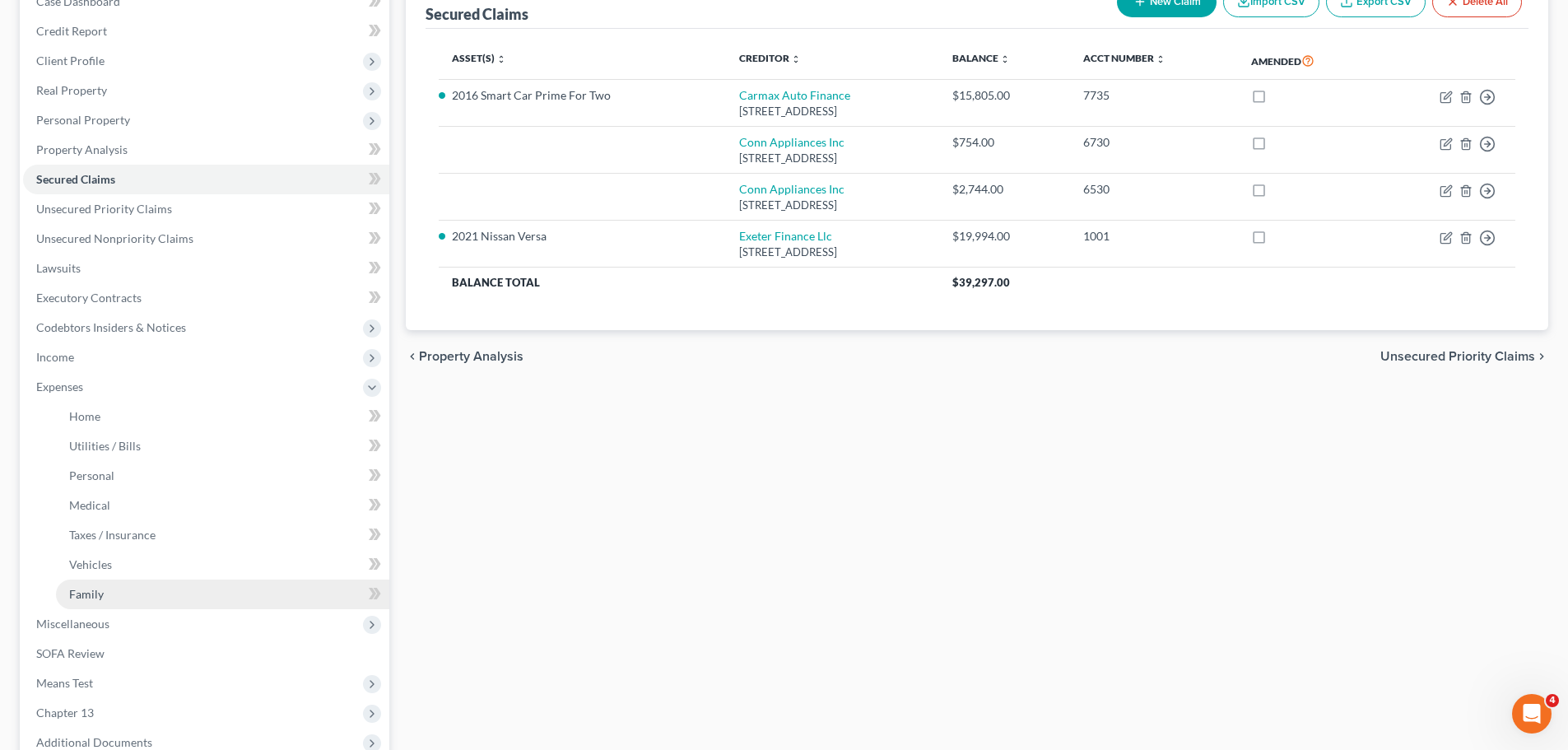
click at [116, 587] on link "Family" at bounding box center [223, 595] width 334 height 30
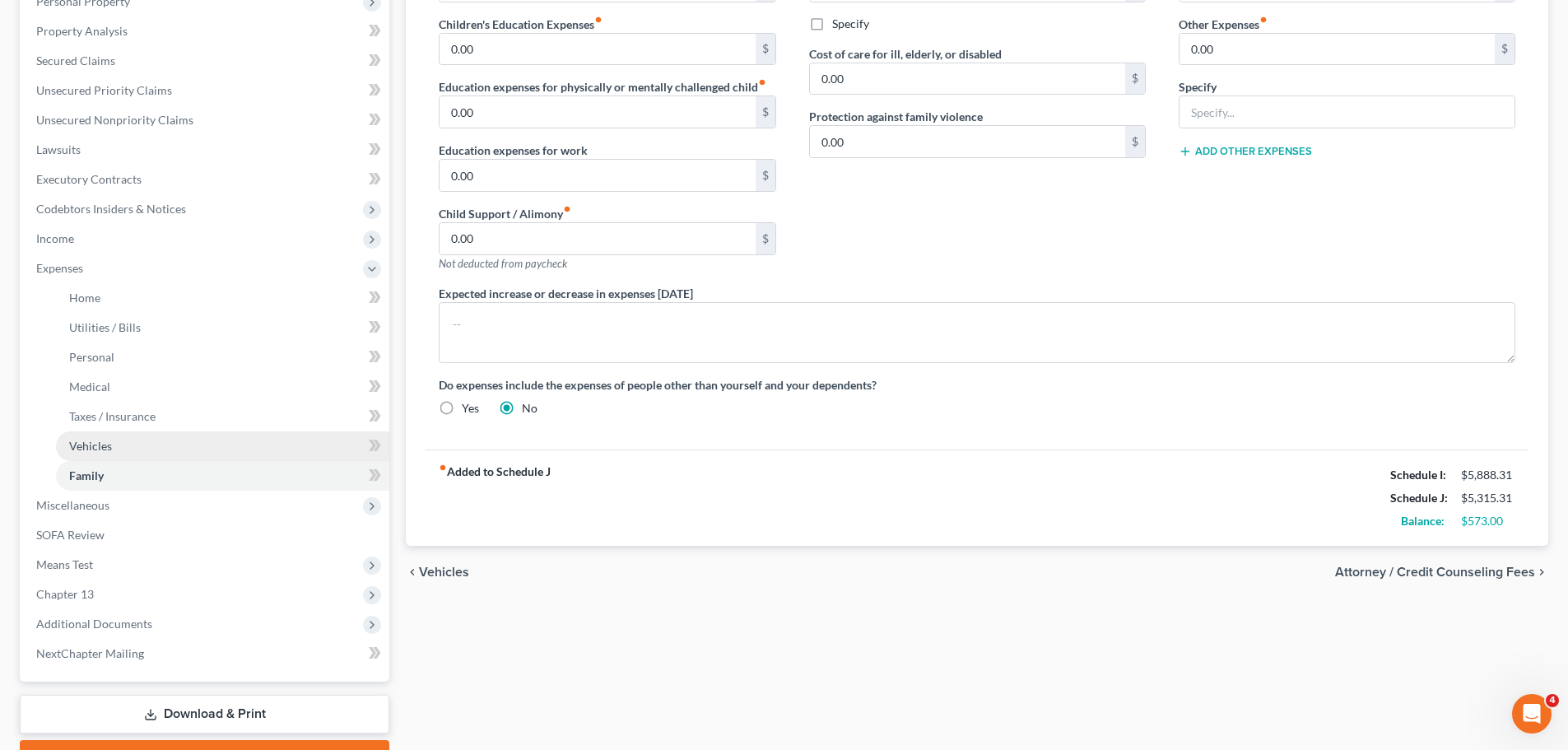
scroll to position [227, 0]
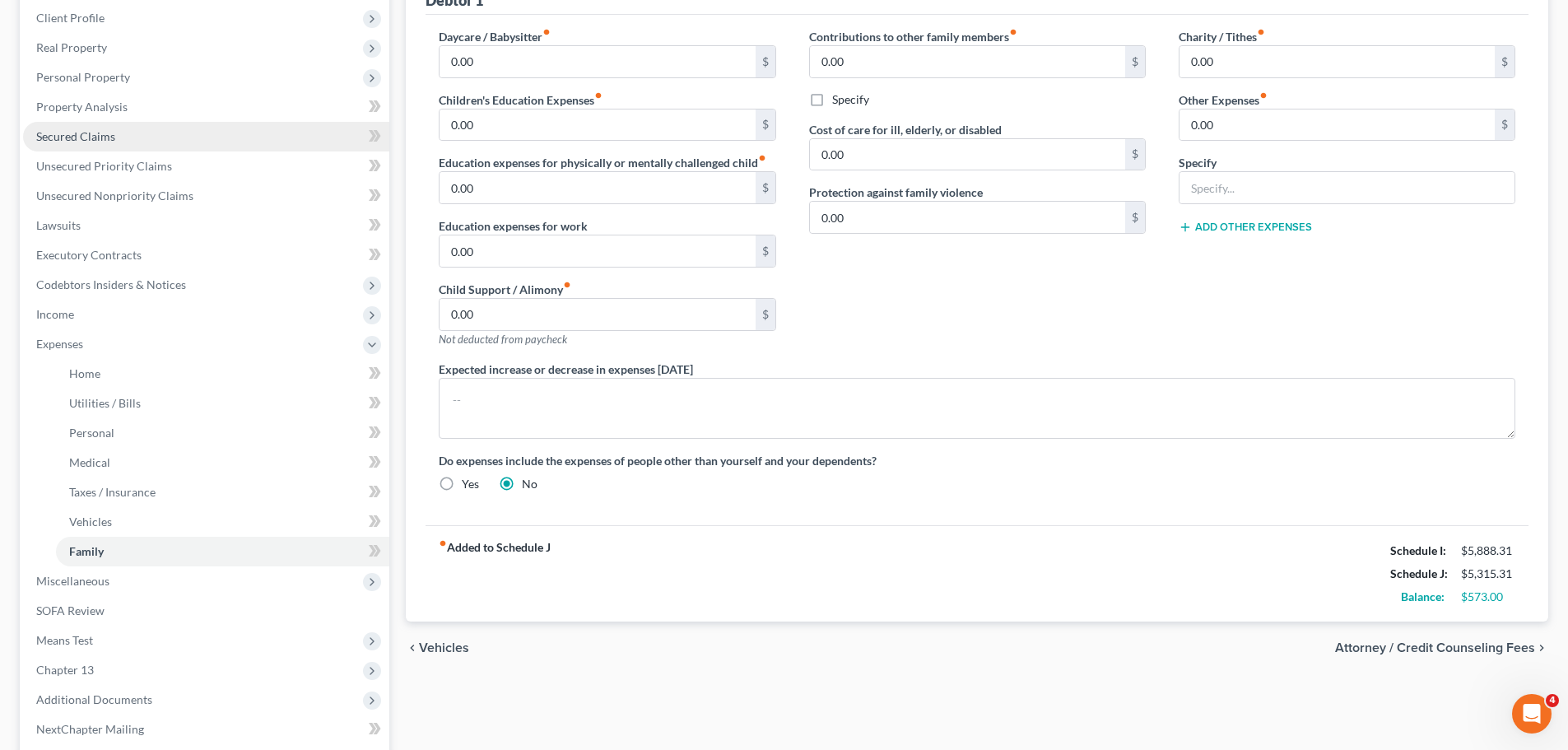
click at [76, 133] on span "Secured Claims" at bounding box center [76, 135] width 79 height 14
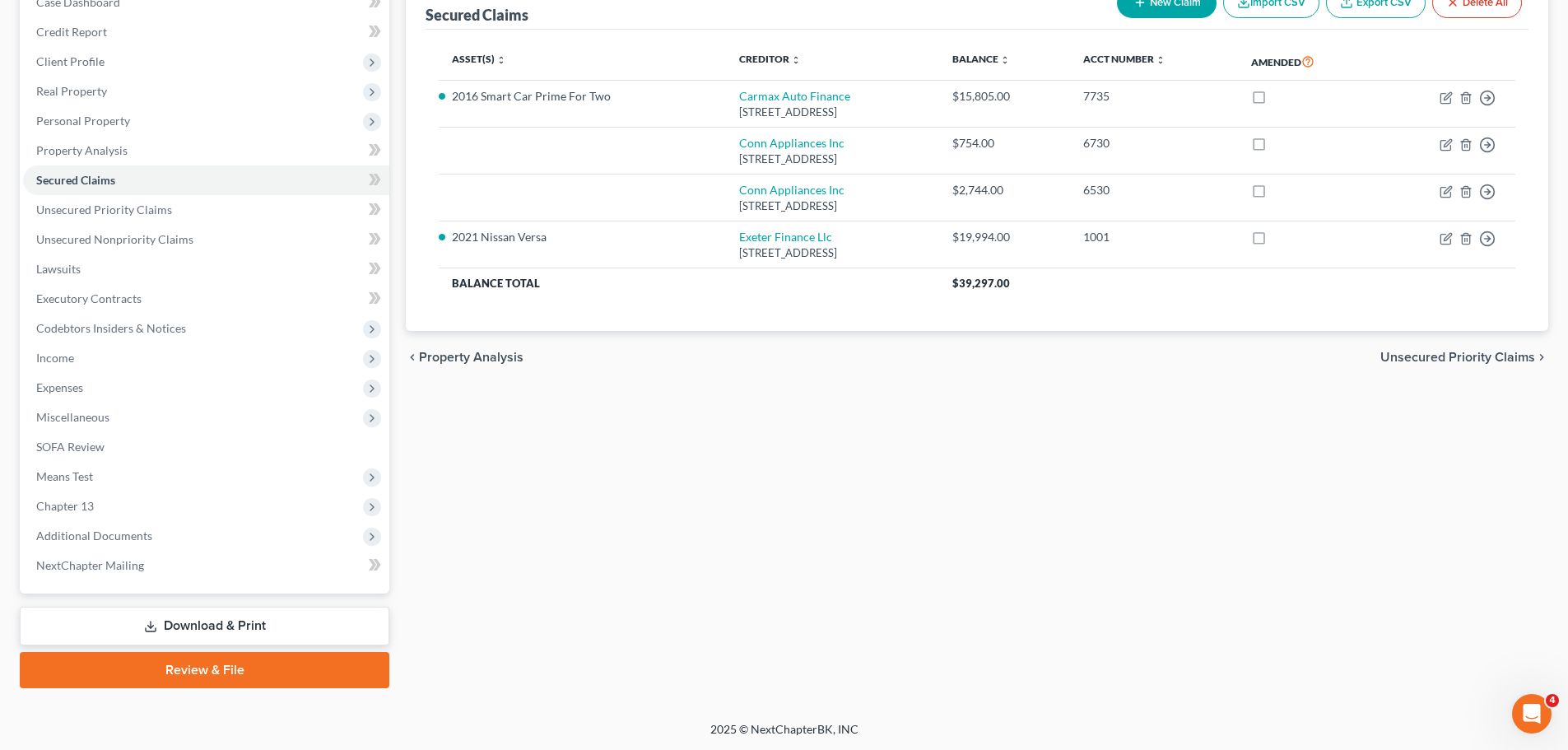
scroll to position [184, 0]
click at [132, 504] on span "Chapter 13" at bounding box center [207, 506] width 367 height 30
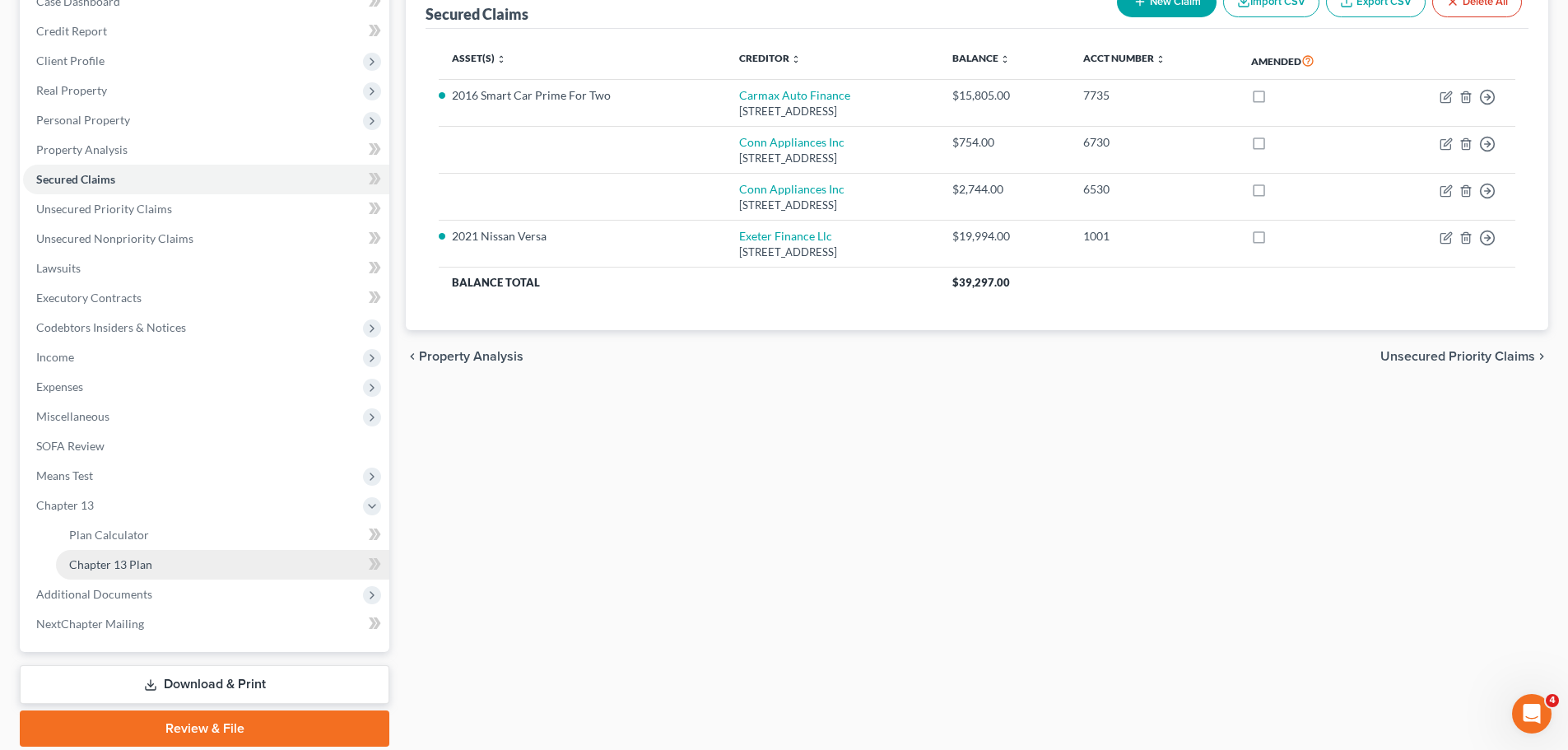
click at [138, 559] on span "Chapter 13 Plan" at bounding box center [111, 564] width 83 height 14
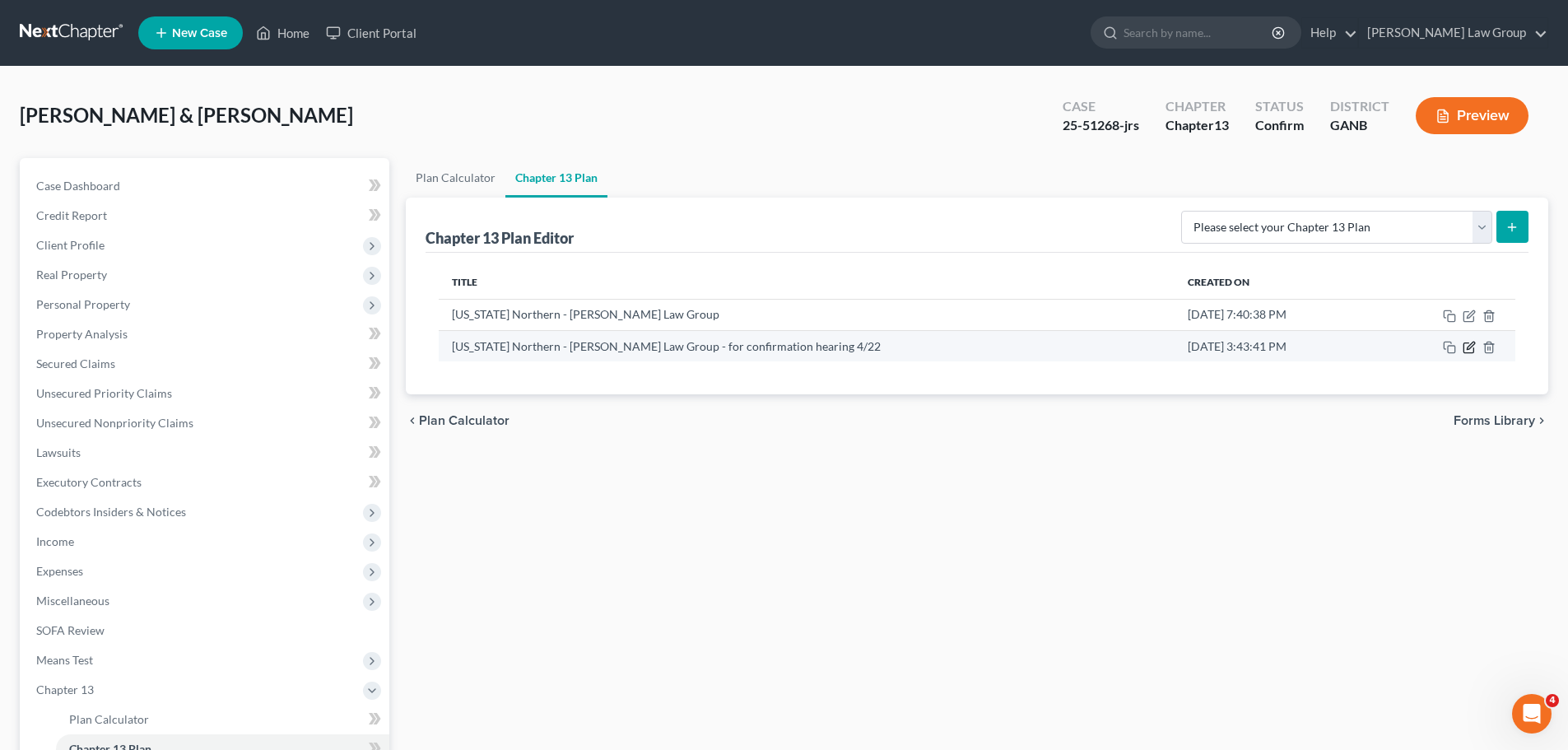
click at [1467, 351] on icon "button" at bounding box center [1469, 348] width 13 height 13
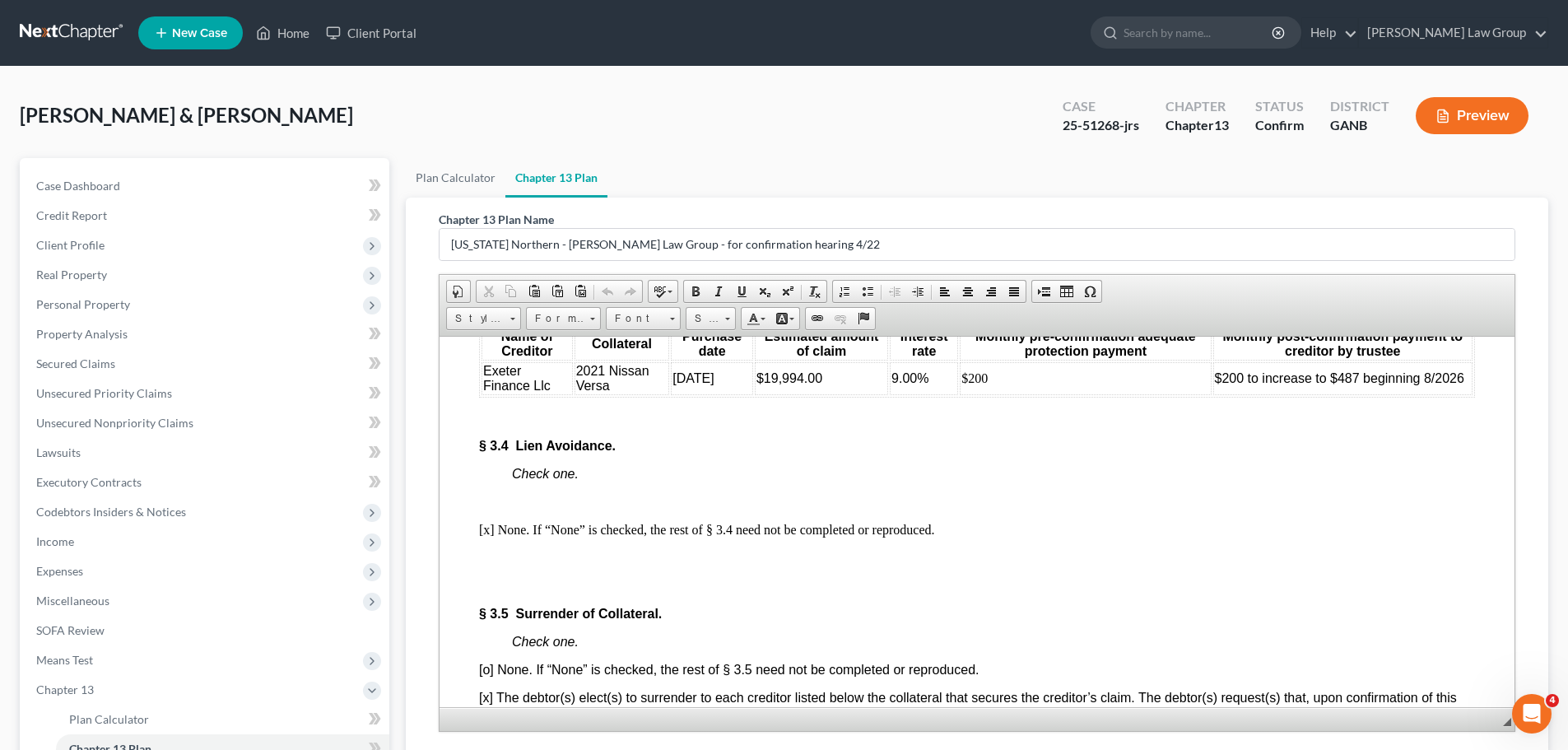
scroll to position [3621, 0]
drag, startPoint x: 1116, startPoint y: 123, endPoint x: 1081, endPoint y: 122, distance: 35.0
click at [1081, 122] on div "25-51268-jrs" at bounding box center [1101, 125] width 76 height 19
copy div "51268"
